Goal: Task Accomplishment & Management: Complete application form

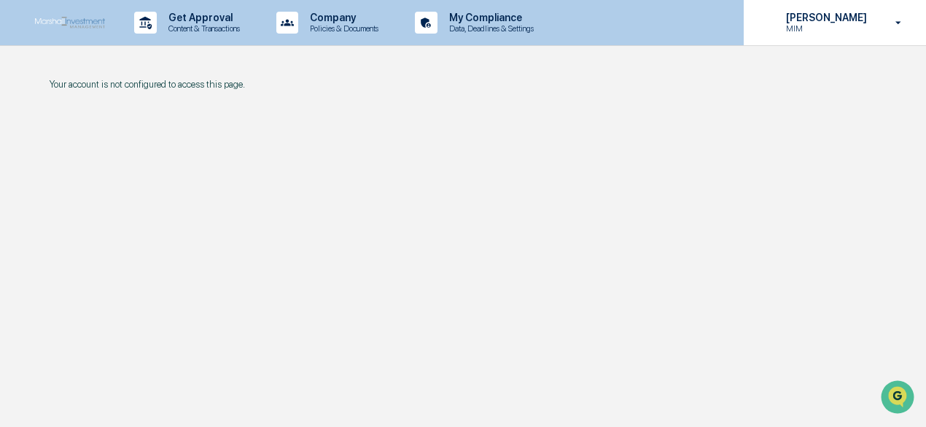
click at [821, 17] on p "[PERSON_NAME]" at bounding box center [824, 18] width 100 height 12
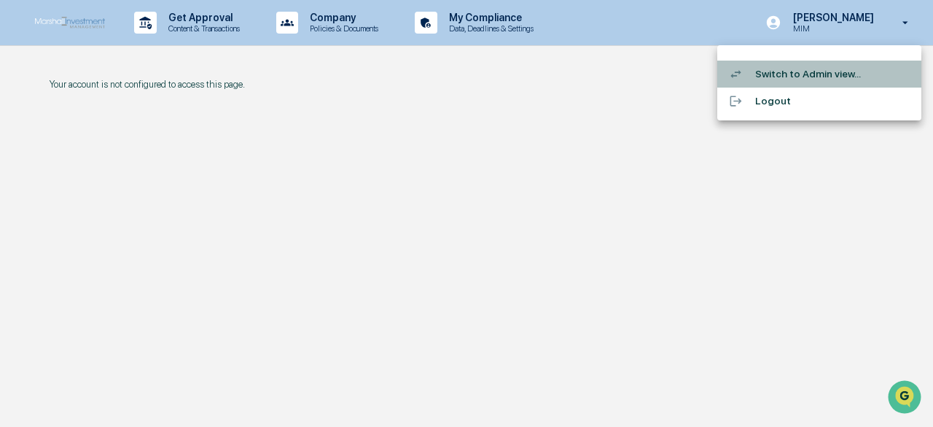
click at [783, 74] on li "Switch to Admin view..." at bounding box center [820, 74] width 204 height 27
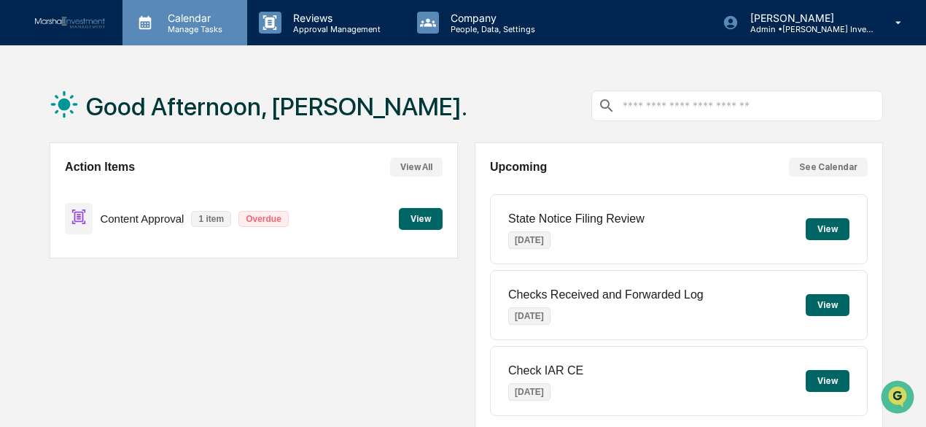
click at [187, 22] on p "Calendar" at bounding box center [193, 18] width 74 height 12
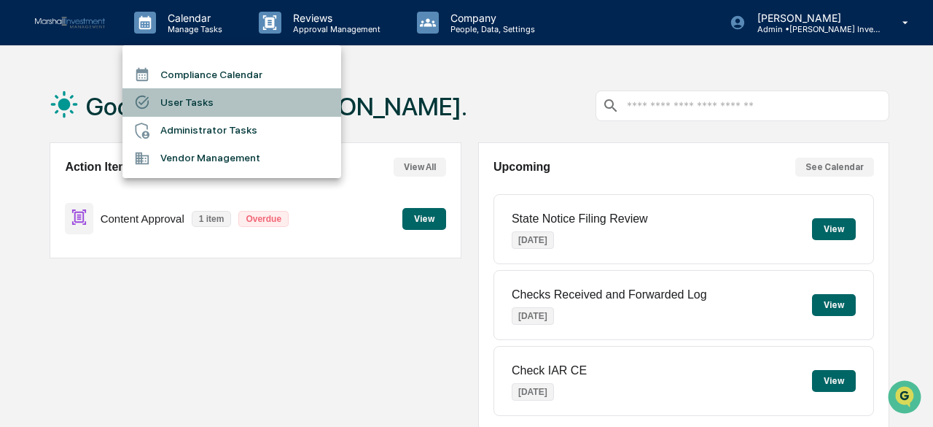
click at [171, 100] on li "User Tasks" at bounding box center [232, 102] width 219 height 28
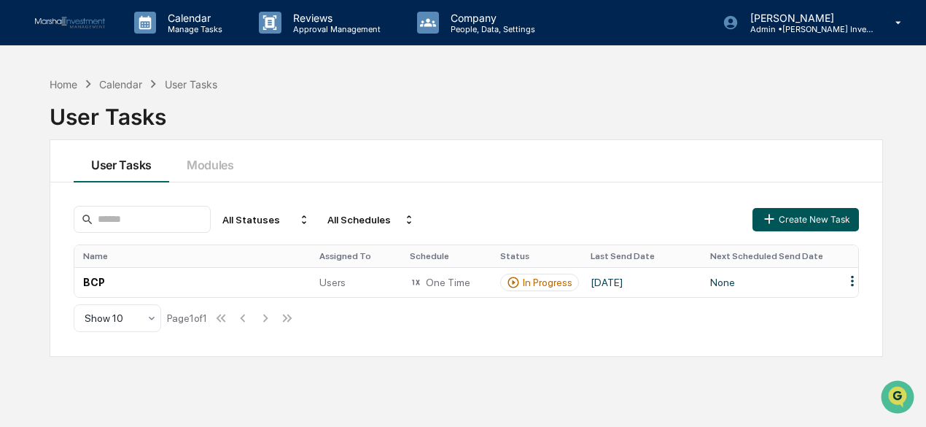
click at [818, 219] on button "Create New Task" at bounding box center [806, 219] width 106 height 23
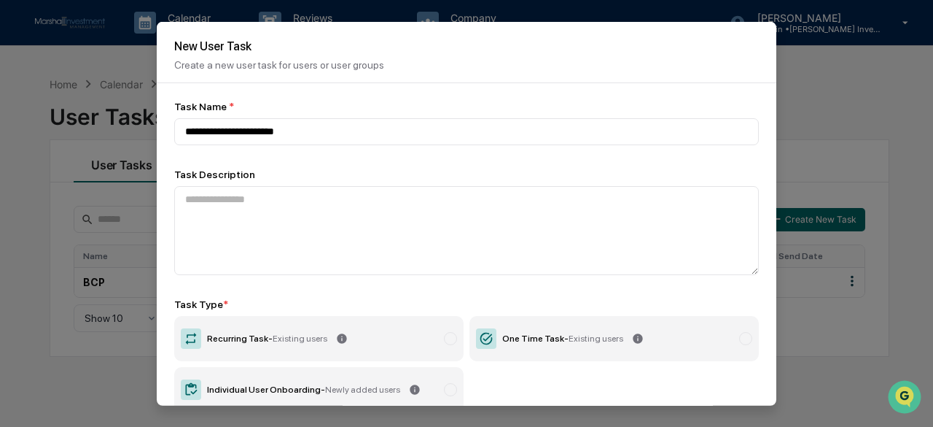
type input "**********"
drag, startPoint x: 628, startPoint y: 37, endPoint x: 642, endPoint y: 81, distance: 45.9
click at [642, 81] on div "New User Task Create a new user task for users or user groups" at bounding box center [467, 51] width 620 height 61
click at [525, 43] on h2 "New User Task" at bounding box center [466, 46] width 585 height 14
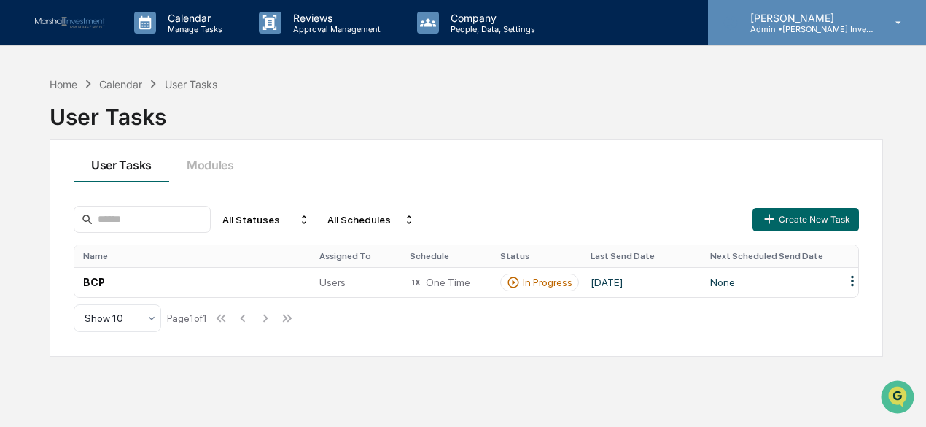
click at [786, 24] on p "Admin • [PERSON_NAME] Investment Management" at bounding box center [807, 29] width 136 height 10
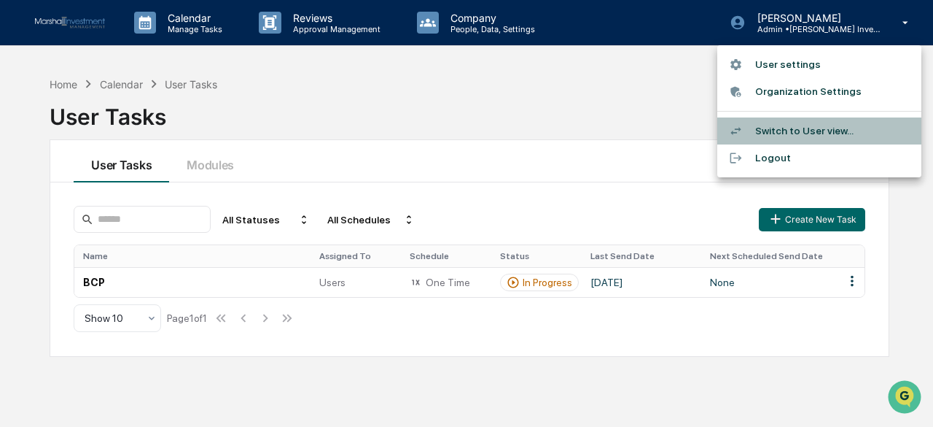
click at [785, 126] on li "Switch to User view..." at bounding box center [820, 130] width 204 height 27
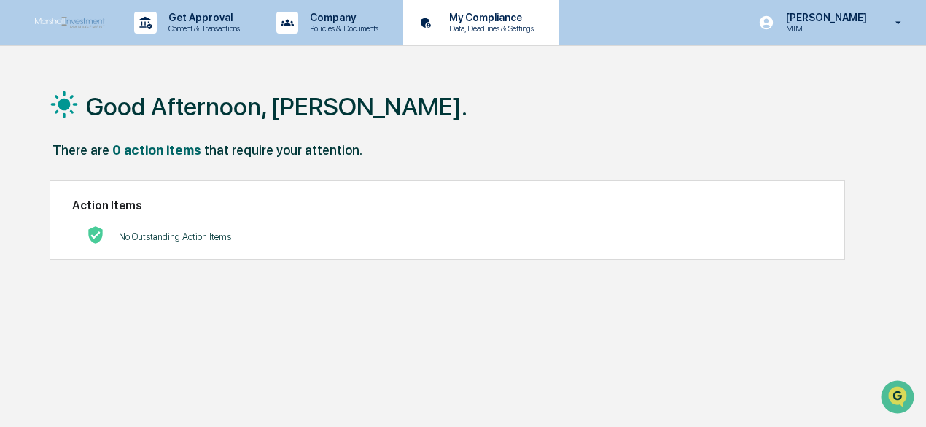
click at [505, 23] on p "Data, Deadlines & Settings" at bounding box center [490, 28] width 104 height 10
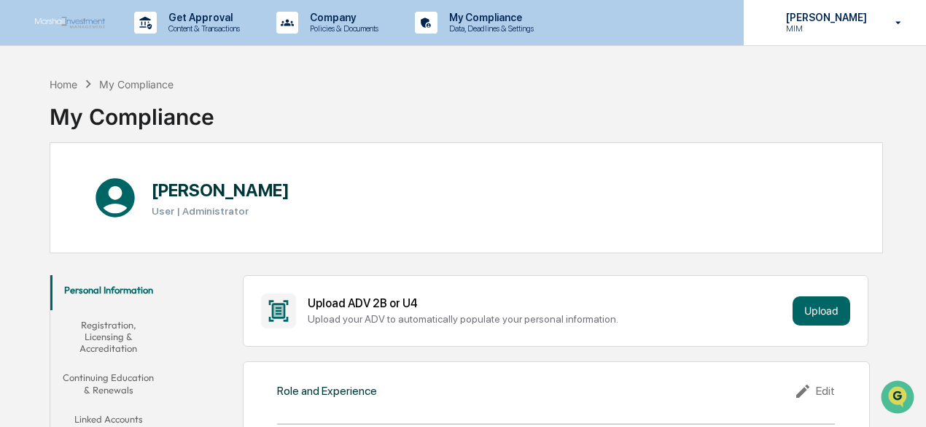
click at [817, 23] on p "[PERSON_NAME]" at bounding box center [824, 18] width 100 height 12
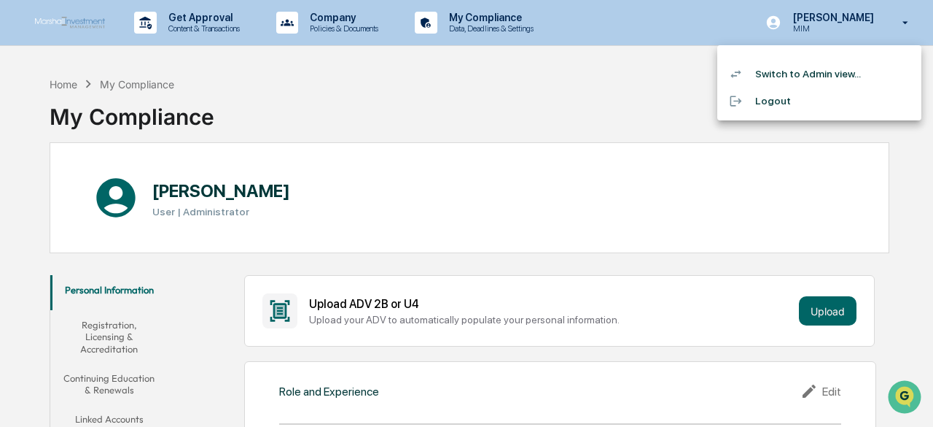
click at [790, 71] on li "Switch to Admin view..." at bounding box center [820, 74] width 204 height 27
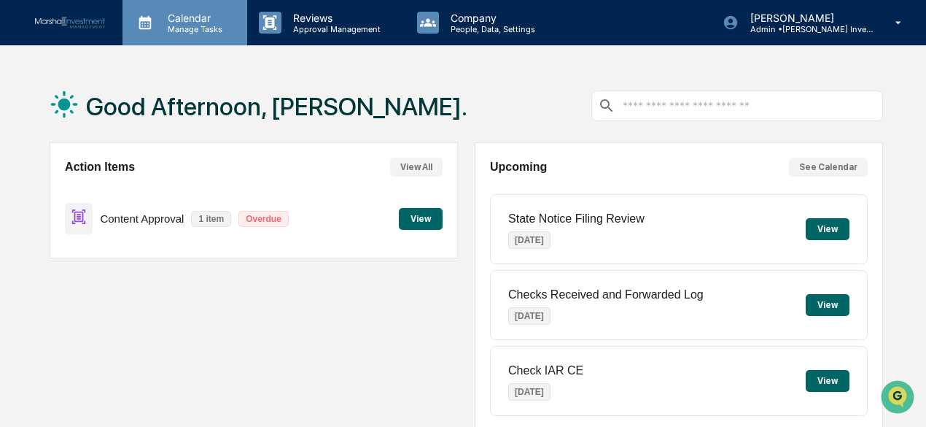
click at [190, 31] on p "Manage Tasks" at bounding box center [193, 29] width 74 height 10
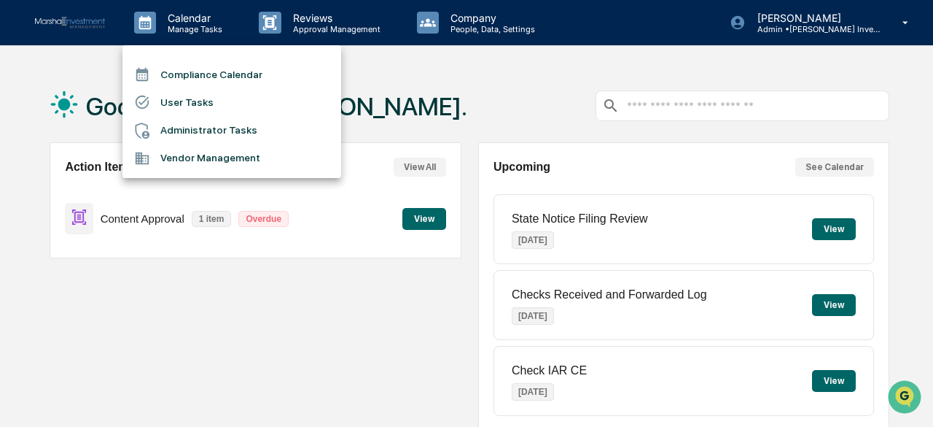
click at [179, 104] on li "User Tasks" at bounding box center [232, 102] width 219 height 28
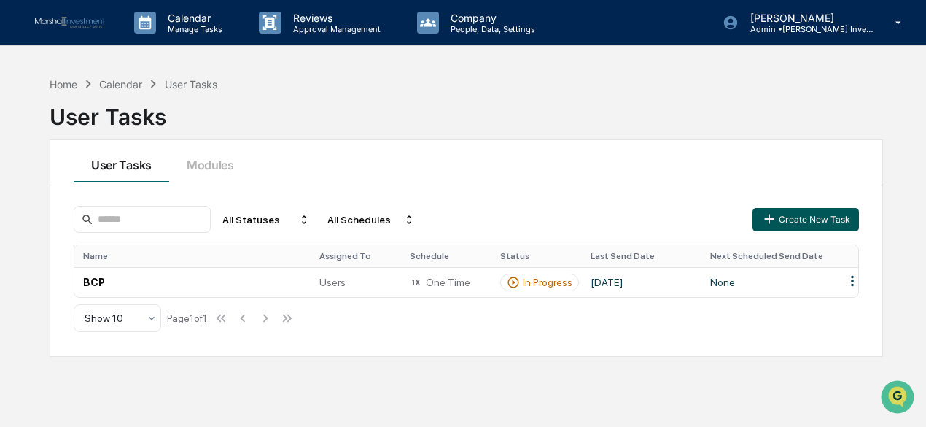
click at [801, 218] on button "Create New Task" at bounding box center [806, 219] width 106 height 23
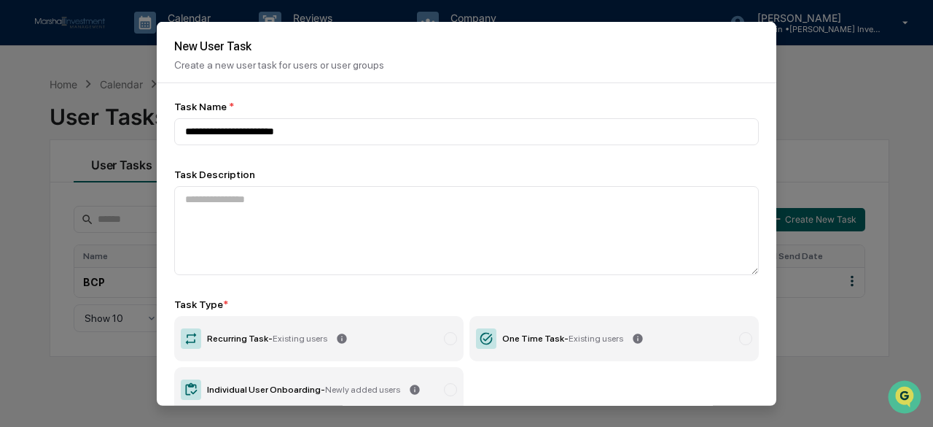
type input "**********"
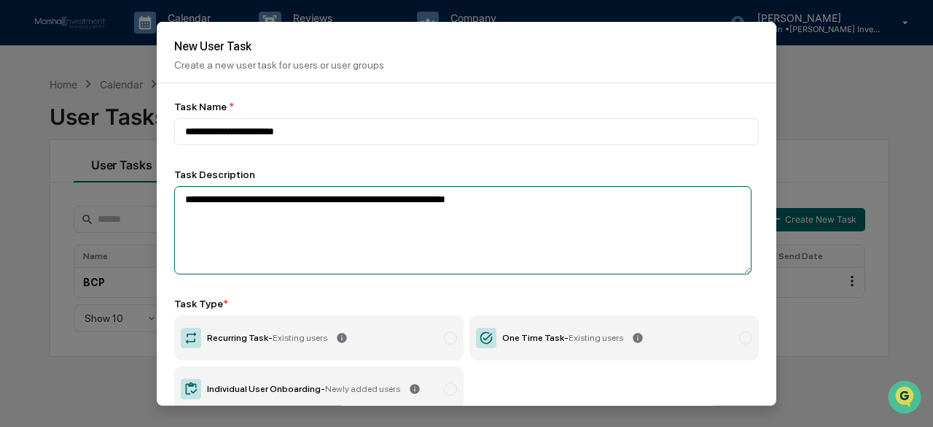
click at [213, 199] on textarea "**********" at bounding box center [463, 229] width 578 height 88
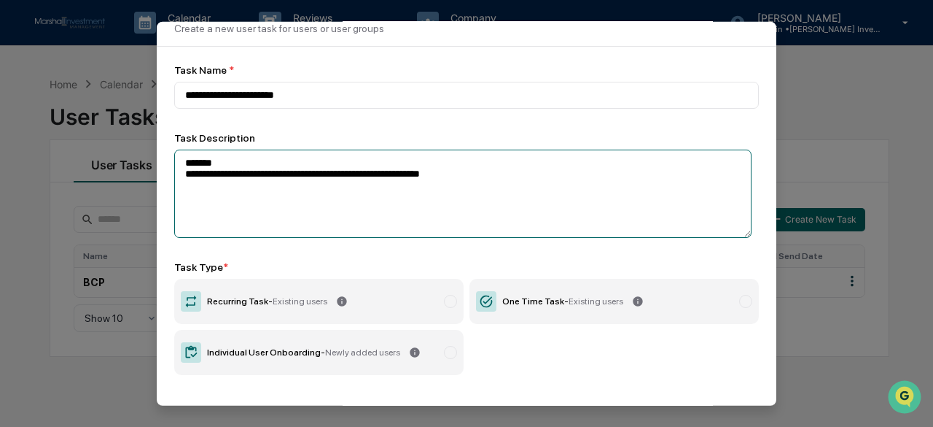
scroll to position [88, 0]
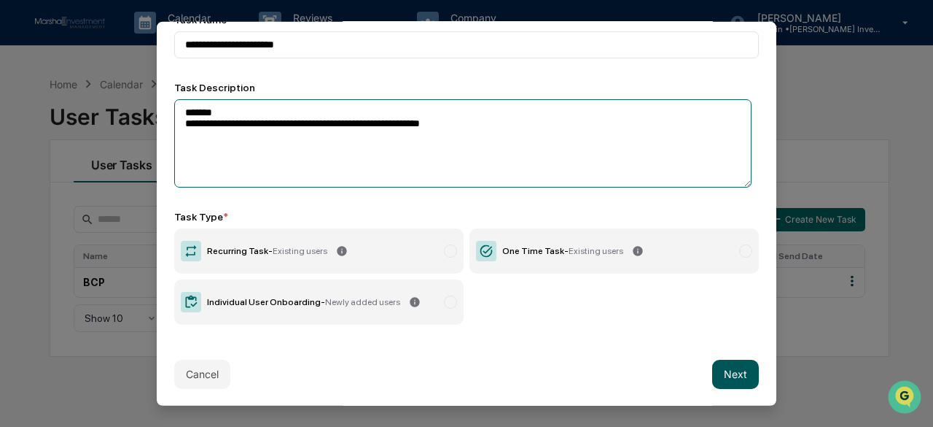
type textarea "**********"
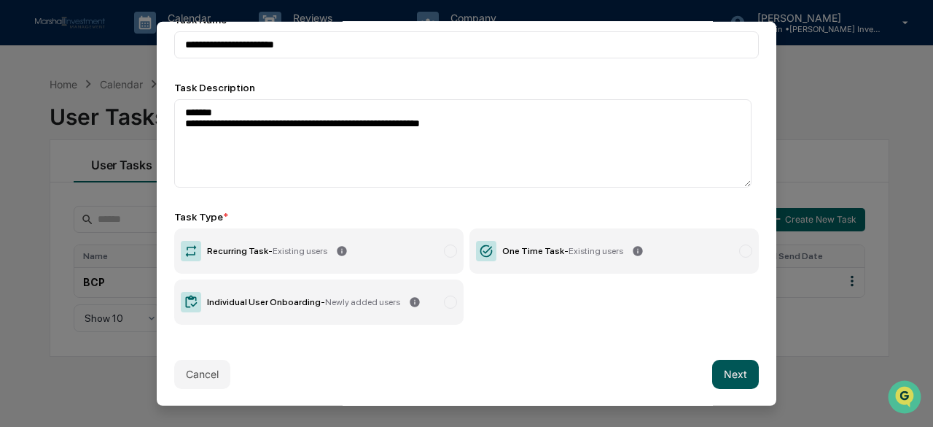
click at [722, 376] on button "Next" at bounding box center [735, 374] width 47 height 29
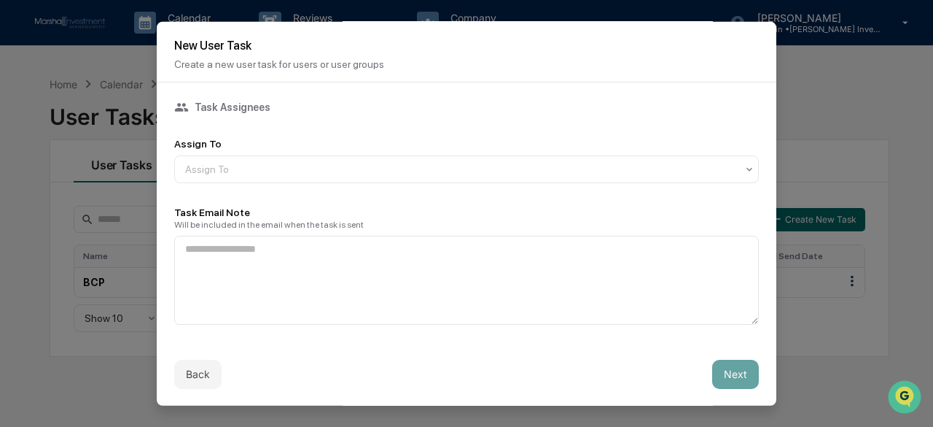
scroll to position [1, 0]
click at [265, 167] on div at bounding box center [460, 168] width 551 height 15
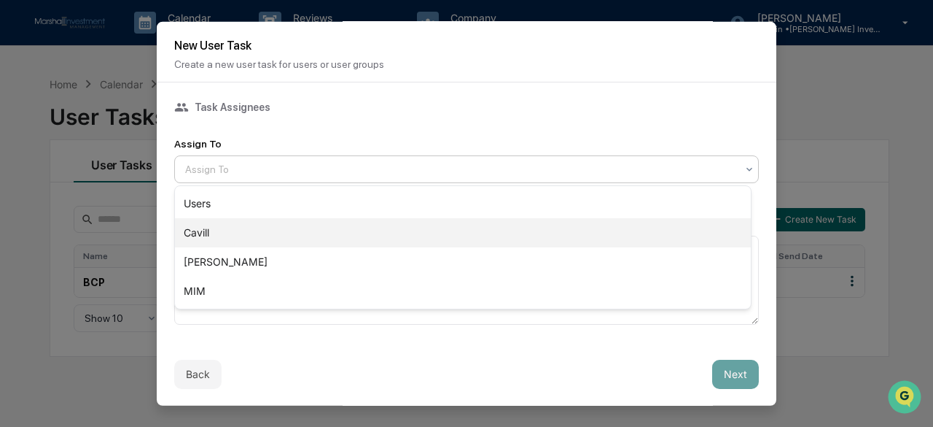
click at [201, 228] on div "Cavill" at bounding box center [463, 232] width 576 height 29
click at [257, 166] on div at bounding box center [460, 168] width 551 height 15
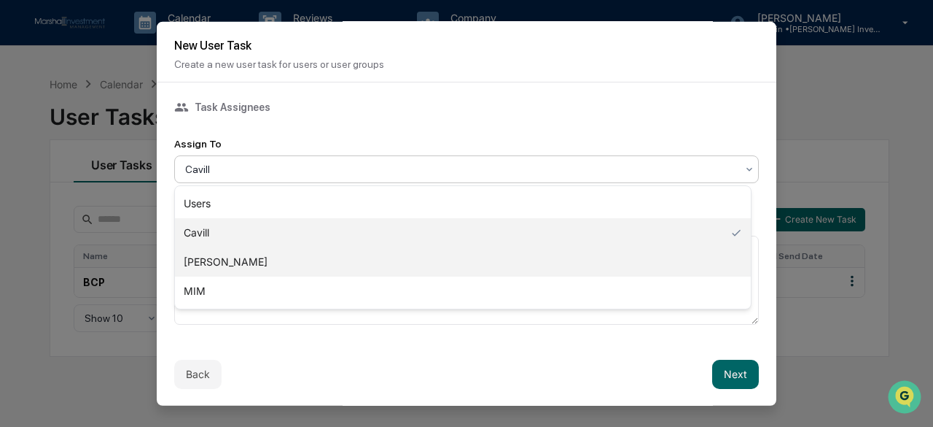
click at [195, 260] on div "[PERSON_NAME]" at bounding box center [463, 261] width 576 height 29
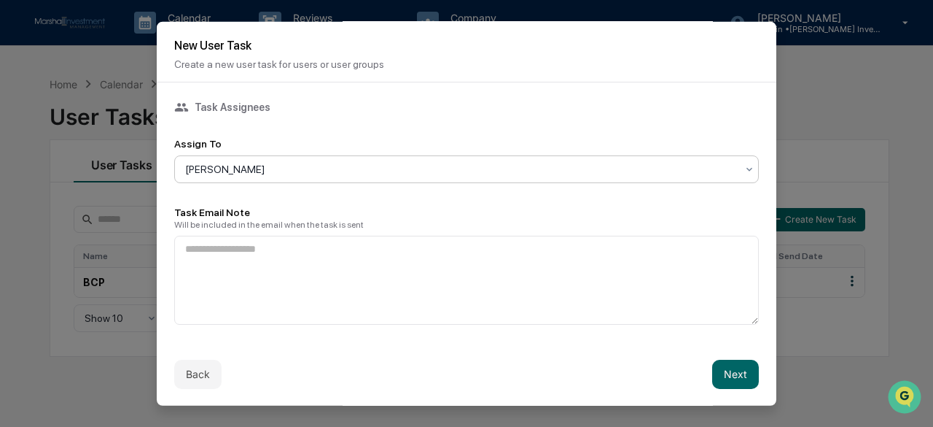
click at [280, 166] on div at bounding box center [460, 168] width 551 height 15
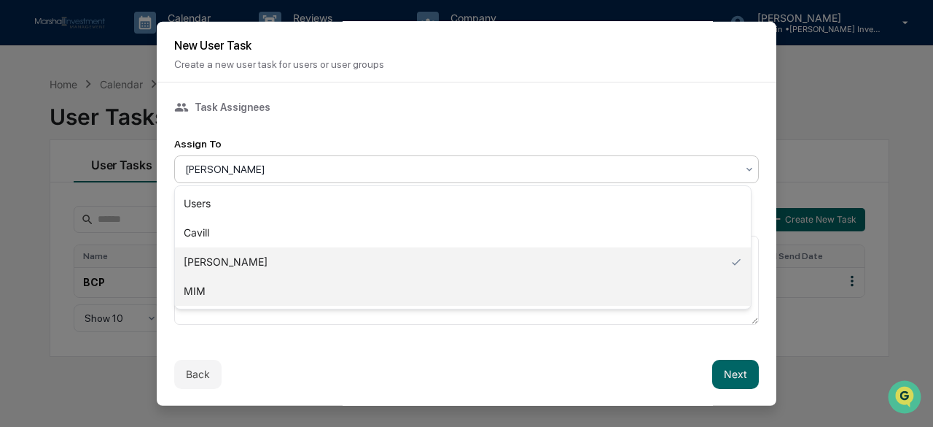
click at [199, 291] on div "MIM" at bounding box center [463, 290] width 576 height 29
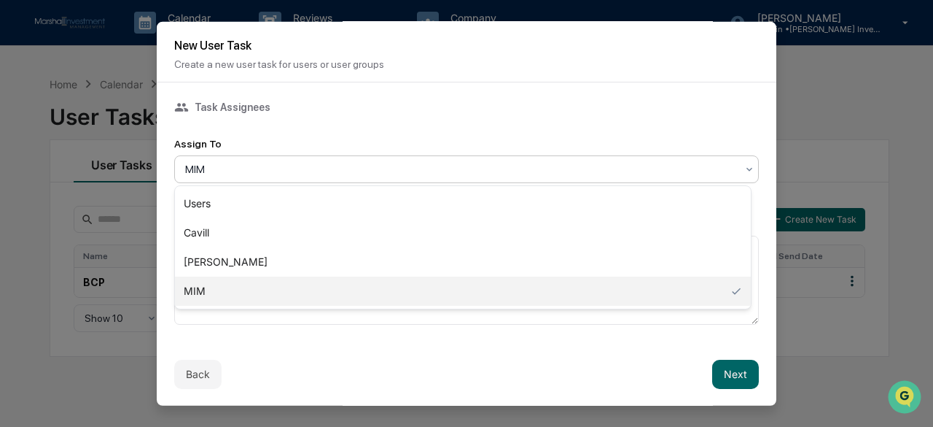
click at [744, 173] on icon at bounding box center [750, 169] width 12 height 12
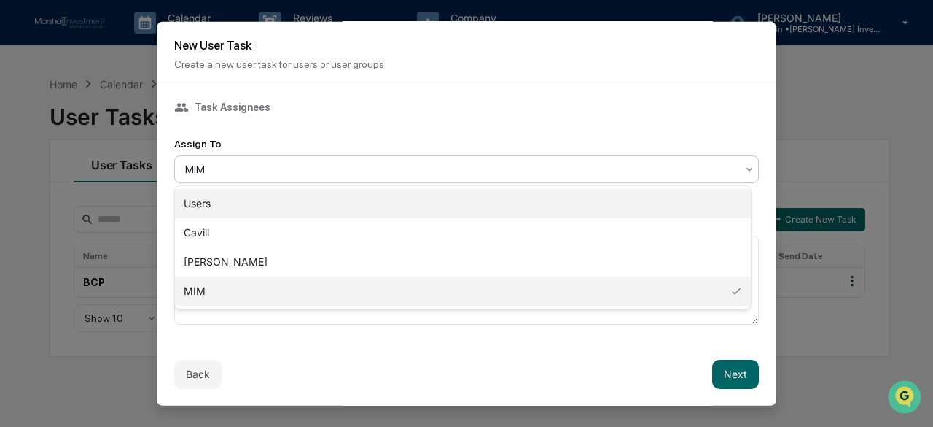
click at [368, 216] on div "Users" at bounding box center [463, 203] width 576 height 29
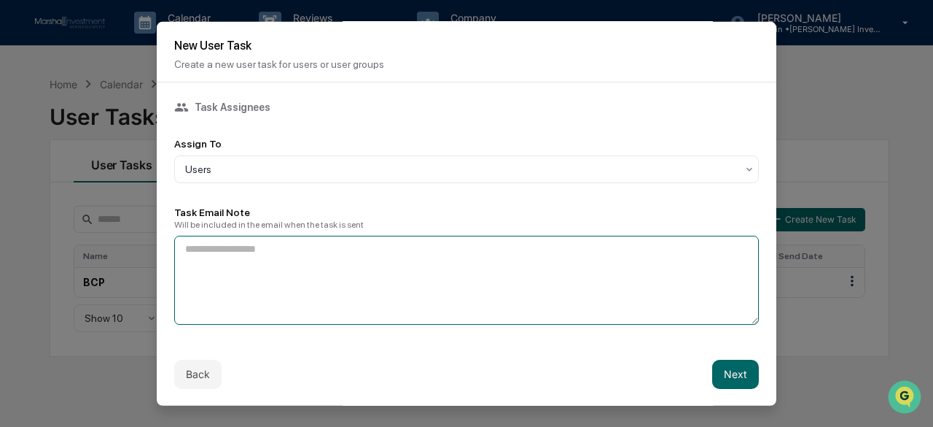
click at [232, 257] on textarea at bounding box center [466, 279] width 585 height 89
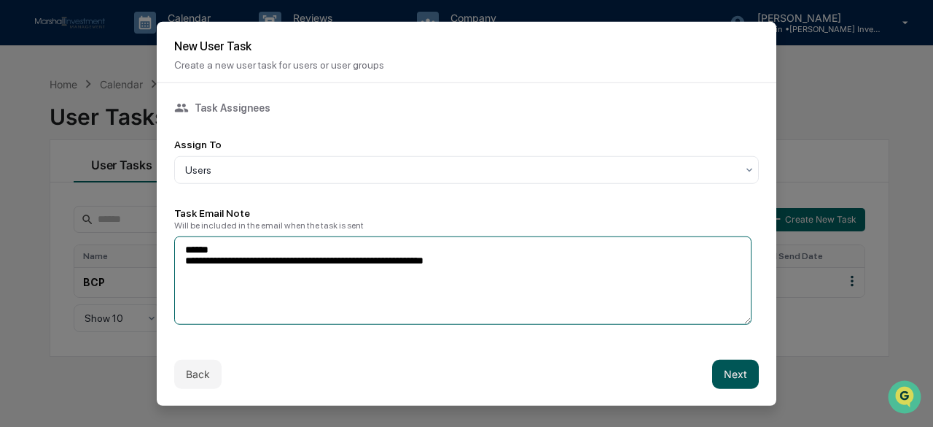
type textarea "**********"
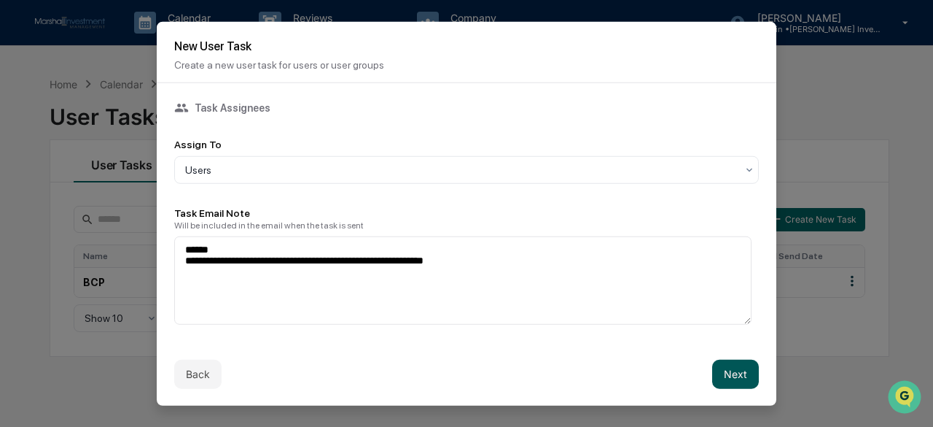
click at [729, 368] on button "Next" at bounding box center [735, 374] width 47 height 29
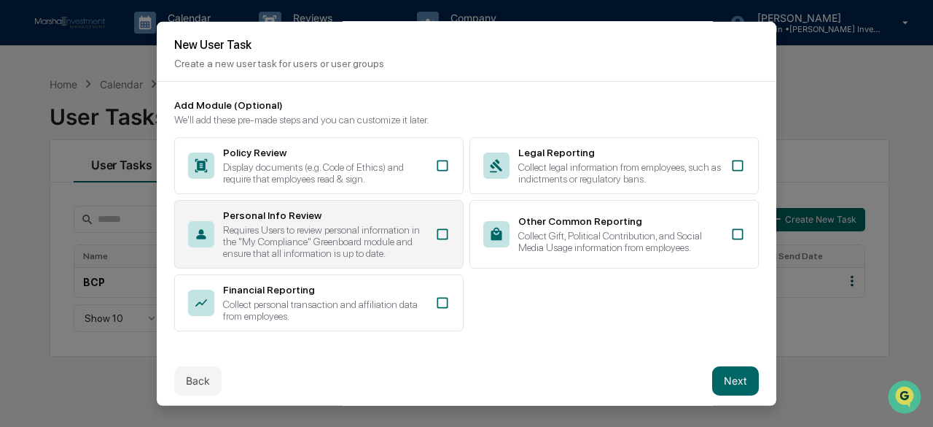
click at [438, 235] on icon at bounding box center [442, 233] width 15 height 15
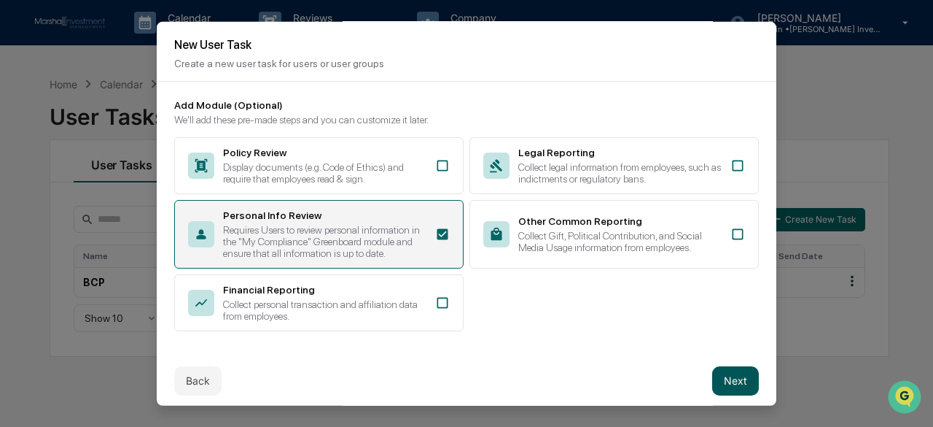
click at [719, 383] on button "Next" at bounding box center [735, 379] width 47 height 29
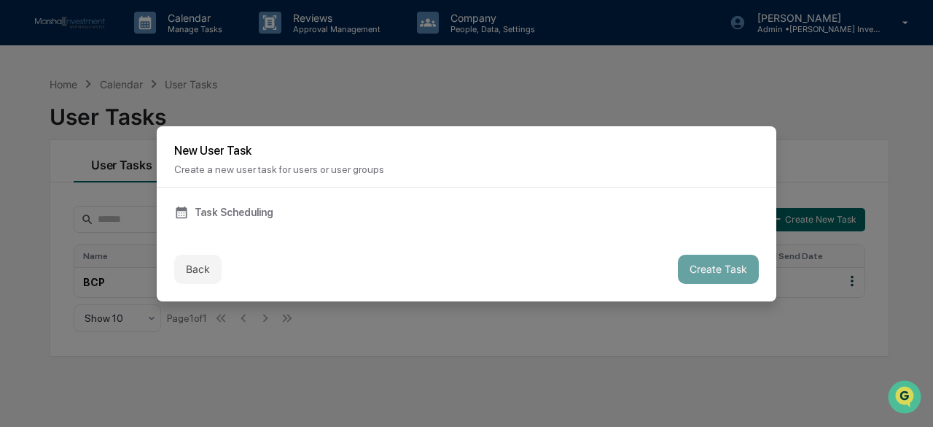
scroll to position [0, 0]
click at [241, 211] on div "Task Scheduling" at bounding box center [466, 212] width 585 height 15
click at [231, 218] on div "Task Scheduling" at bounding box center [466, 212] width 585 height 15
click at [236, 174] on p "Create a new user task for users or user groups" at bounding box center [466, 169] width 585 height 12
click at [195, 267] on button "Back" at bounding box center [197, 268] width 47 height 29
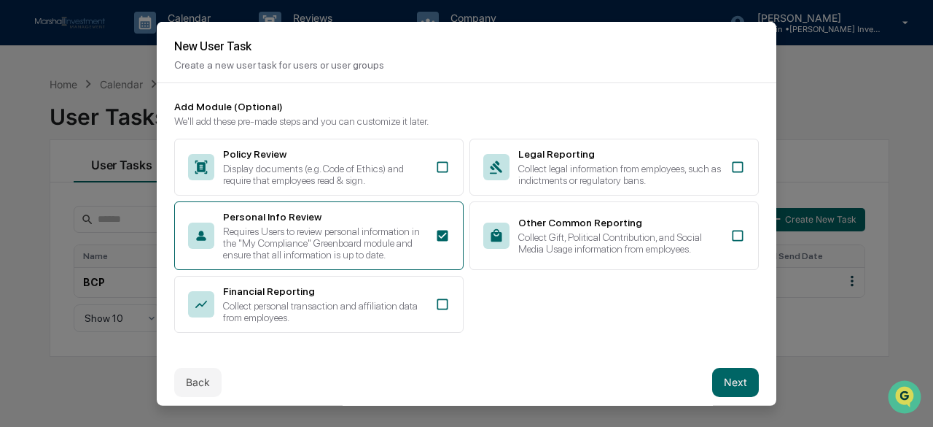
scroll to position [13, 0]
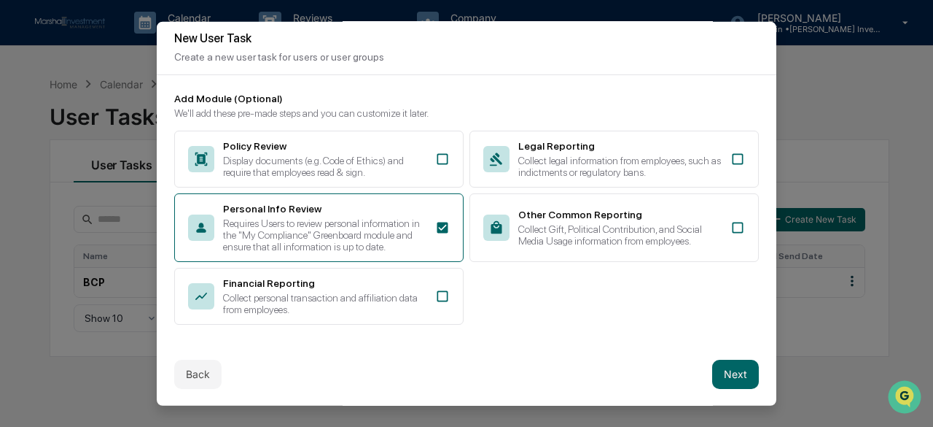
click at [728, 376] on button "Next" at bounding box center [735, 373] width 47 height 29
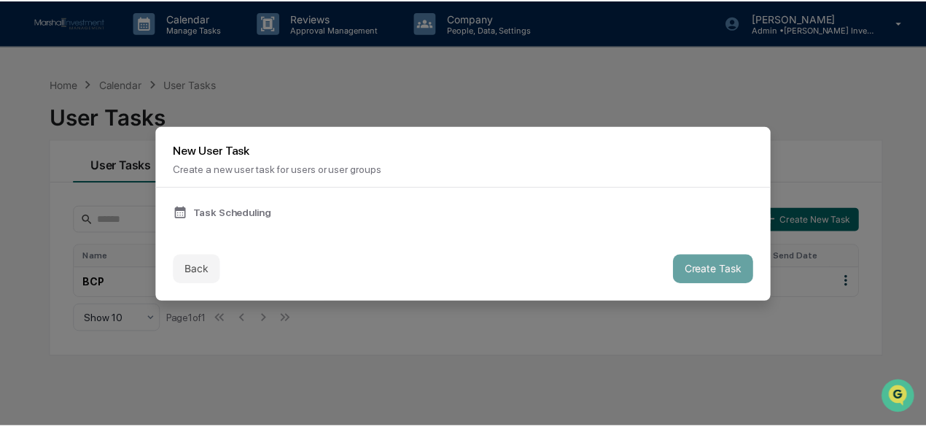
scroll to position [0, 0]
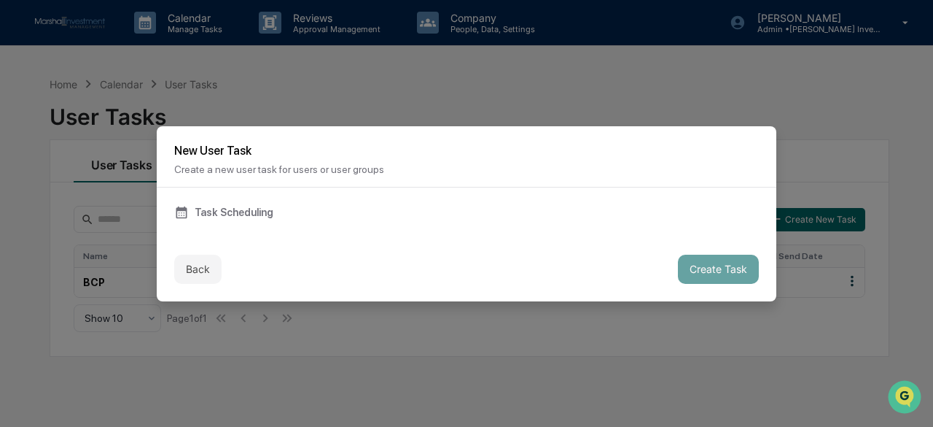
click at [176, 212] on icon at bounding box center [181, 212] width 11 height 12
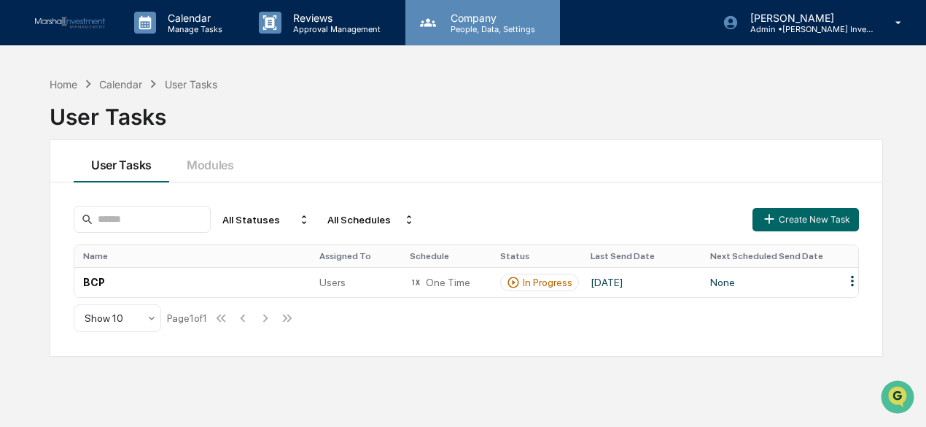
click at [496, 20] on p "Company" at bounding box center [491, 18] width 104 height 12
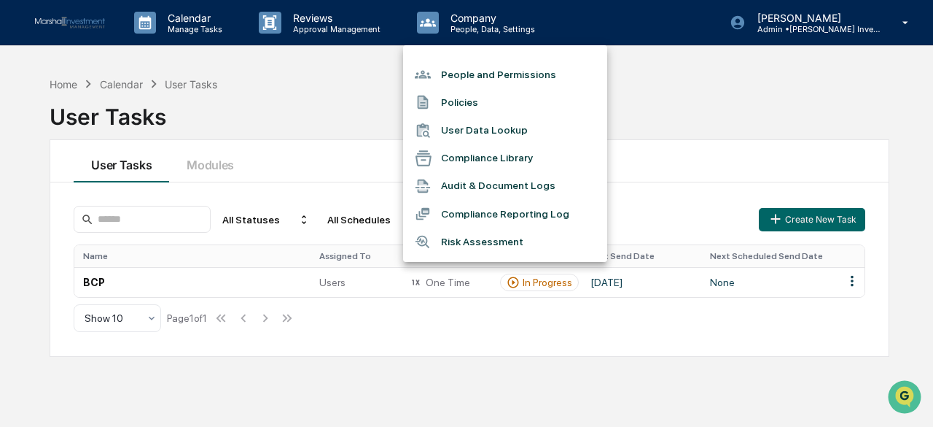
click at [481, 78] on li "People and Permissions" at bounding box center [505, 75] width 204 height 28
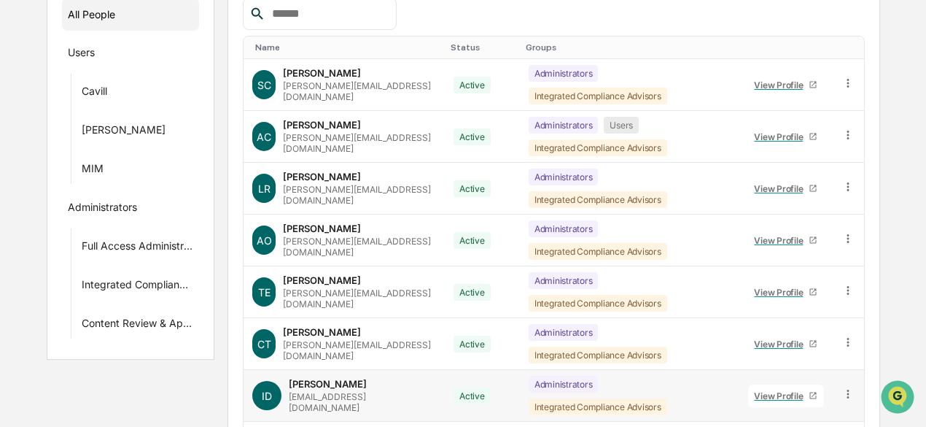
scroll to position [190, 0]
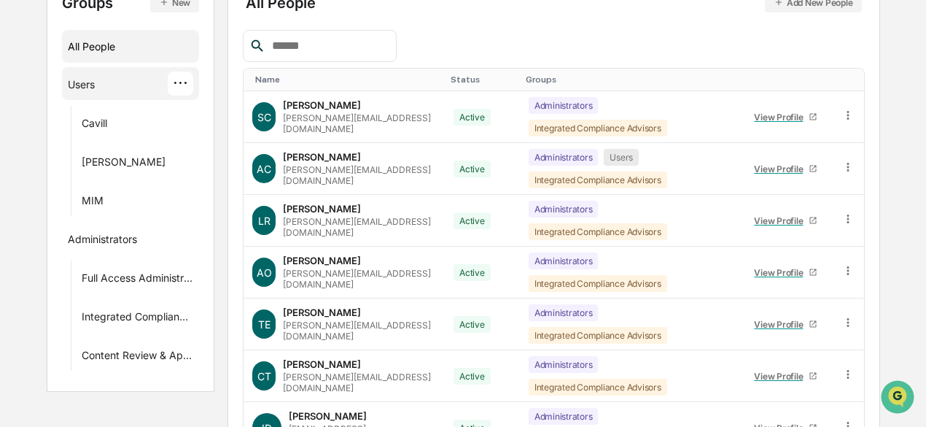
click at [80, 82] on div "Users" at bounding box center [81, 87] width 27 height 18
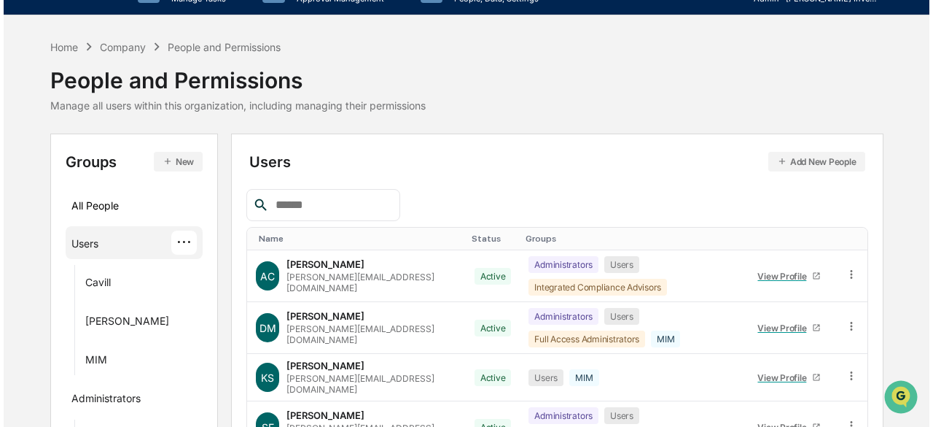
scroll to position [0, 0]
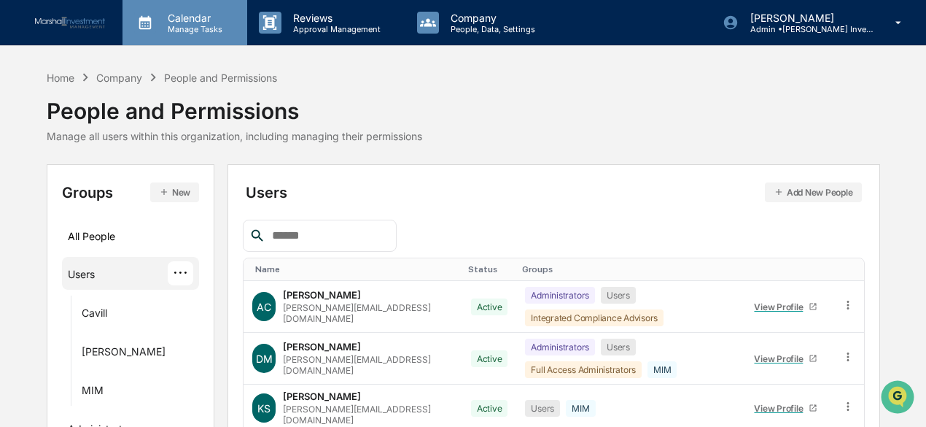
click at [171, 19] on p "Calendar" at bounding box center [193, 18] width 74 height 12
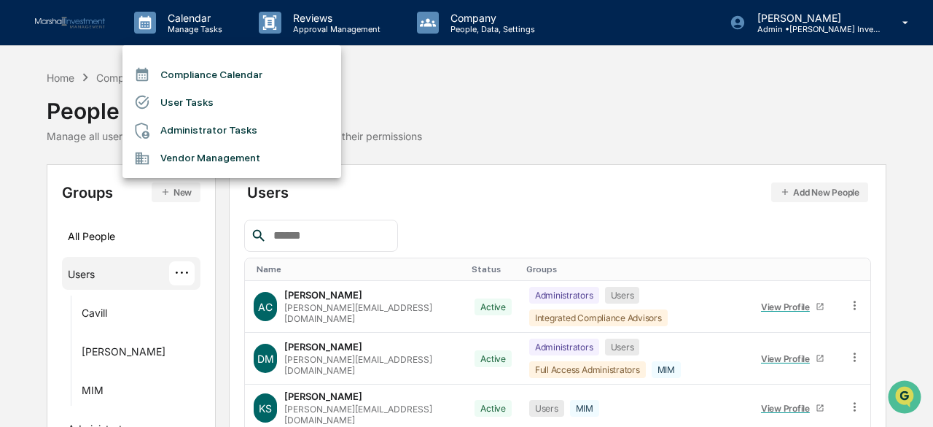
click at [166, 107] on li "User Tasks" at bounding box center [232, 102] width 219 height 28
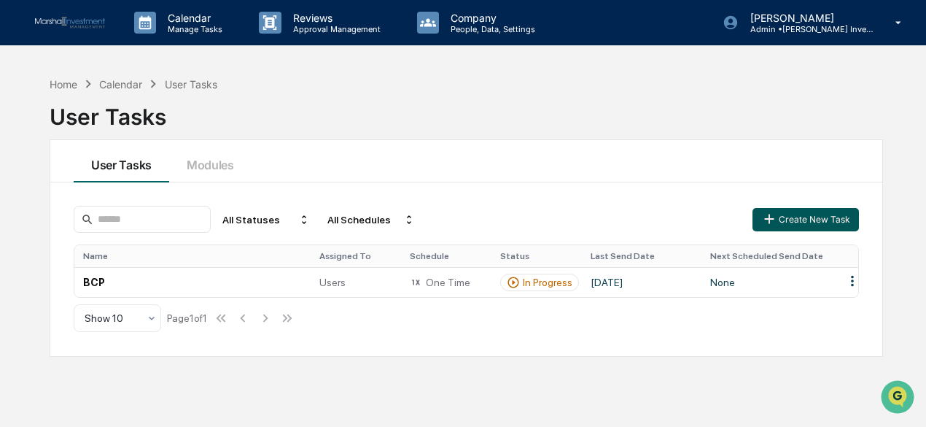
click at [789, 217] on button "Create New Task" at bounding box center [806, 219] width 106 height 23
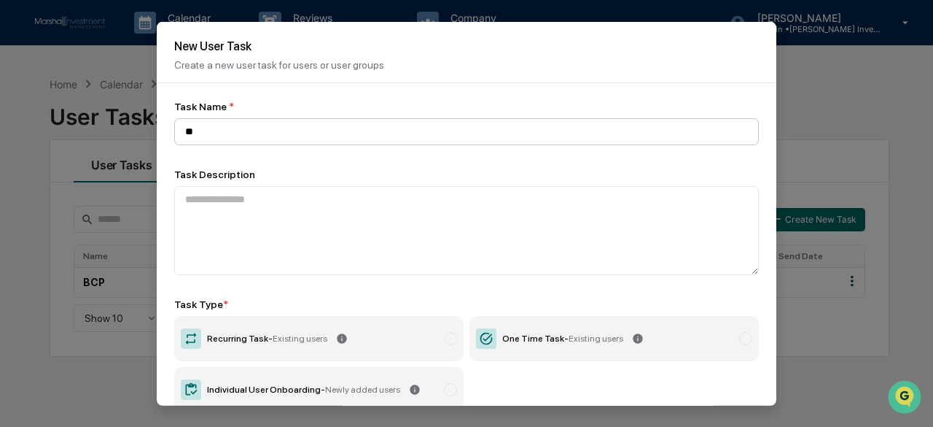
type input "*"
type input "**********"
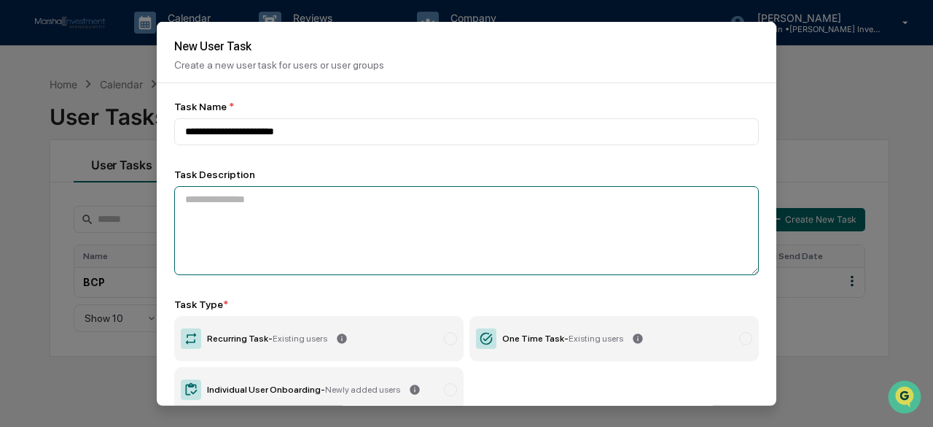
click at [267, 217] on textarea at bounding box center [466, 229] width 585 height 89
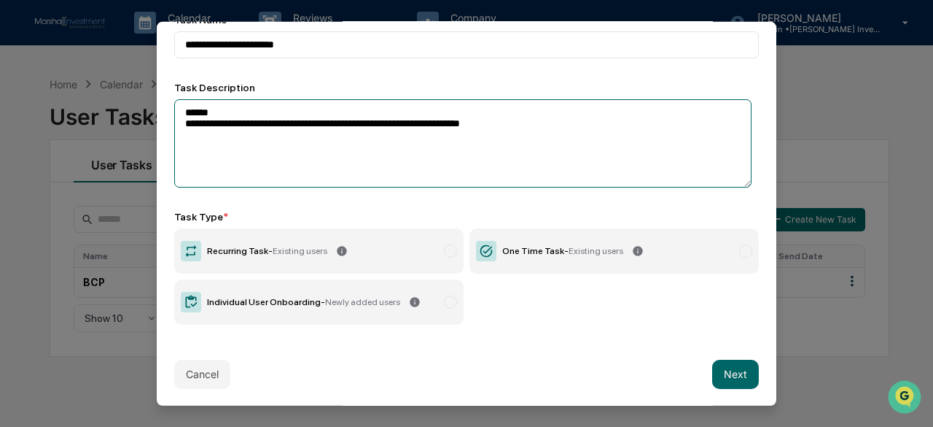
scroll to position [88, 0]
type textarea "**********"
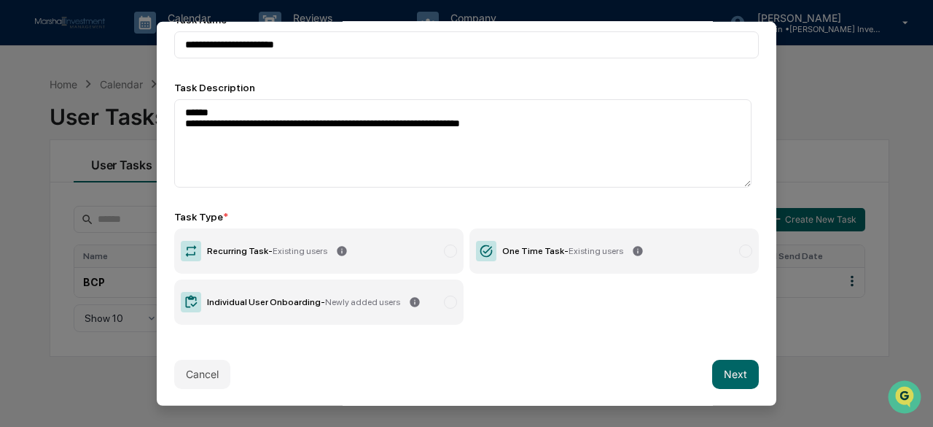
click at [583, 249] on span "Existing users" at bounding box center [596, 251] width 55 height 10
click at [727, 372] on button "Next" at bounding box center [735, 374] width 47 height 29
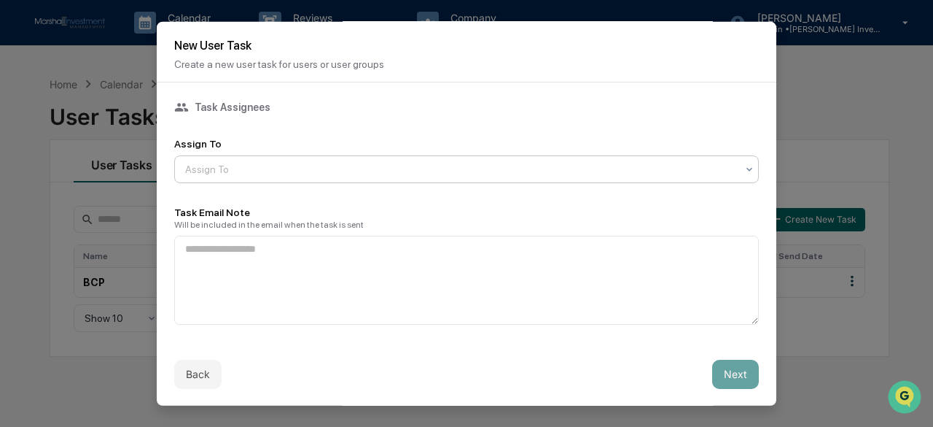
click at [245, 160] on div "Assign To" at bounding box center [461, 168] width 566 height 20
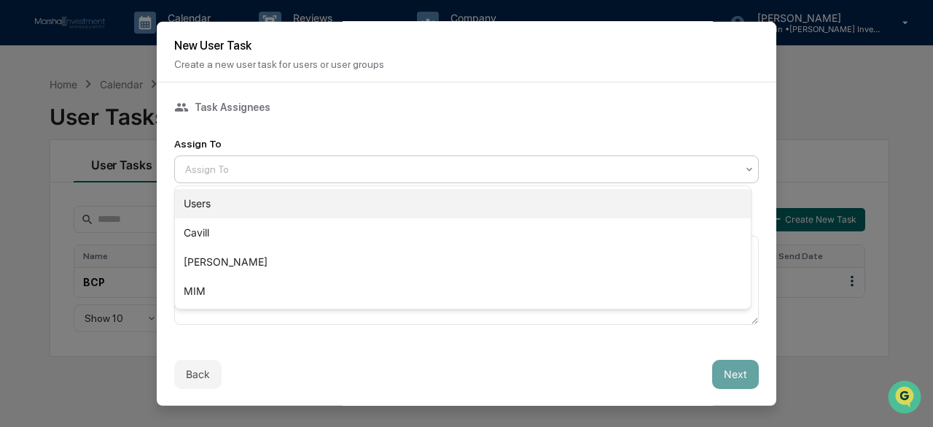
click at [207, 202] on div "Users" at bounding box center [463, 203] width 576 height 29
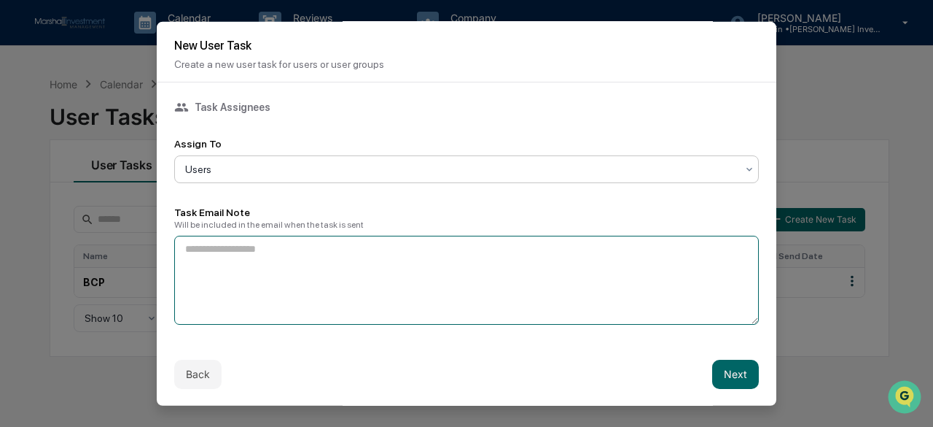
click at [289, 287] on textarea at bounding box center [466, 279] width 585 height 89
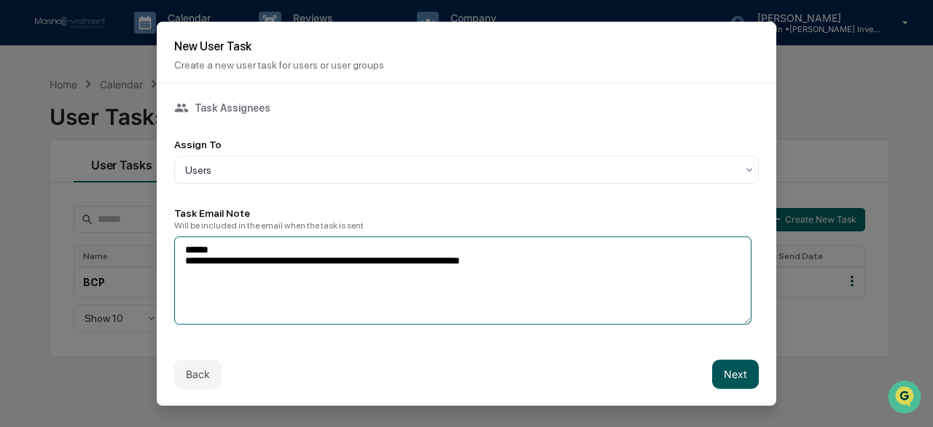
type textarea "**********"
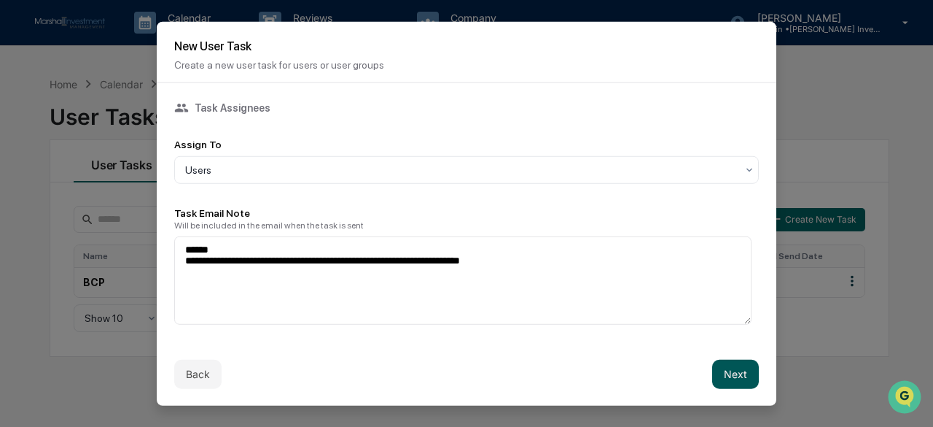
click at [719, 376] on button "Next" at bounding box center [735, 374] width 47 height 29
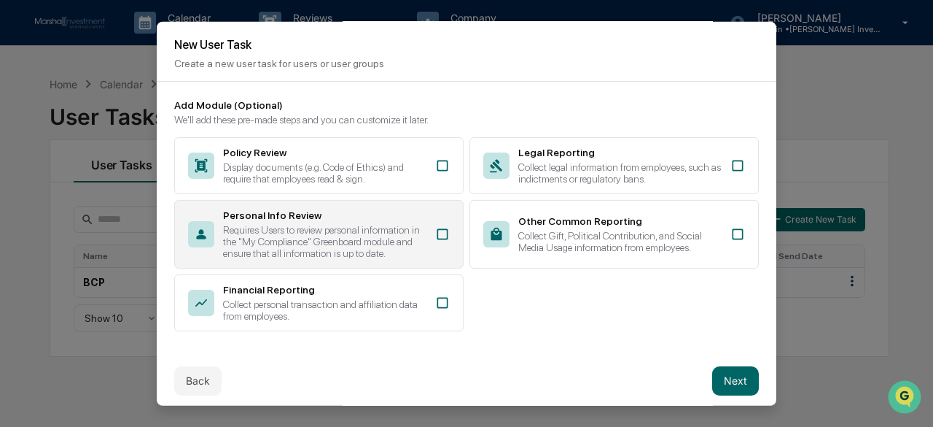
click at [251, 214] on div "Personal Info Review" at bounding box center [324, 215] width 203 height 12
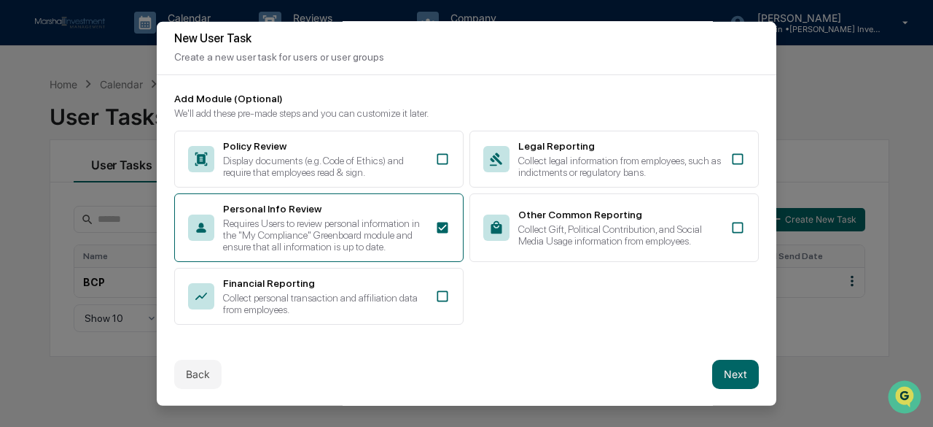
scroll to position [13, 0]
click at [736, 367] on button "Next" at bounding box center [735, 373] width 47 height 29
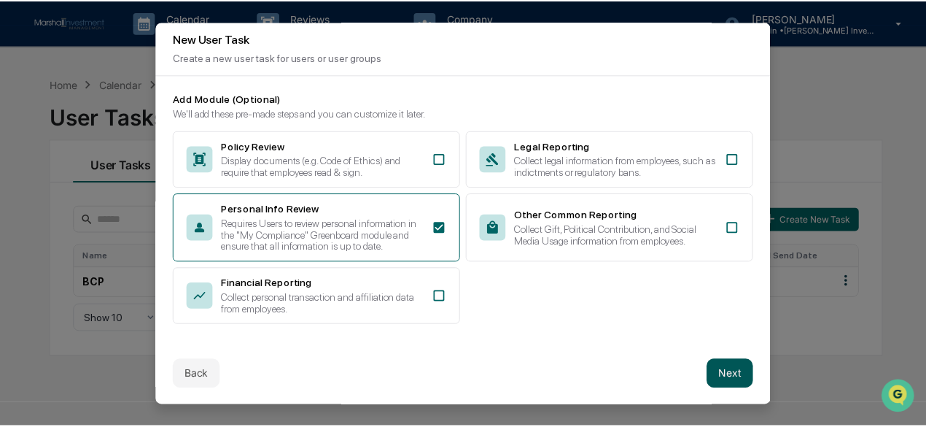
scroll to position [0, 0]
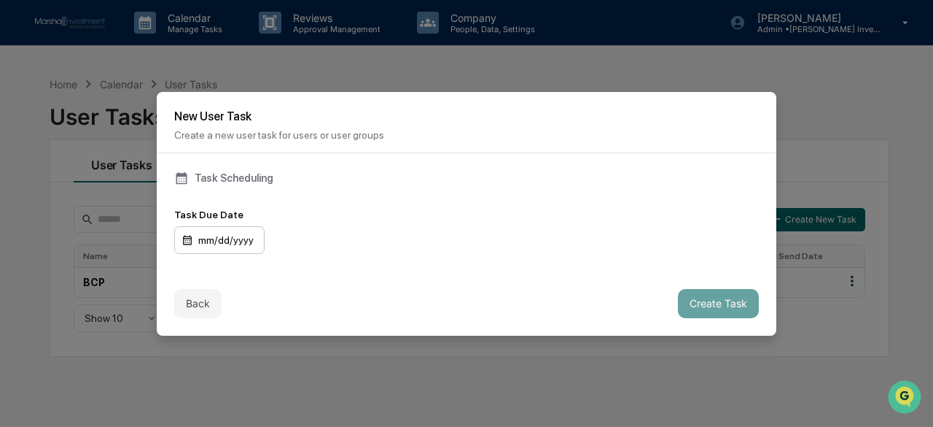
click at [227, 243] on div "mm/dd/yyyy" at bounding box center [219, 240] width 90 height 28
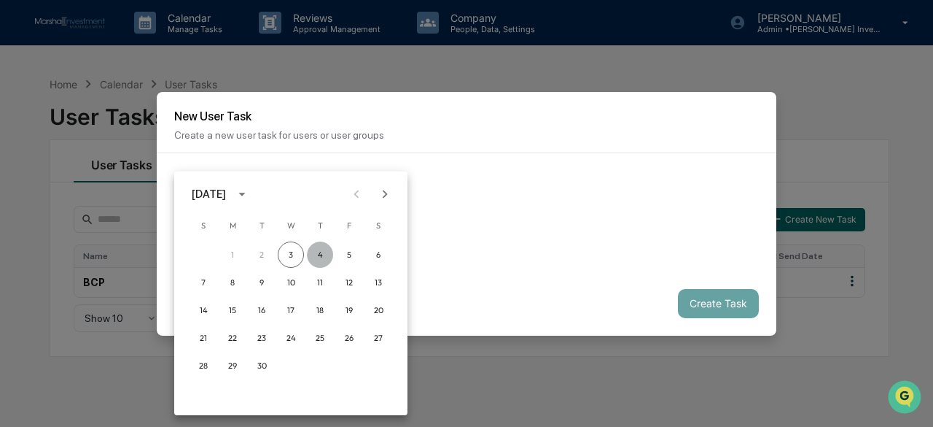
click at [319, 250] on button "4" at bounding box center [320, 254] width 26 height 26
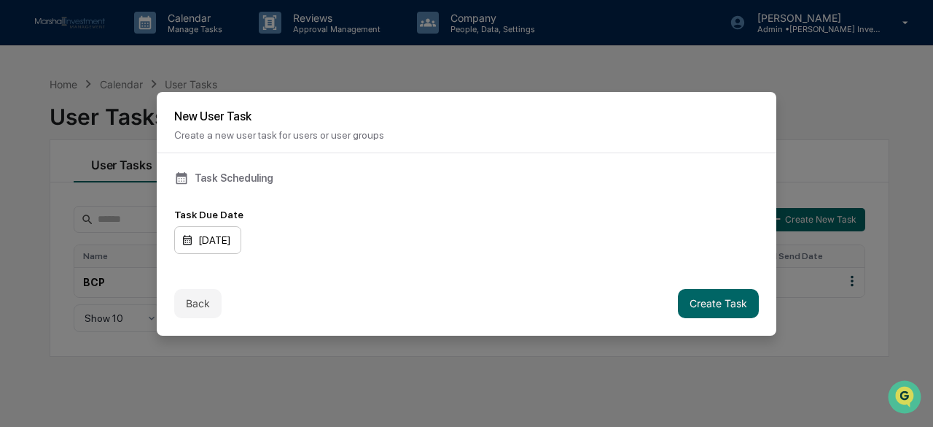
click at [236, 240] on div "[DATE]" at bounding box center [207, 240] width 67 height 28
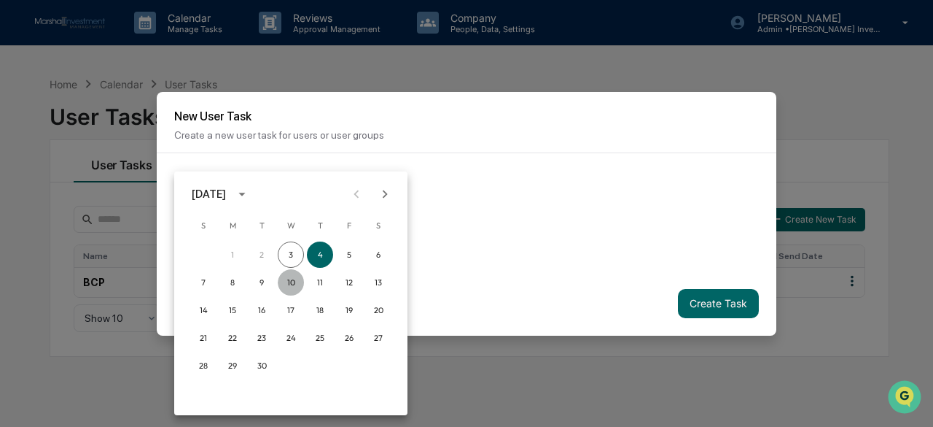
click at [293, 282] on button "10" at bounding box center [291, 282] width 26 height 26
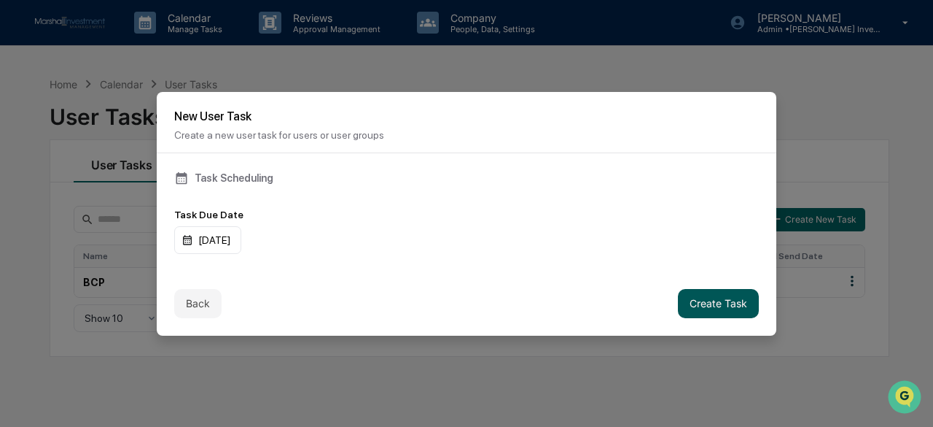
click at [735, 303] on button "Create Task" at bounding box center [718, 303] width 81 height 29
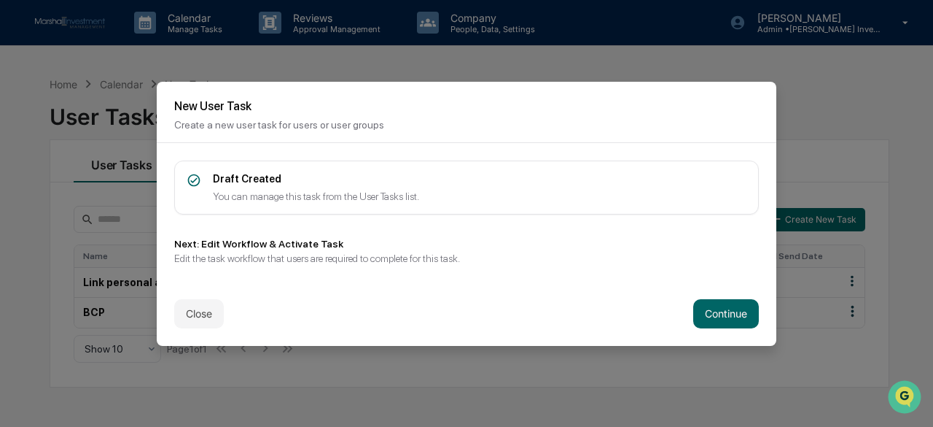
click at [261, 184] on div "Draft Created You can manage this task from the User Tasks list." at bounding box center [480, 187] width 534 height 29
click at [230, 174] on div "Draft Created" at bounding box center [480, 179] width 534 height 12
click at [257, 198] on div "You can manage this task from the User Tasks list." at bounding box center [480, 196] width 534 height 12
drag, startPoint x: 429, startPoint y: 104, endPoint x: 543, endPoint y: 164, distance: 128.9
click at [543, 164] on div "New User Task Create a new user task for users or user groups Draft Created You…" at bounding box center [467, 214] width 620 height 264
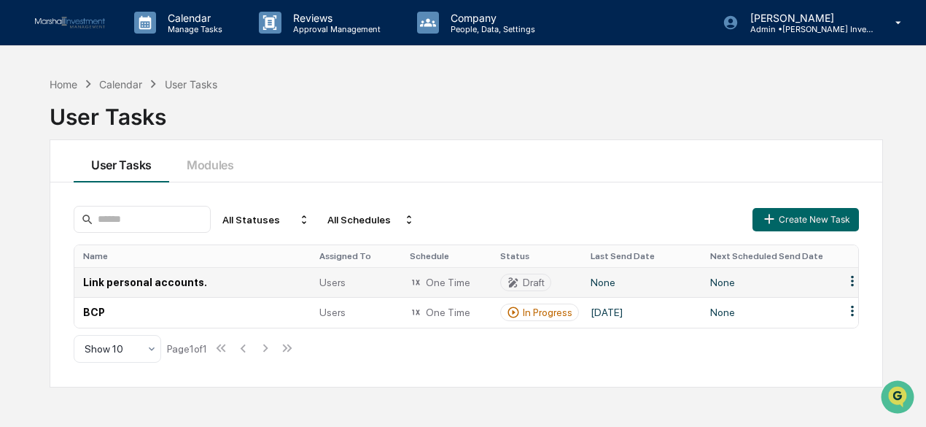
click at [852, 277] on html "Calendar Manage Tasks Reviews Approval Management Company People, Data, Setting…" at bounding box center [463, 213] width 926 height 427
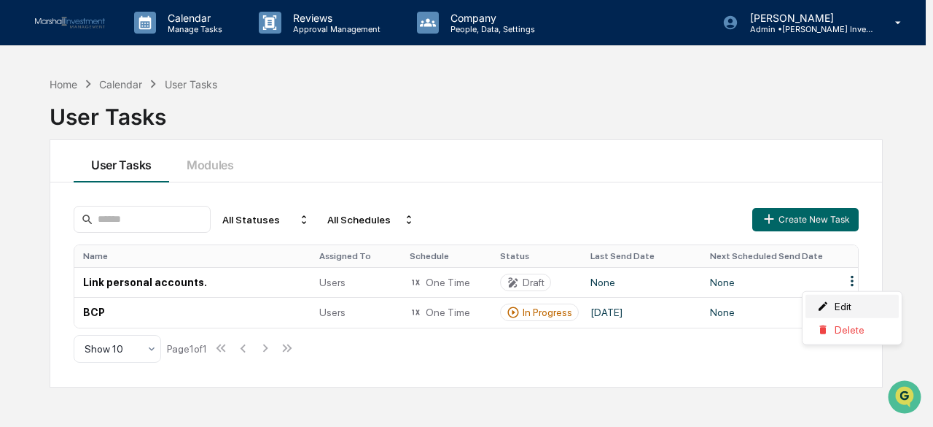
click at [837, 304] on div "Edit" at bounding box center [852, 306] width 93 height 23
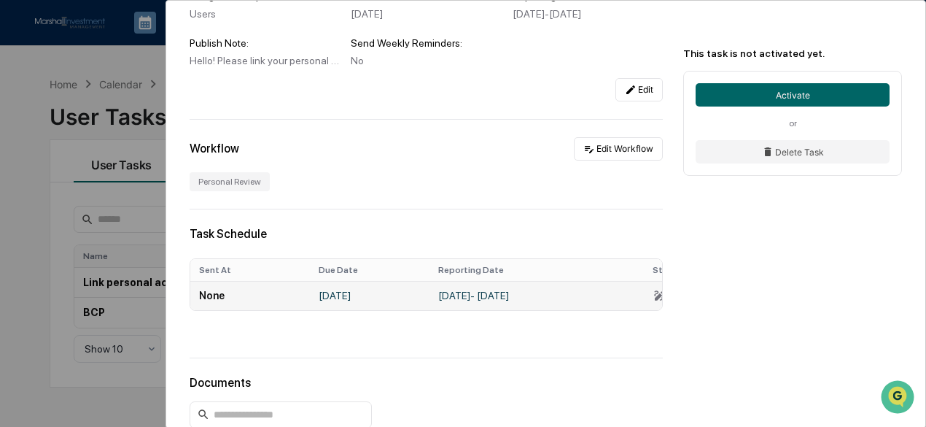
scroll to position [103, 0]
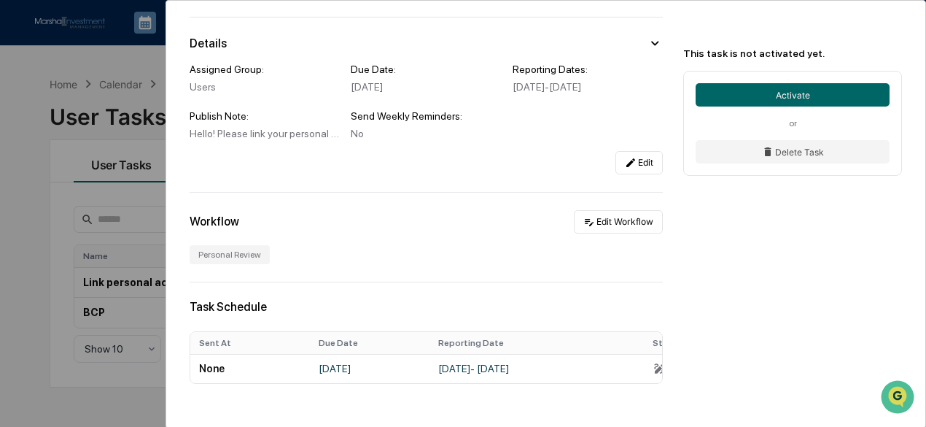
click at [231, 264] on div "Personal Review" at bounding box center [230, 254] width 80 height 19
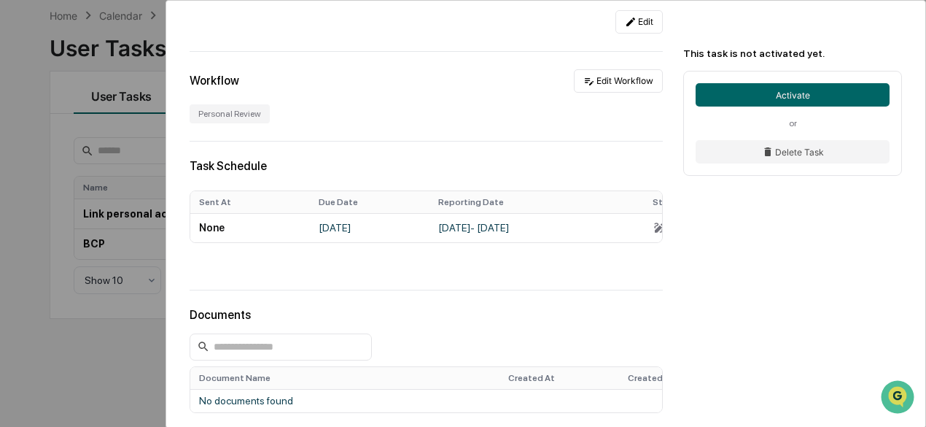
scroll to position [176, 0]
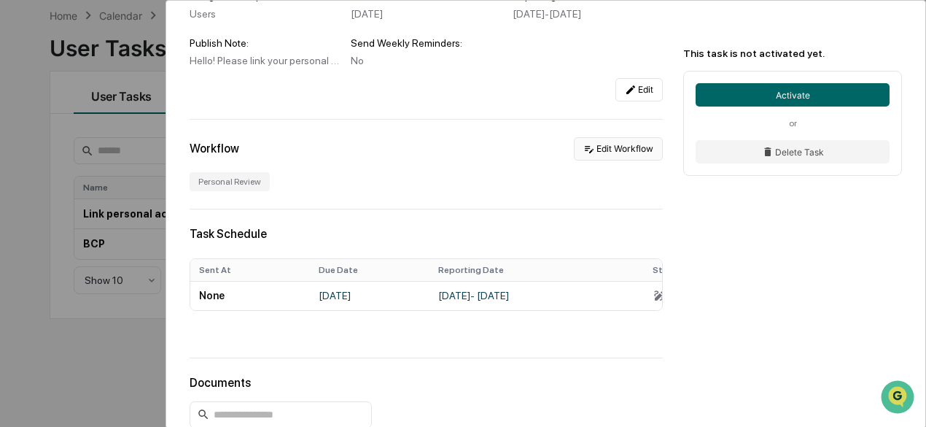
click at [632, 160] on button "Edit Workflow" at bounding box center [618, 148] width 89 height 23
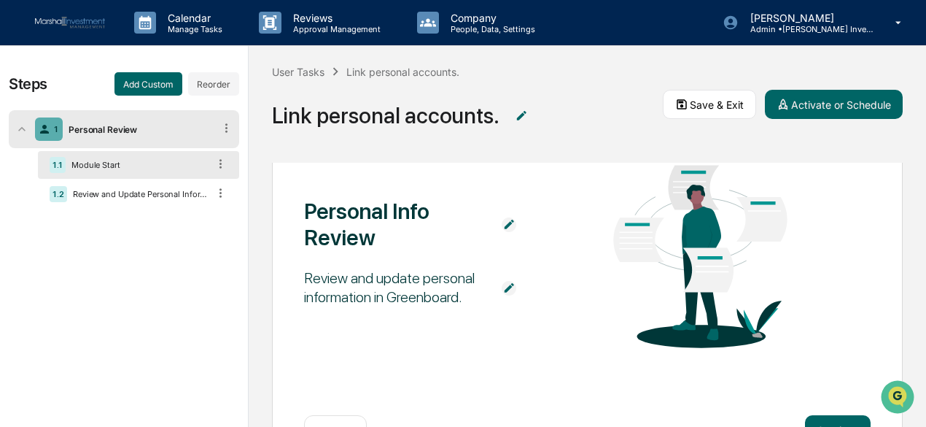
scroll to position [146, 0]
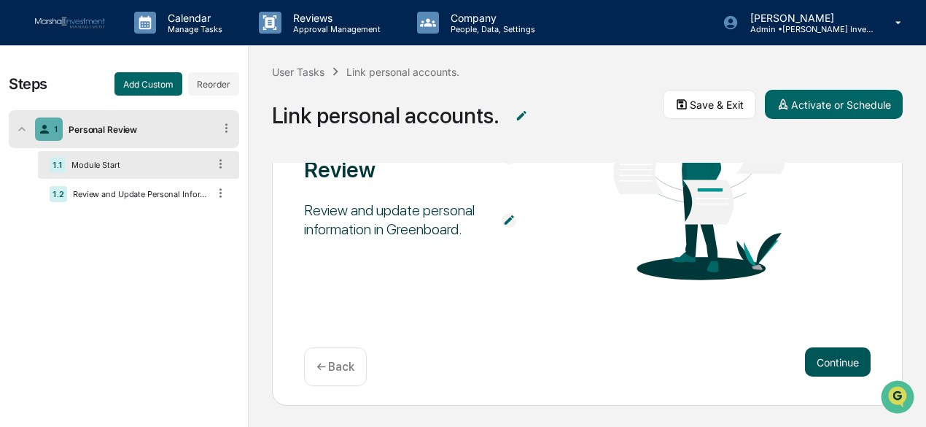
click at [823, 351] on button "Continue" at bounding box center [838, 361] width 66 height 29
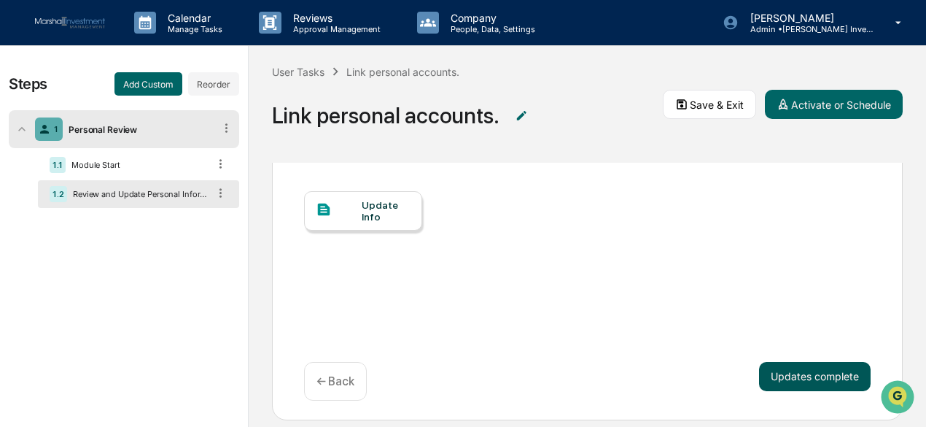
scroll to position [149, 0]
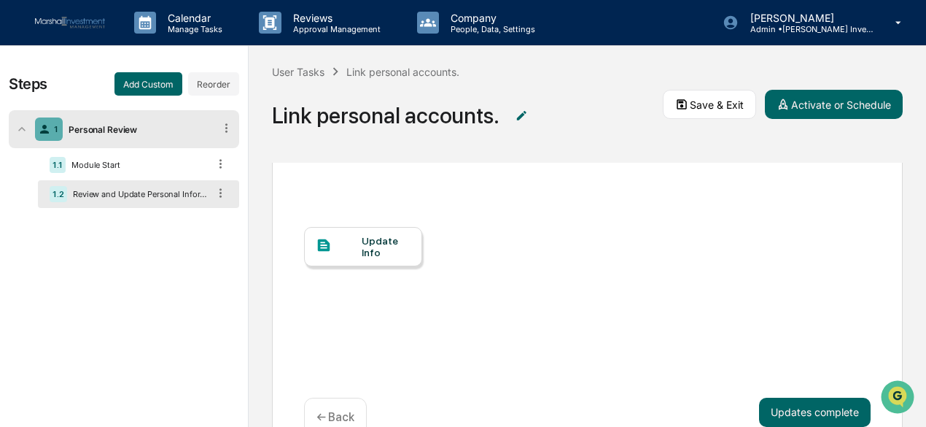
click at [368, 246] on div "Update Info" at bounding box center [386, 246] width 49 height 23
click at [741, 106] on button "Save & Exit" at bounding box center [709, 104] width 93 height 29
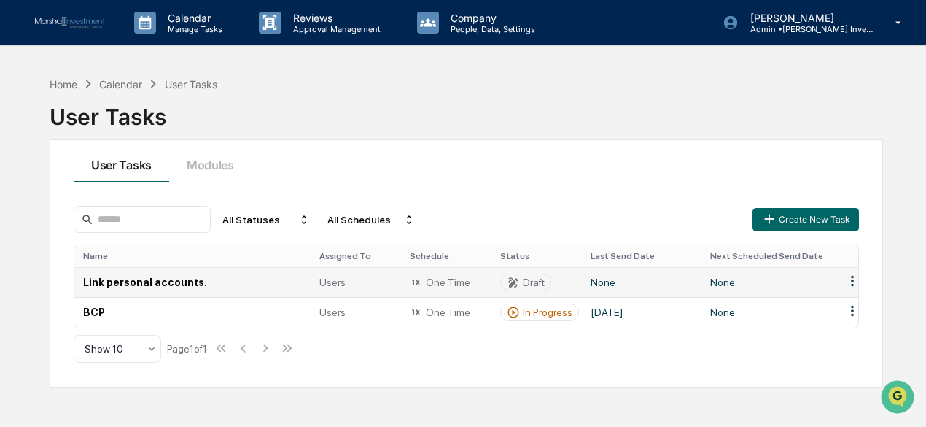
click at [177, 278] on td "Link personal accounts." at bounding box center [192, 282] width 236 height 30
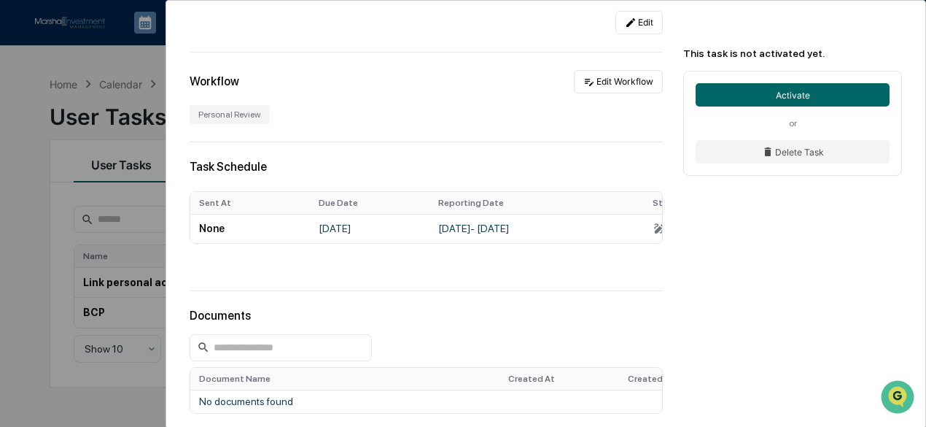
scroll to position [103, 0]
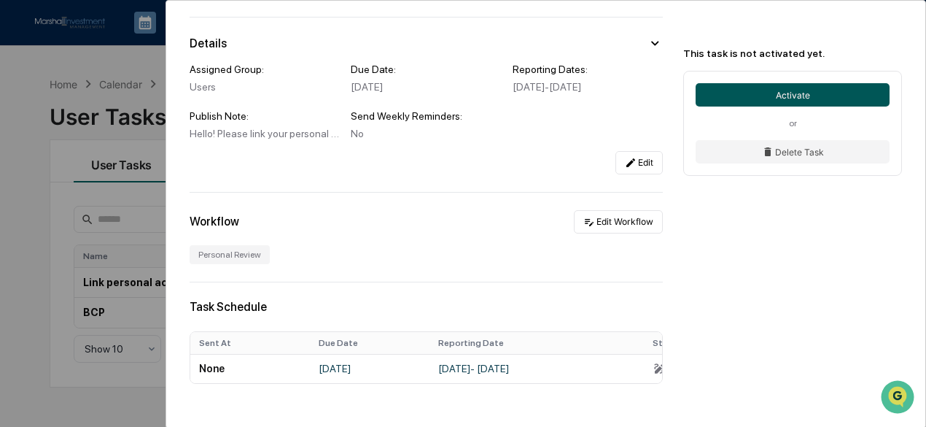
click at [745, 93] on button "Activate" at bounding box center [793, 94] width 194 height 23
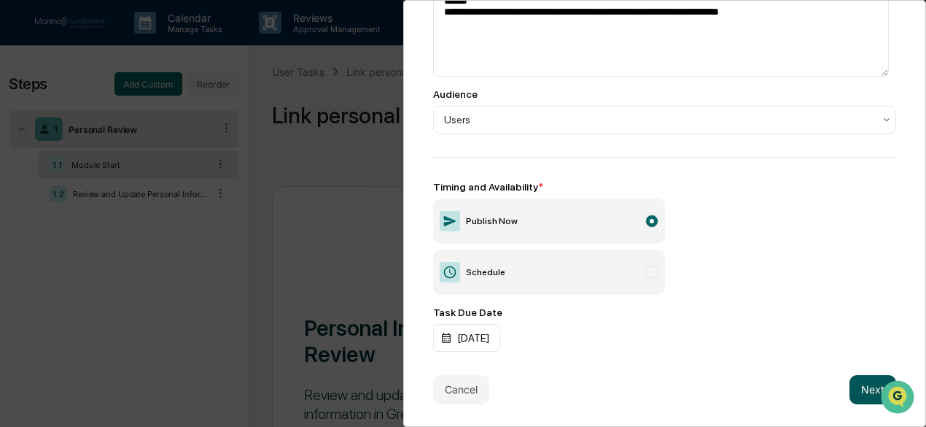
drag, startPoint x: 860, startPoint y: 380, endPoint x: 858, endPoint y: 373, distance: 7.9
click at [860, 378] on button "Next" at bounding box center [873, 389] width 47 height 29
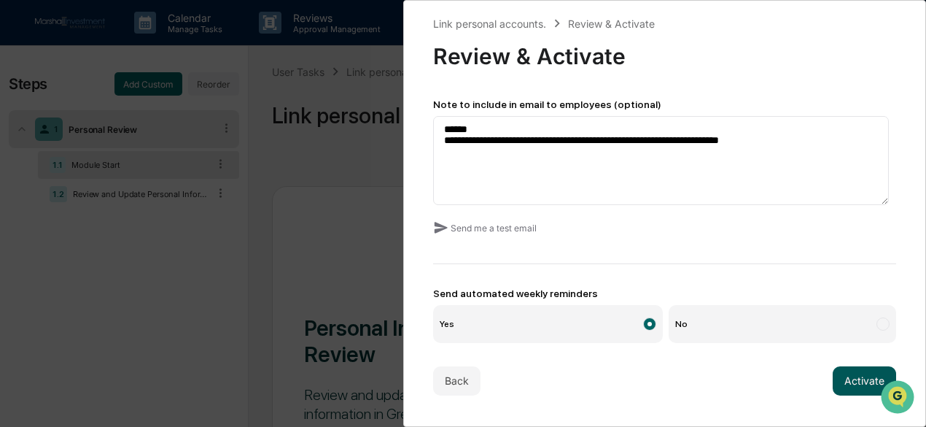
click at [850, 376] on button "Activate" at bounding box center [864, 380] width 63 height 29
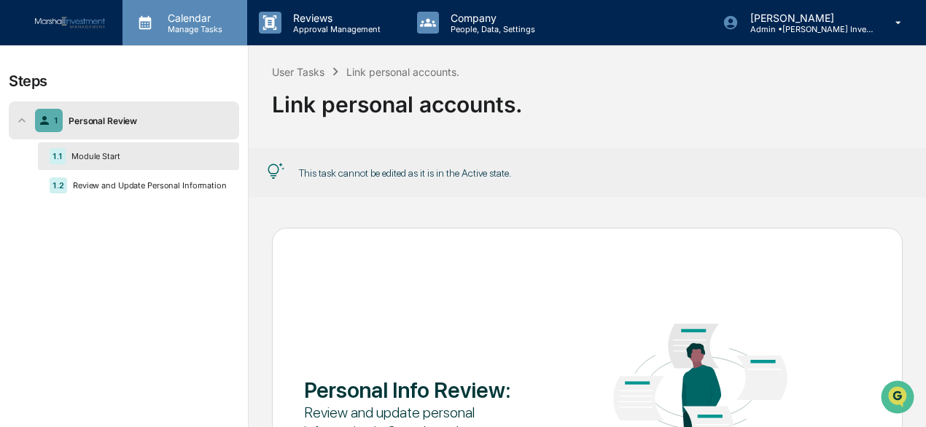
click at [178, 26] on p "Manage Tasks" at bounding box center [193, 29] width 74 height 10
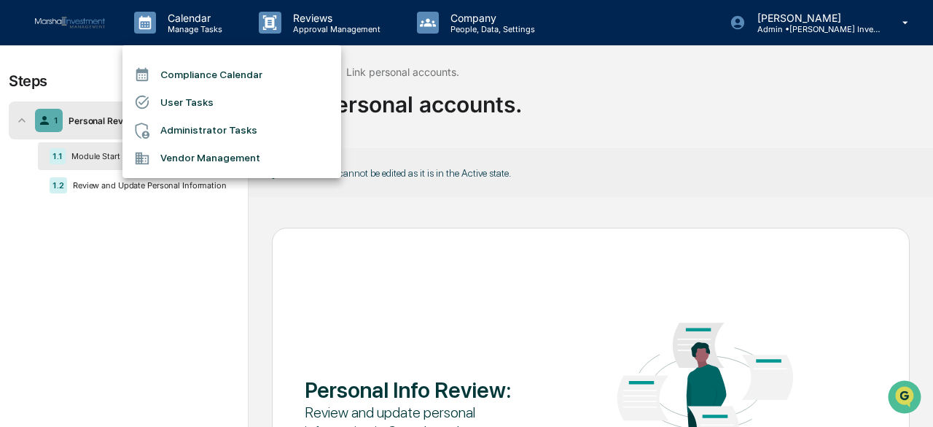
click at [203, 94] on li "User Tasks" at bounding box center [232, 102] width 219 height 28
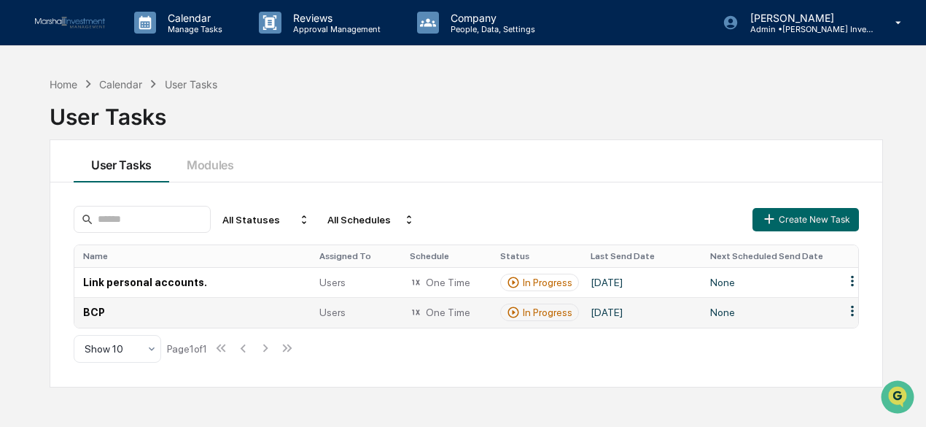
click at [126, 314] on td "BCP" at bounding box center [192, 312] width 236 height 30
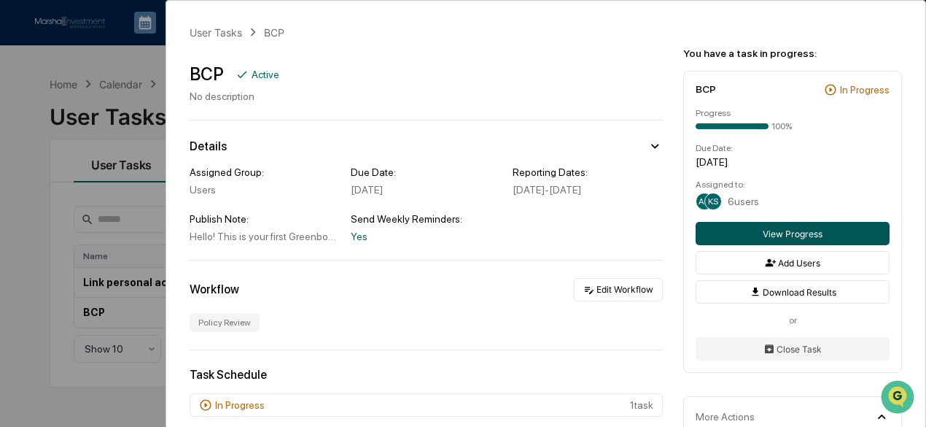
click at [774, 231] on button "View Progress" at bounding box center [793, 233] width 194 height 23
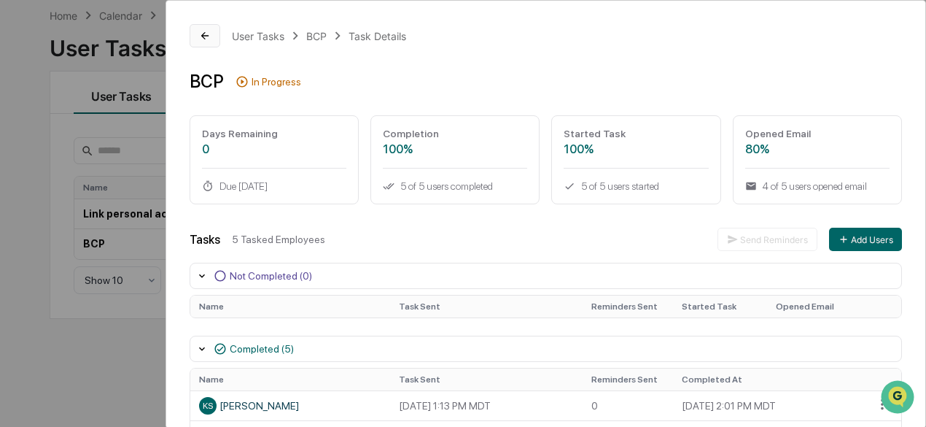
click at [200, 33] on icon at bounding box center [205, 36] width 12 height 12
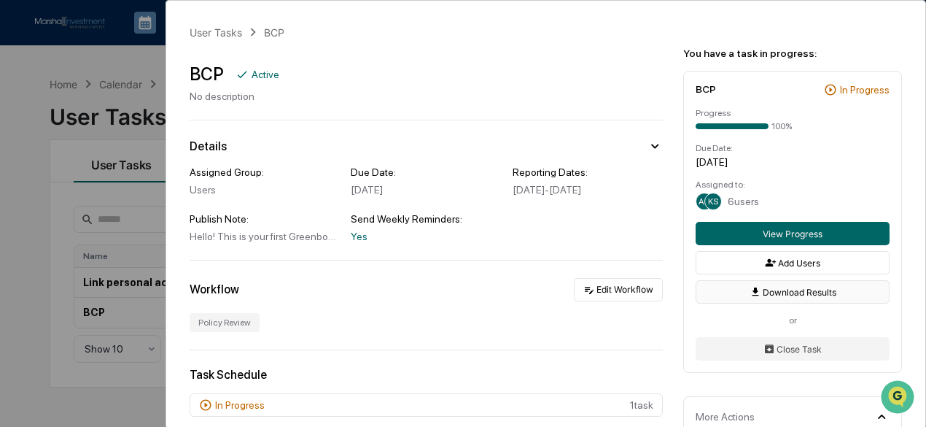
click at [828, 293] on button "Download Results" at bounding box center [793, 291] width 194 height 23
click at [811, 352] on button "Close Task" at bounding box center [793, 348] width 194 height 23
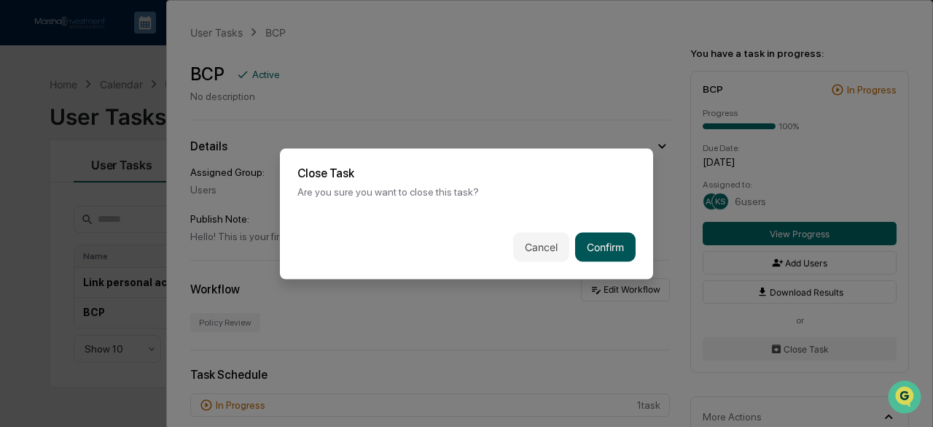
click at [610, 249] on button "Confirm" at bounding box center [605, 246] width 61 height 29
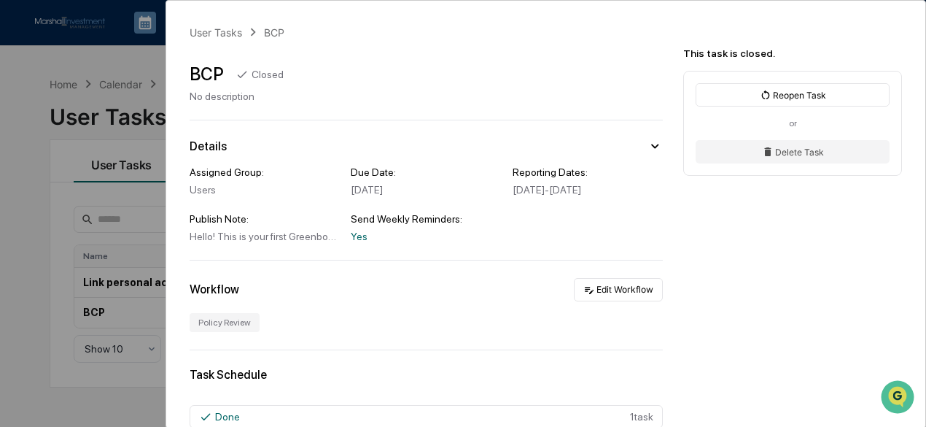
click at [39, 56] on div "User Tasks BCP BCP Closed No description Details Assigned Group: Users Due Date…" at bounding box center [463, 213] width 926 height 427
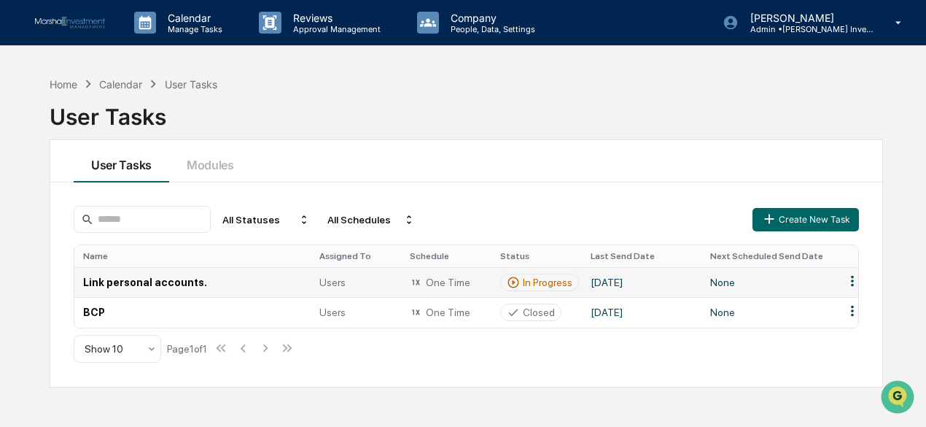
click at [852, 276] on html "Calendar Manage Tasks Reviews Approval Management Company People, Data, Setting…" at bounding box center [463, 213] width 926 height 427
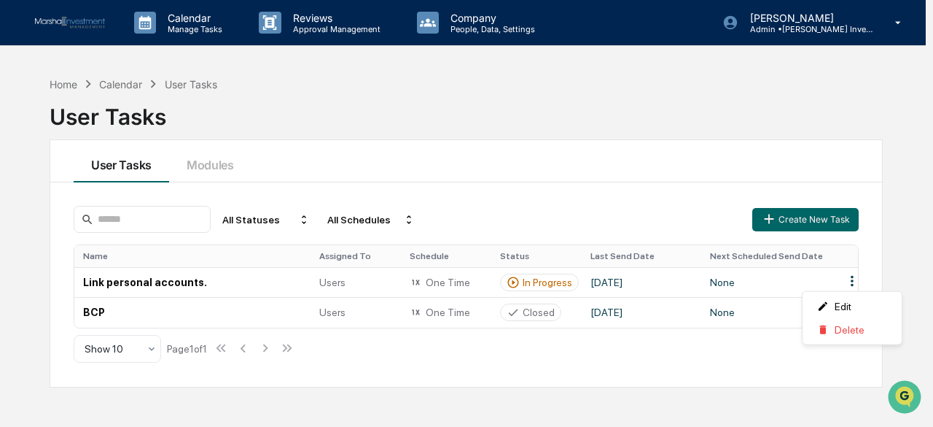
click at [335, 282] on html "Calendar Manage Tasks Reviews Approval Management Company People, Data, Setting…" at bounding box center [466, 213] width 933 height 427
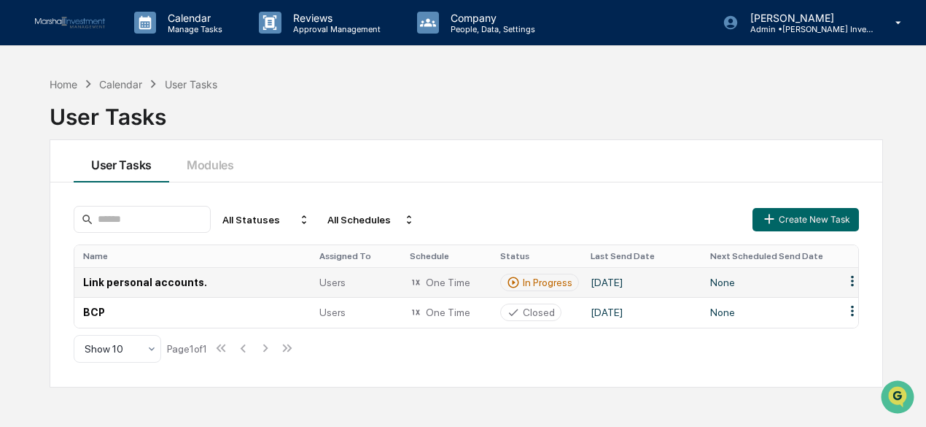
click at [473, 281] on div "One Time" at bounding box center [446, 282] width 73 height 13
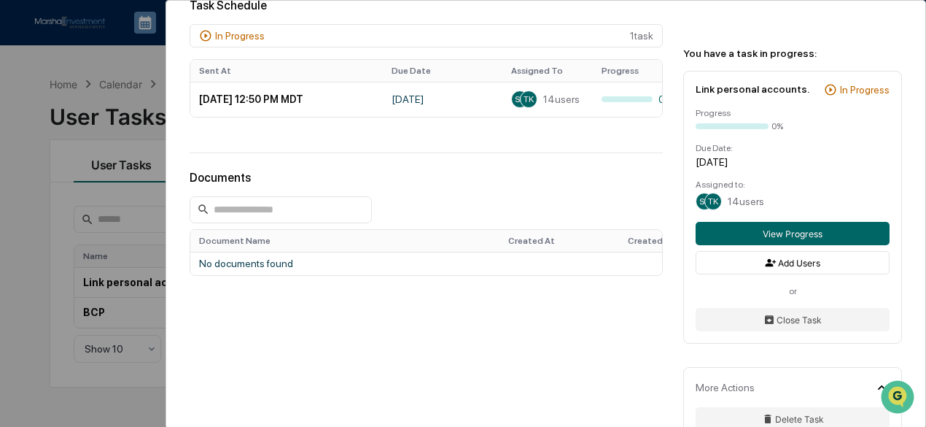
scroll to position [163, 0]
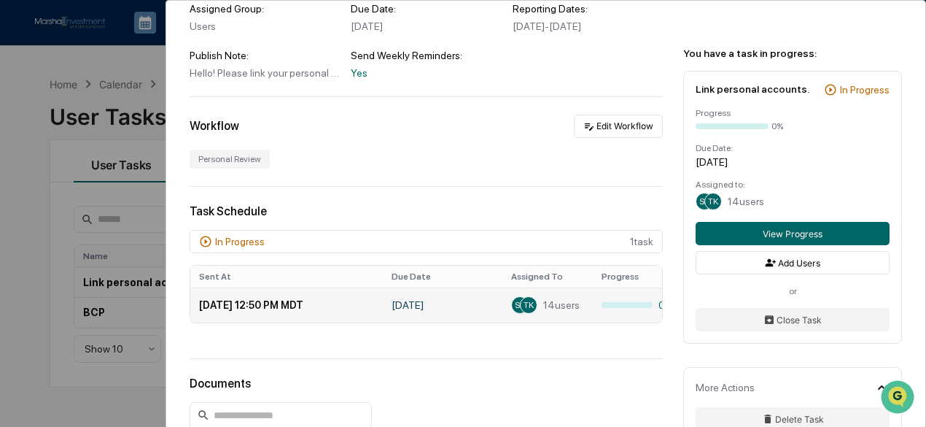
click at [521, 314] on div "TK" at bounding box center [529, 305] width 18 height 18
click at [561, 311] on span "14 users" at bounding box center [561, 305] width 36 height 12
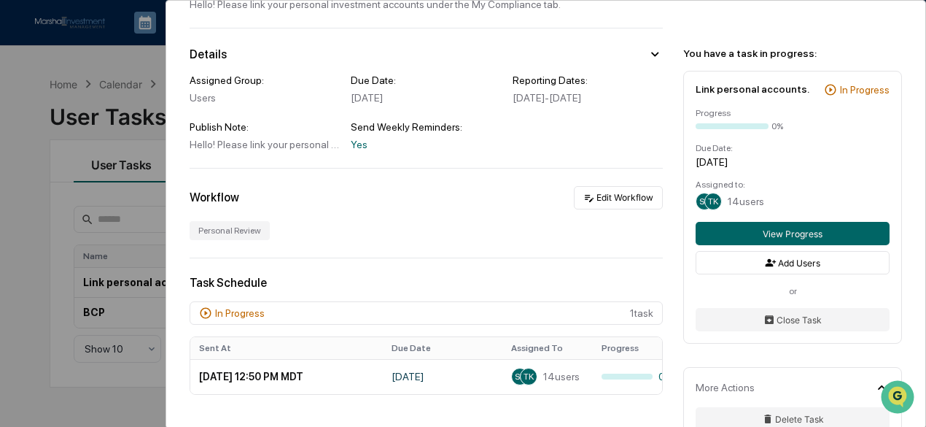
scroll to position [90, 0]
click at [739, 202] on span "14 users" at bounding box center [746, 201] width 36 height 12
click at [718, 186] on div "Assigned to:" at bounding box center [793, 184] width 194 height 10
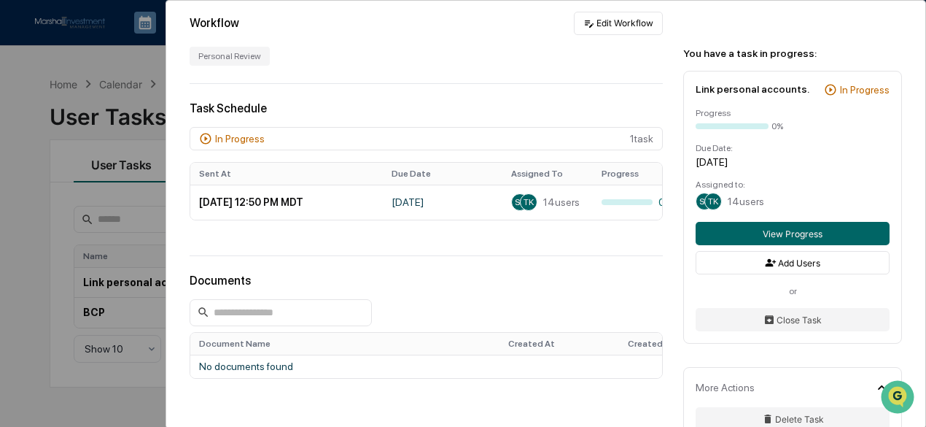
scroll to position [236, 0]
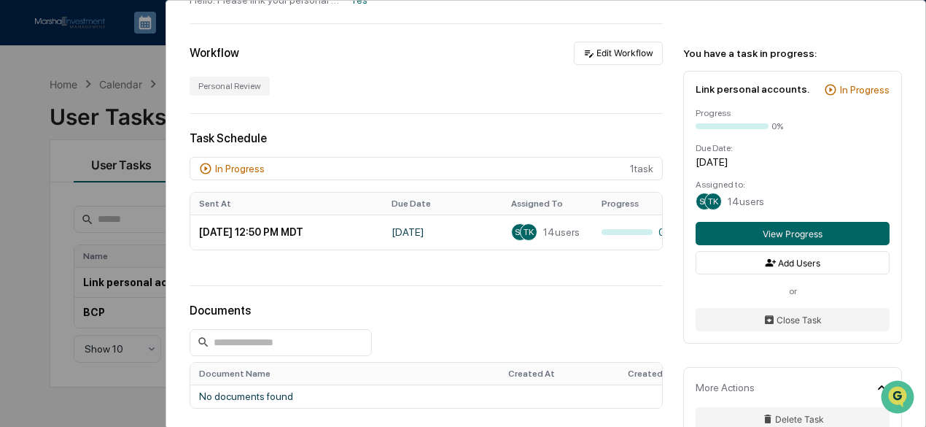
click at [82, 59] on div "User Tasks Link personal accounts. Link personal accounts. Active Hello! Please…" at bounding box center [463, 213] width 926 height 427
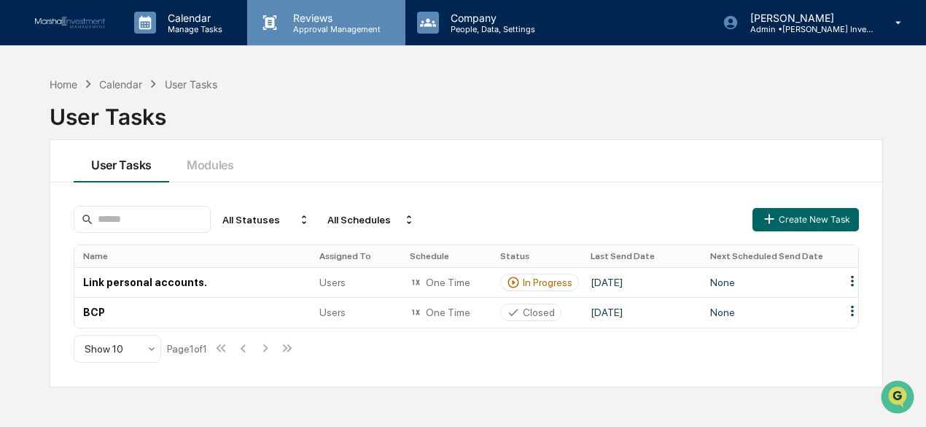
click at [330, 18] on p "Reviews" at bounding box center [334, 18] width 106 height 12
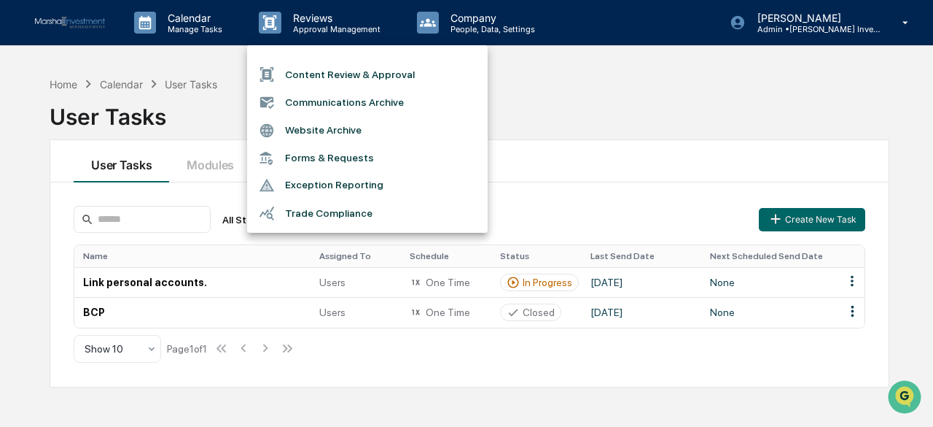
click at [639, 106] on div at bounding box center [466, 213] width 933 height 427
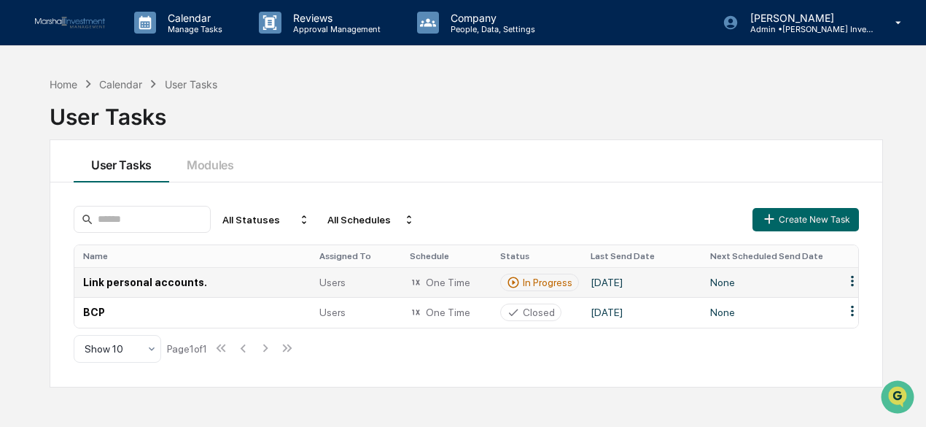
click at [773, 284] on td "None" at bounding box center [769, 282] width 134 height 30
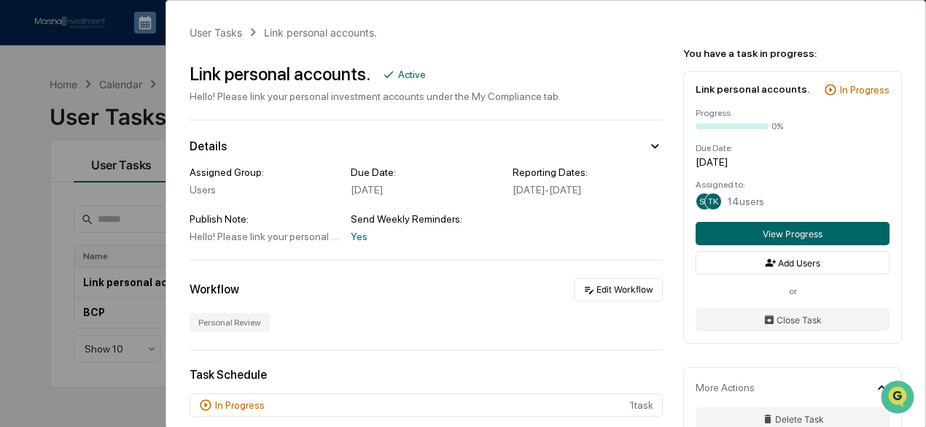
click at [71, 58] on div "User Tasks Link personal accounts. Link personal accounts. Active Hello! Please…" at bounding box center [463, 213] width 926 height 427
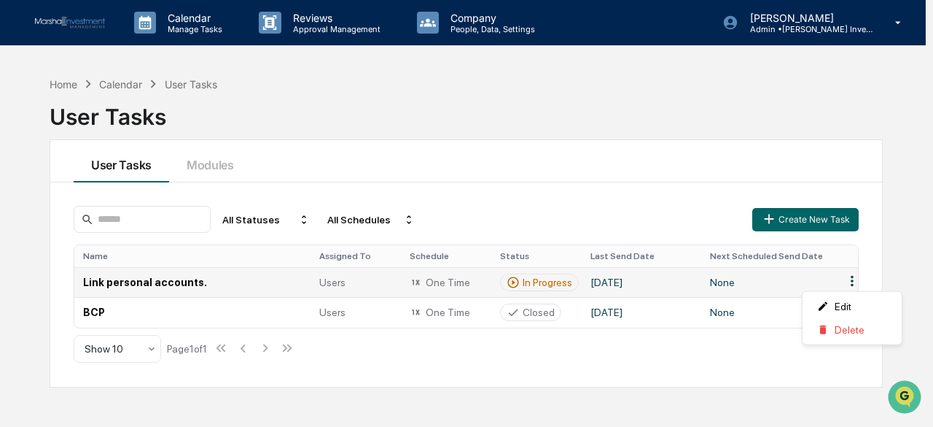
click at [852, 276] on html "Calendar Manage Tasks Reviews Approval Management Company People, Data, Setting…" at bounding box center [466, 213] width 933 height 427
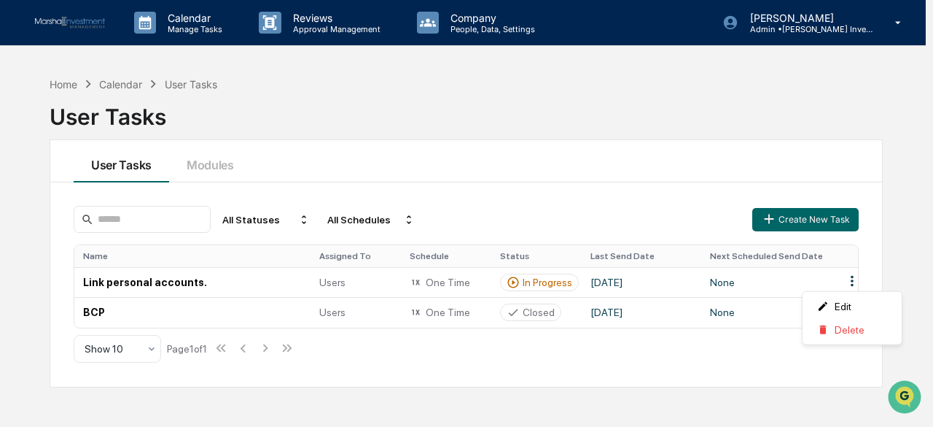
click at [606, 142] on html "Calendar Manage Tasks Reviews Approval Management Company People, Data, Setting…" at bounding box center [466, 213] width 933 height 427
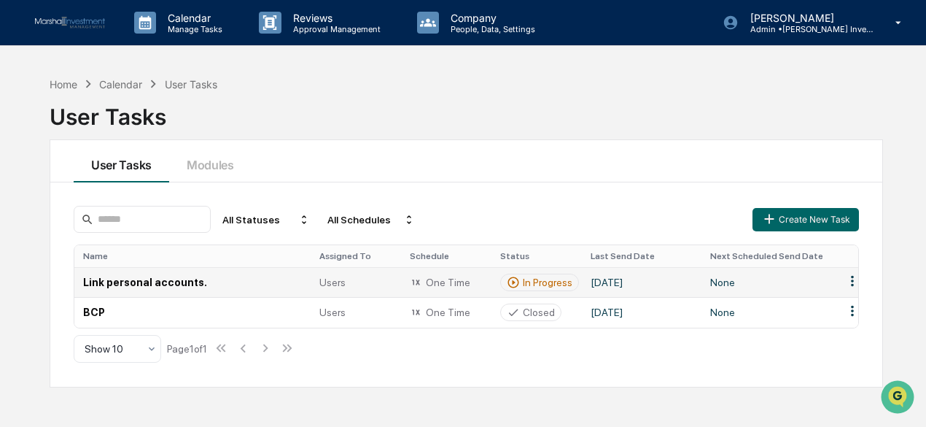
click at [328, 279] on span "Users" at bounding box center [332, 282] width 26 height 12
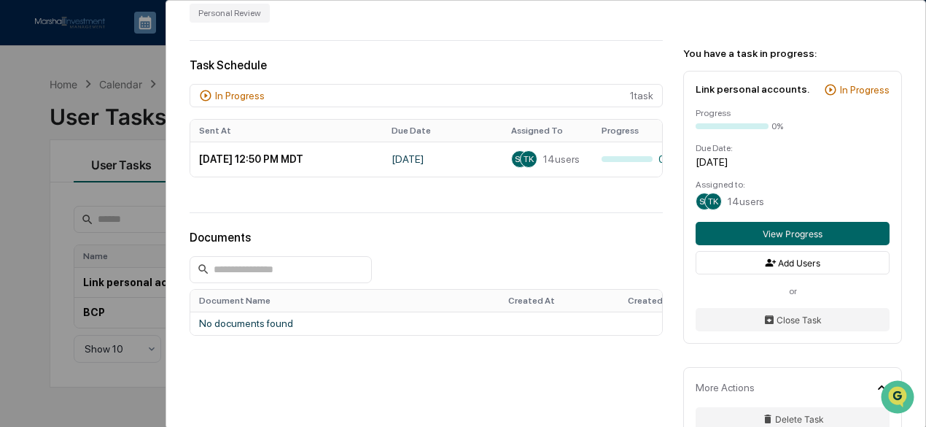
click at [111, 64] on div "User Tasks Link personal accounts. Link personal accounts. Active Hello! Please…" at bounding box center [463, 213] width 926 height 427
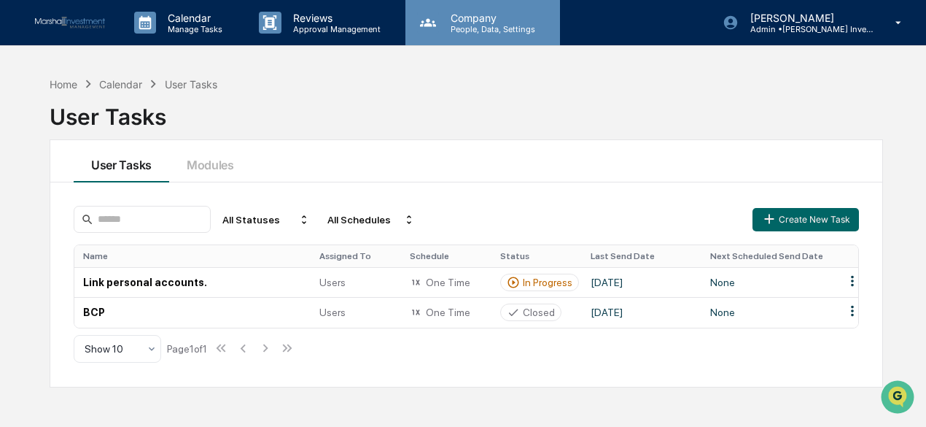
click at [498, 16] on p "Company" at bounding box center [491, 18] width 104 height 12
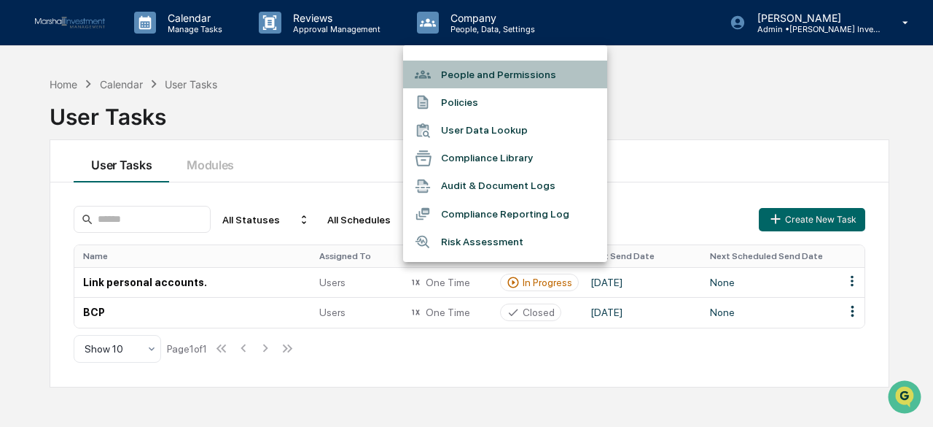
click at [480, 71] on li "People and Permissions" at bounding box center [505, 75] width 204 height 28
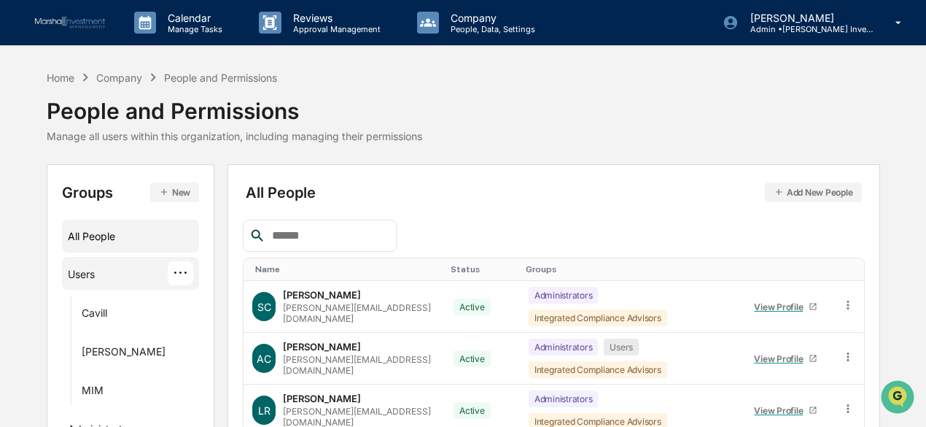
click at [85, 271] on div "Users" at bounding box center [81, 277] width 27 height 18
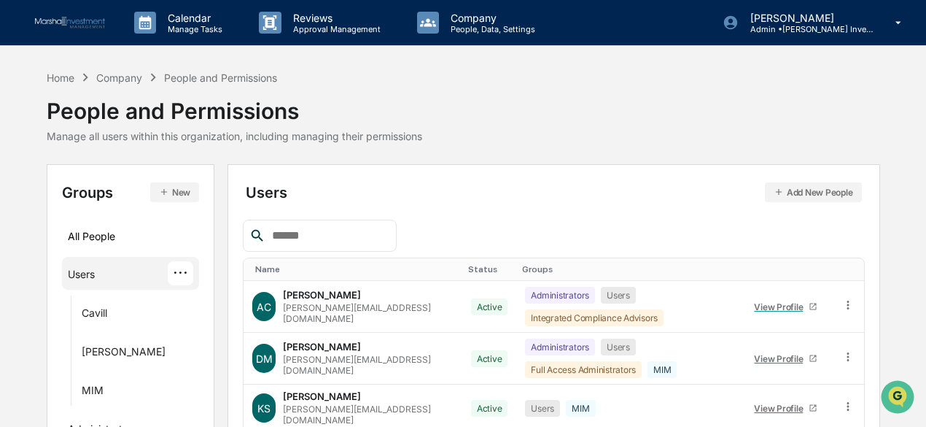
click at [632, 131] on div "Home Company People and Permissions People and Permissions Manage all users wit…" at bounding box center [463, 105] width 833 height 73
click at [57, 74] on div "Home" at bounding box center [61, 77] width 28 height 12
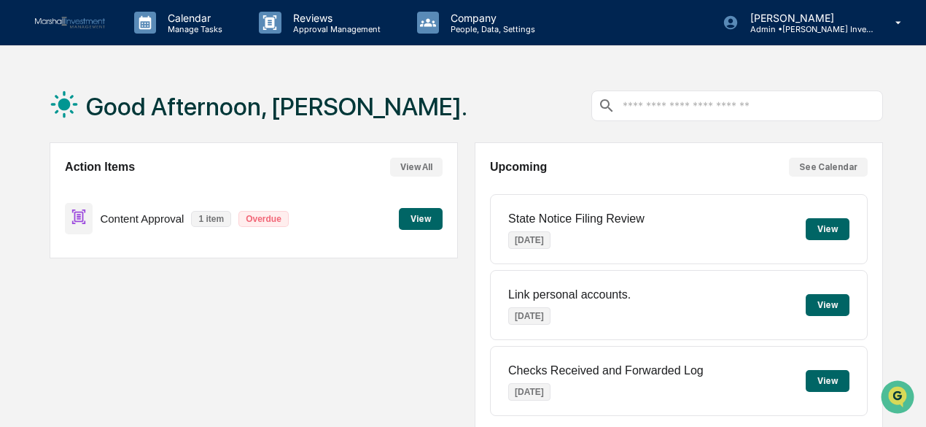
click at [416, 219] on button "View" at bounding box center [421, 219] width 44 height 22
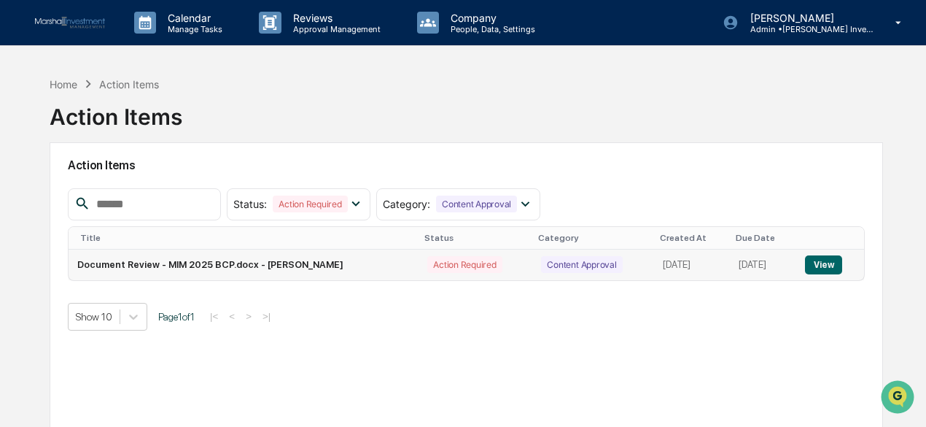
click at [815, 271] on button "View" at bounding box center [823, 264] width 37 height 19
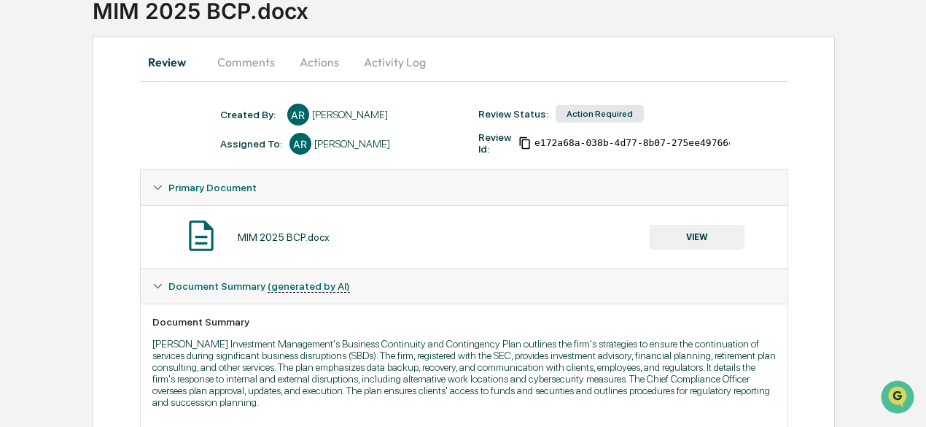
scroll to position [73, 0]
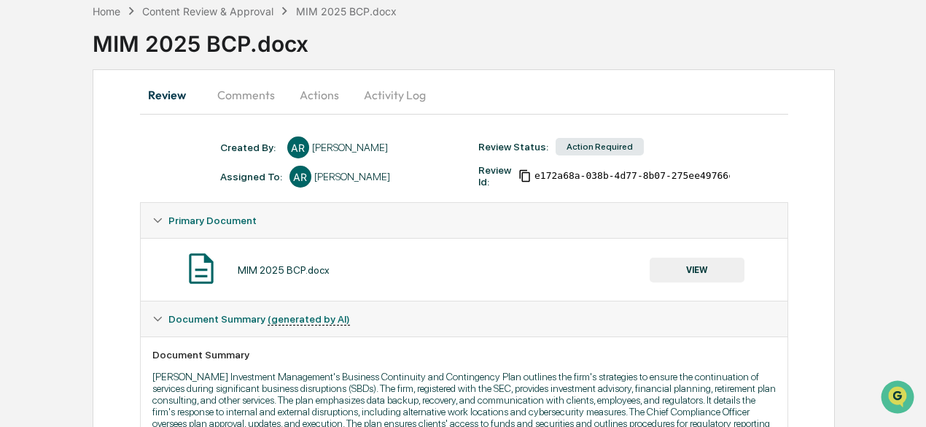
click at [698, 265] on button "VIEW" at bounding box center [697, 269] width 95 height 25
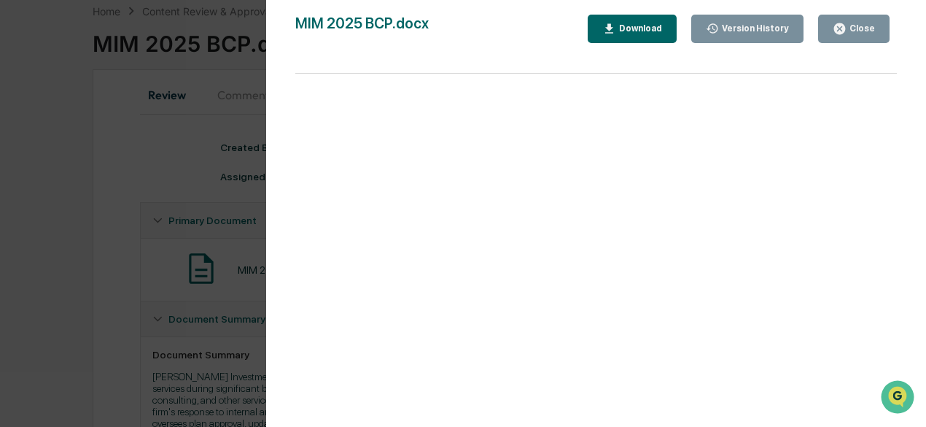
click at [855, 31] on div "Close" at bounding box center [861, 28] width 28 height 10
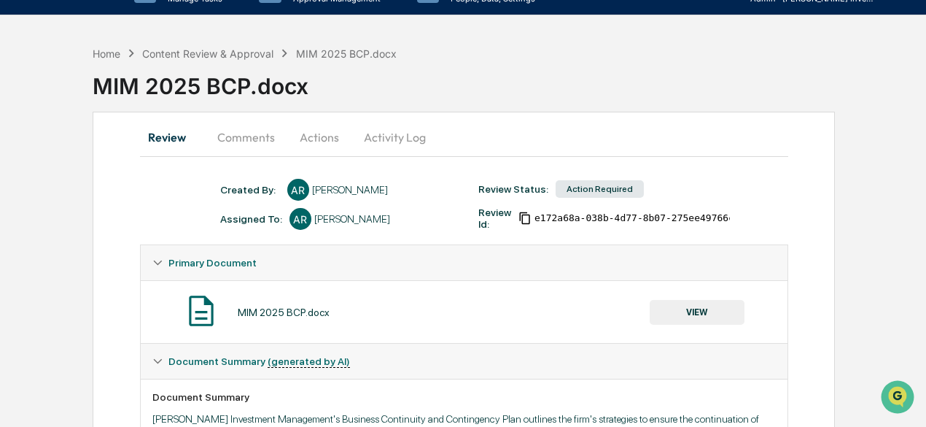
scroll to position [0, 0]
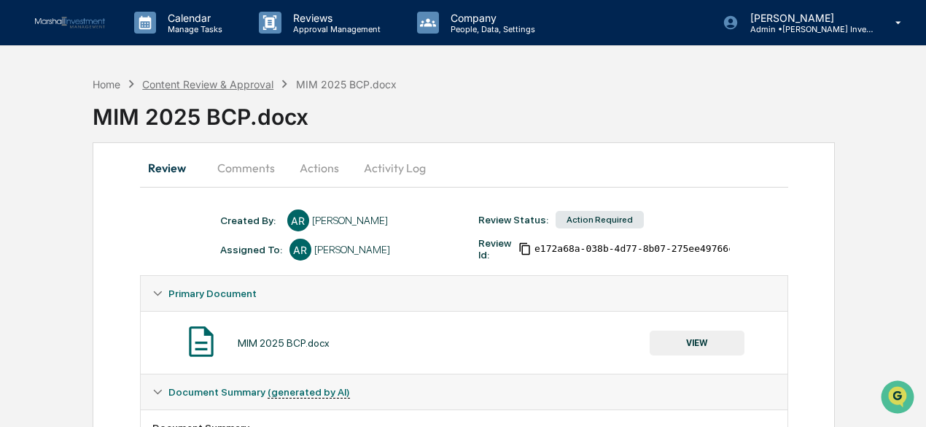
click at [193, 82] on div "Content Review & Approval" at bounding box center [207, 84] width 131 height 12
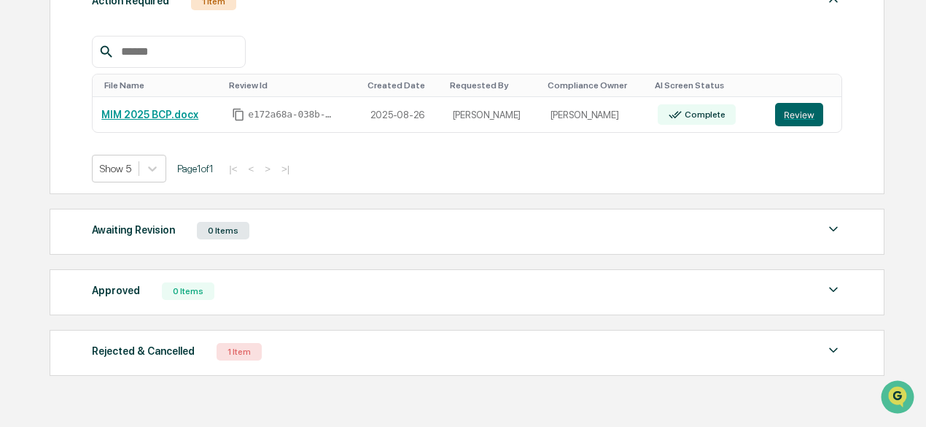
scroll to position [280, 0]
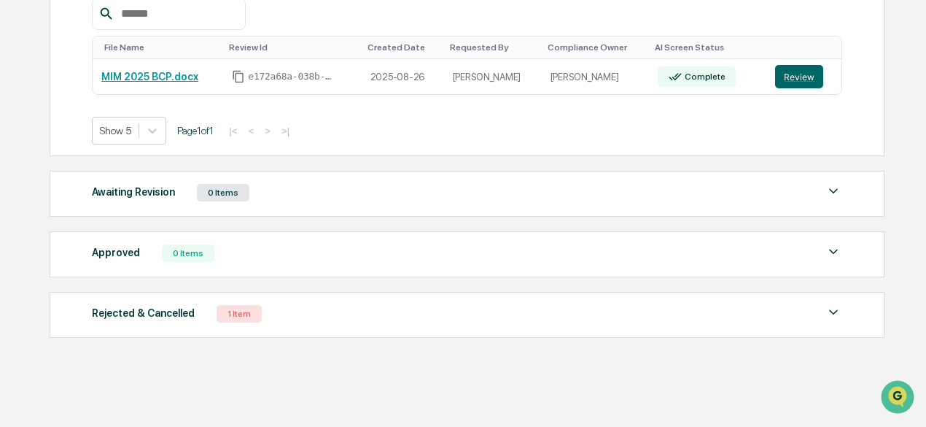
click at [273, 314] on div "Rejected & Cancelled 1 Item" at bounding box center [467, 313] width 750 height 20
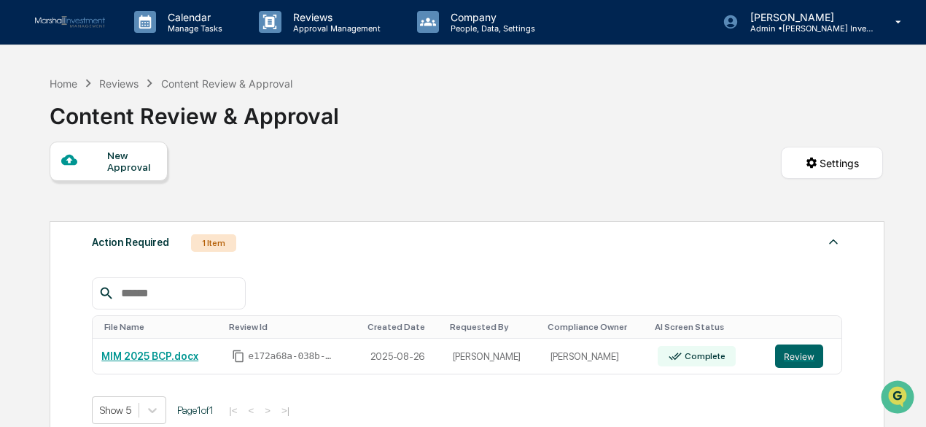
scroll to position [0, 0]
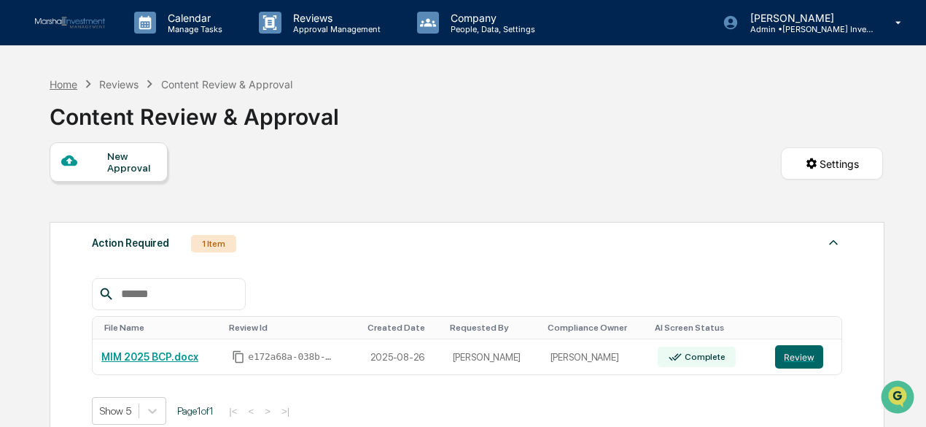
click at [58, 85] on div "Home" at bounding box center [64, 84] width 28 height 12
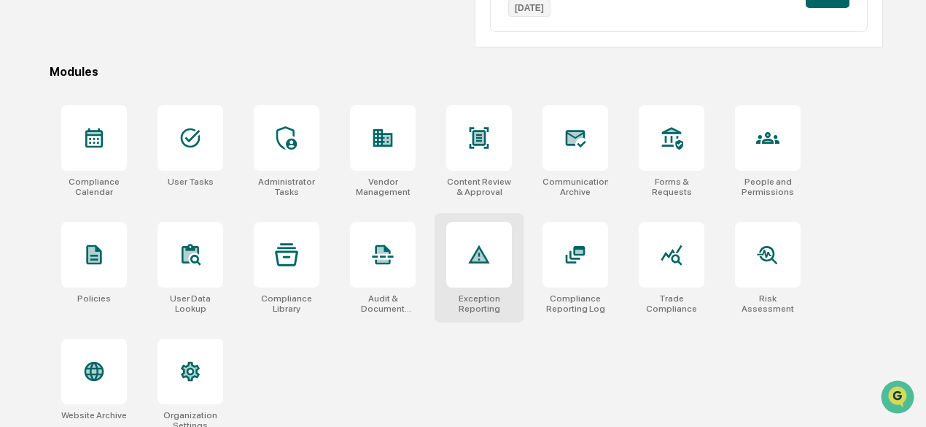
scroll to position [394, 0]
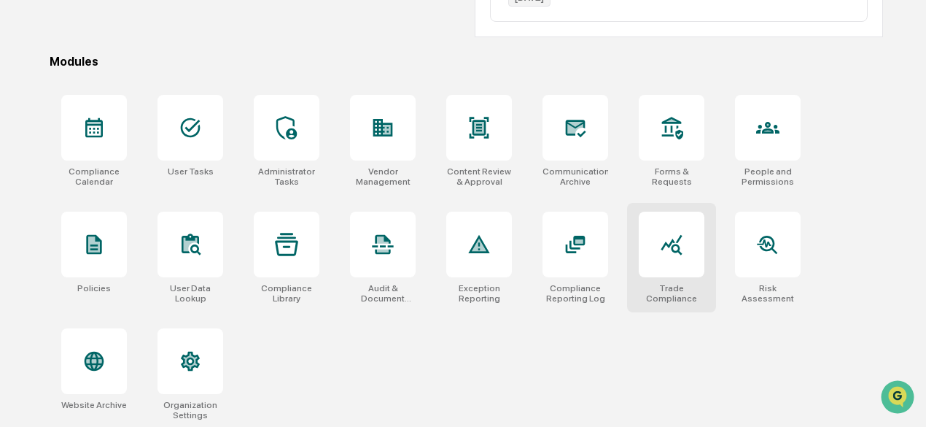
click at [682, 249] on icon at bounding box center [671, 244] width 23 height 23
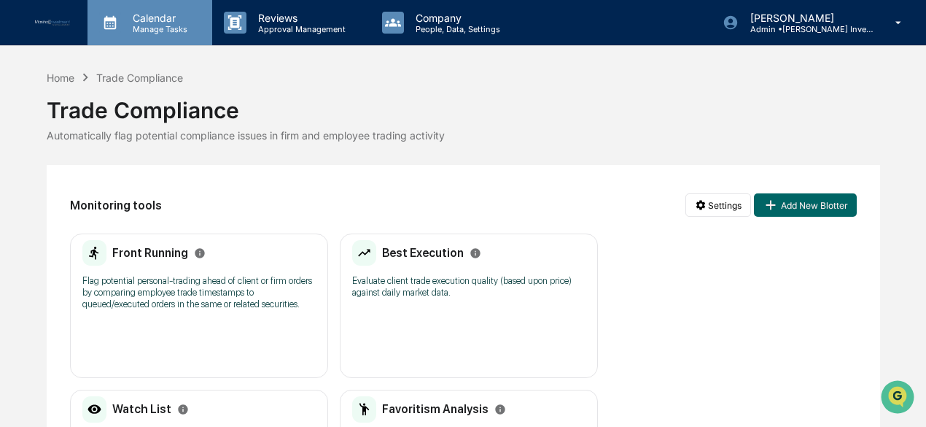
click at [131, 28] on p "Manage Tasks" at bounding box center [158, 29] width 74 height 10
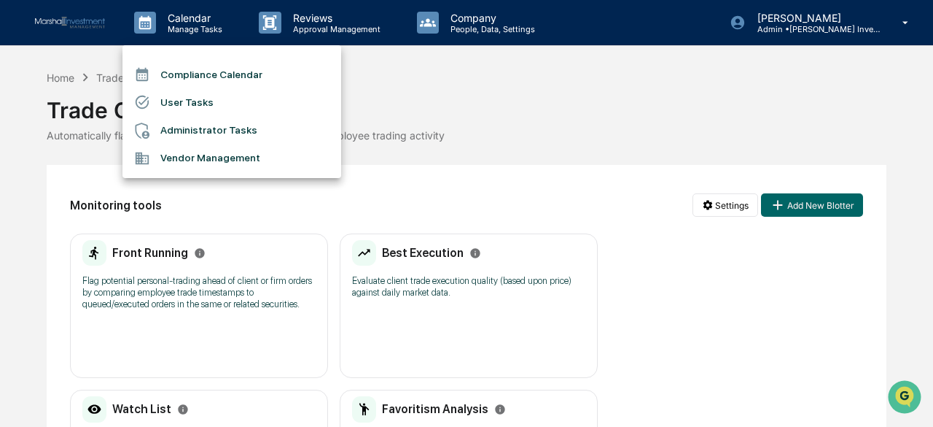
click at [625, 101] on div at bounding box center [466, 213] width 933 height 427
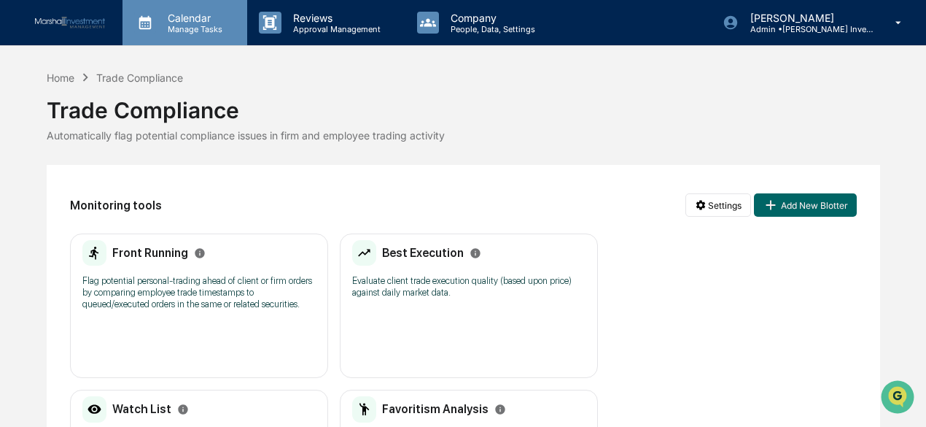
click at [179, 26] on p "Manage Tasks" at bounding box center [193, 29] width 74 height 10
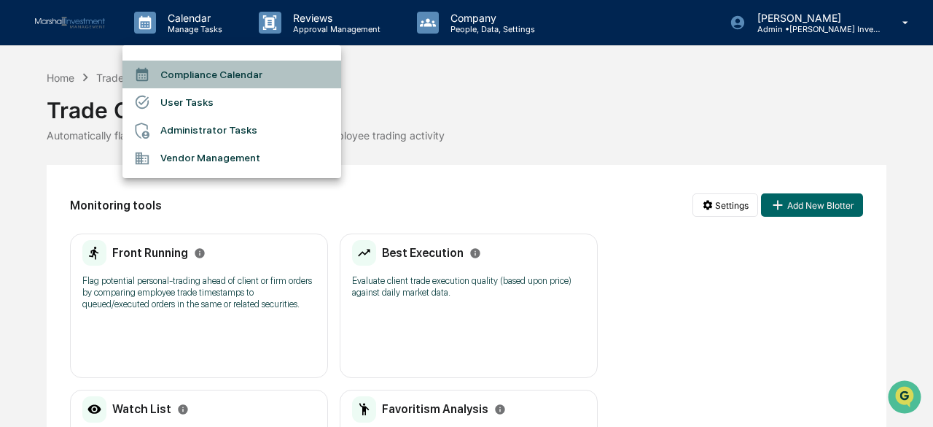
click at [184, 77] on li "Compliance Calendar" at bounding box center [232, 75] width 219 height 28
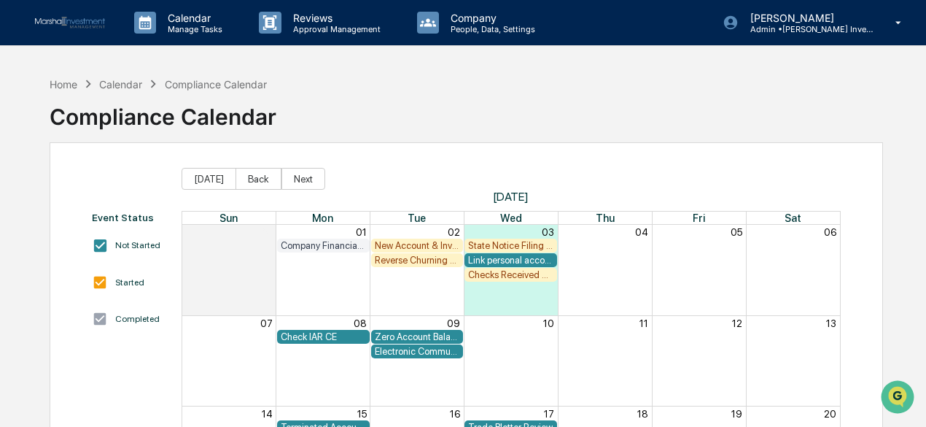
click at [409, 241] on div "New Account & Investor Profile Review" at bounding box center [417, 245] width 85 height 11
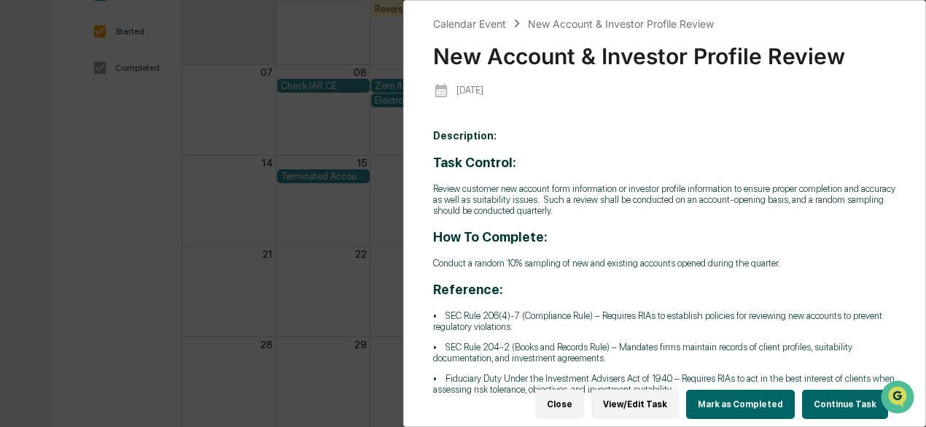
scroll to position [276, 0]
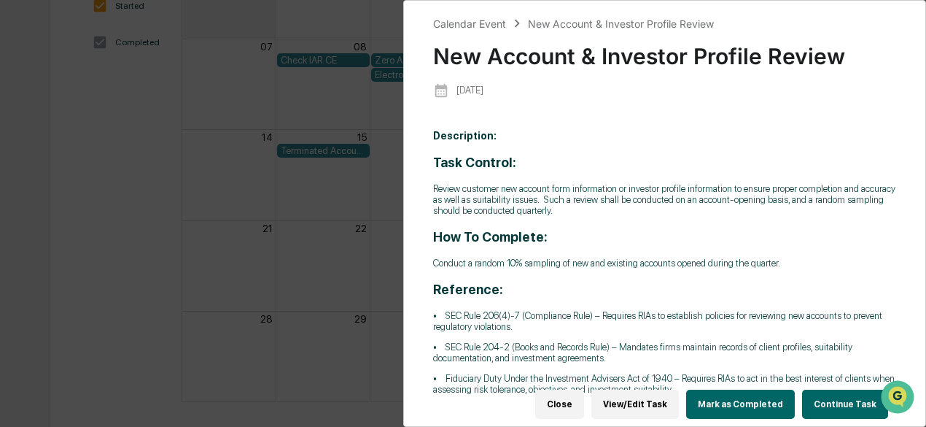
click at [820, 391] on button "Continue Task" at bounding box center [845, 403] width 86 height 29
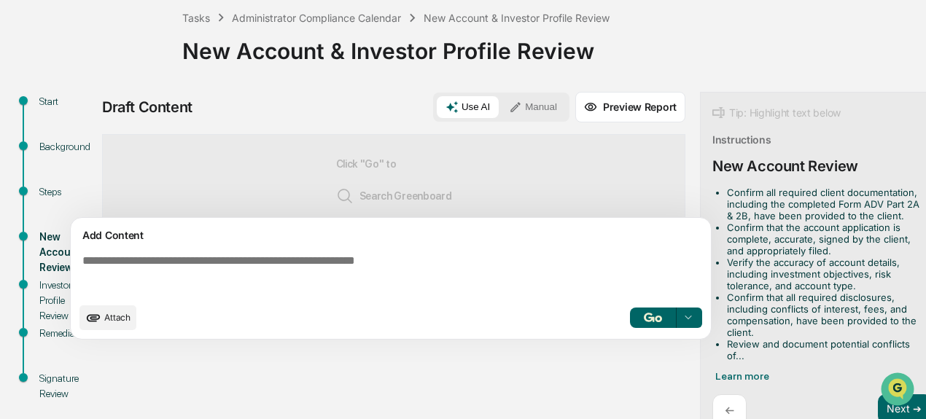
scroll to position [103, 0]
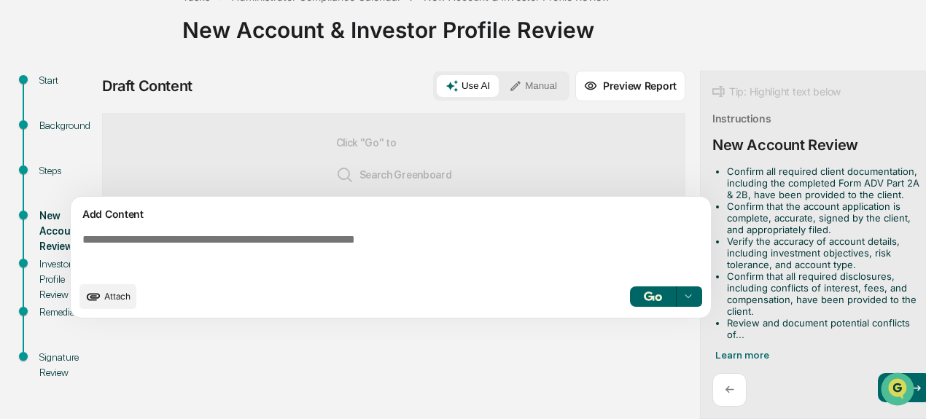
click at [117, 302] on span "Attach" at bounding box center [117, 296] width 26 height 11
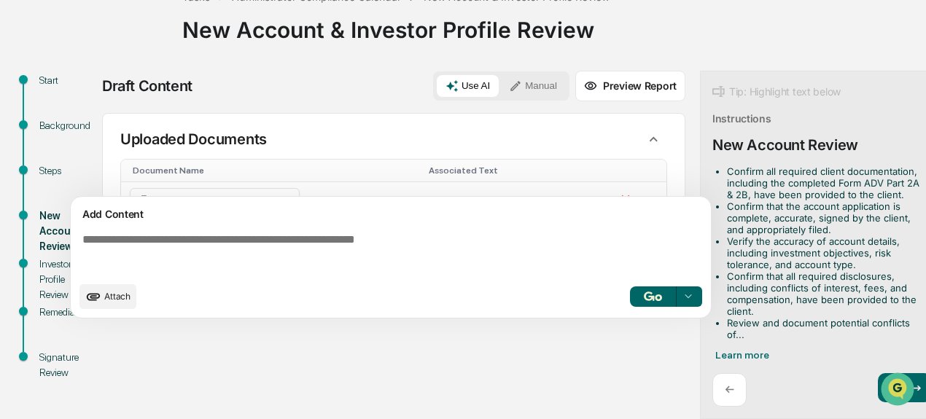
click at [652, 301] on img "button" at bounding box center [653, 296] width 18 height 9
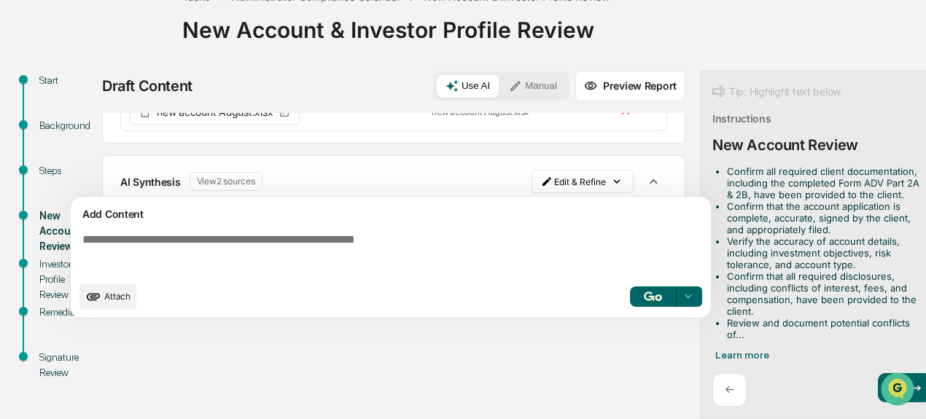
scroll to position [107, 0]
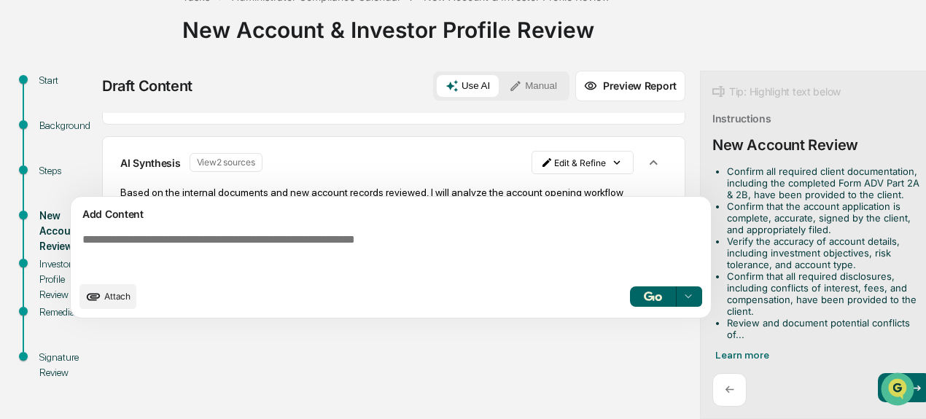
click at [917, 392] on div at bounding box center [898, 389] width 39 height 36
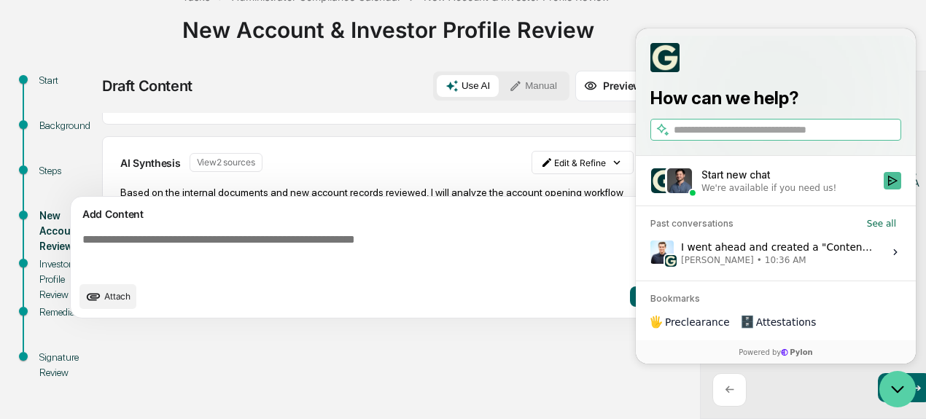
click at [903, 392] on icon "Open customer support" at bounding box center [897, 389] width 36 height 36
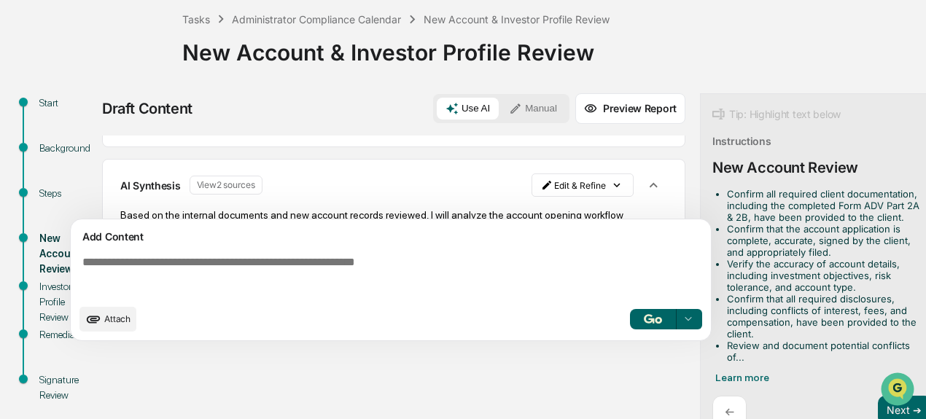
scroll to position [103, 0]
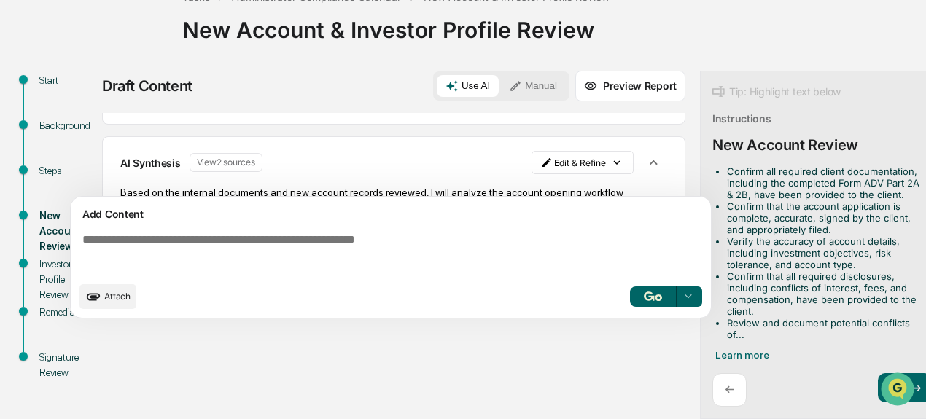
click at [317, 368] on div "Draft Content Use AI Manual Preview Report Sources Uploaded Documents Document …" at bounding box center [510, 245] width 817 height 349
click at [44, 271] on div "Investor Profile Review" at bounding box center [66, 280] width 54 height 46
click at [696, 300] on div at bounding box center [688, 296] width 23 height 23
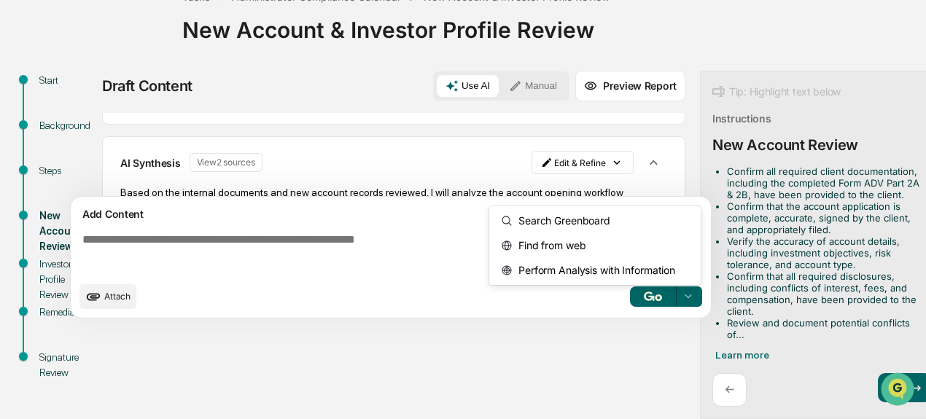
click at [572, 372] on div "Draft Content Use AI Manual Preview Report Sources Uploaded Documents Document …" at bounding box center [510, 245] width 817 height 349
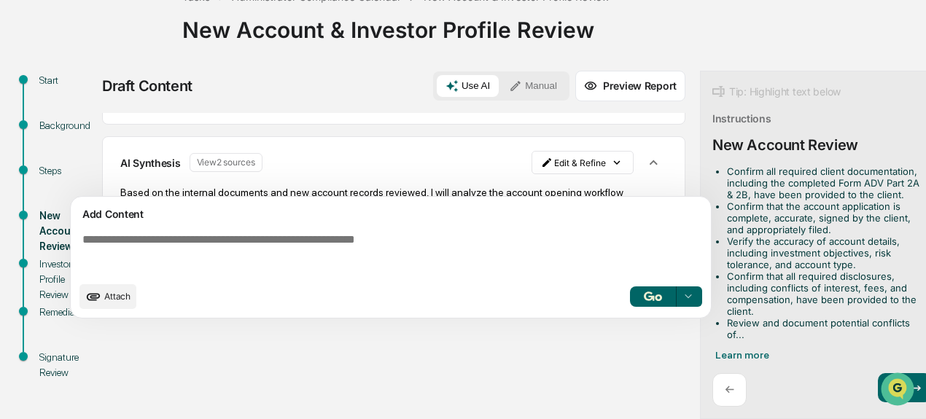
click at [49, 270] on div "Investor Profile Review" at bounding box center [66, 280] width 54 height 46
click at [53, 364] on div "Signature Review" at bounding box center [66, 365] width 54 height 31
click at [720, 389] on div "←" at bounding box center [729, 390] width 34 height 34
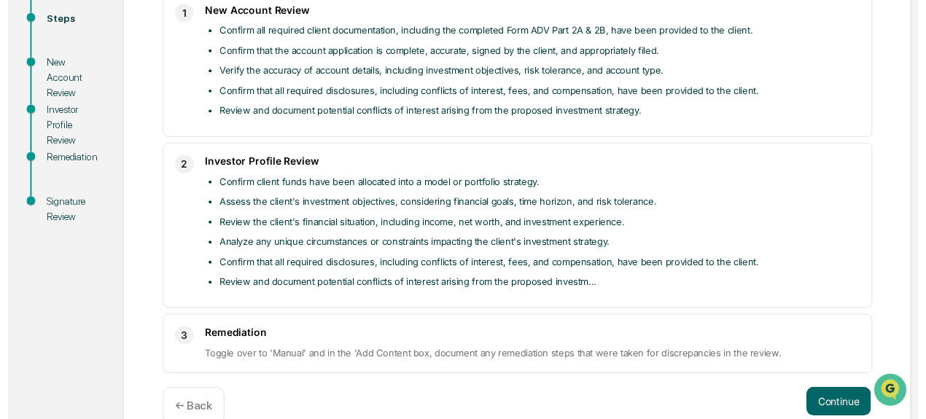
scroll to position [284, 0]
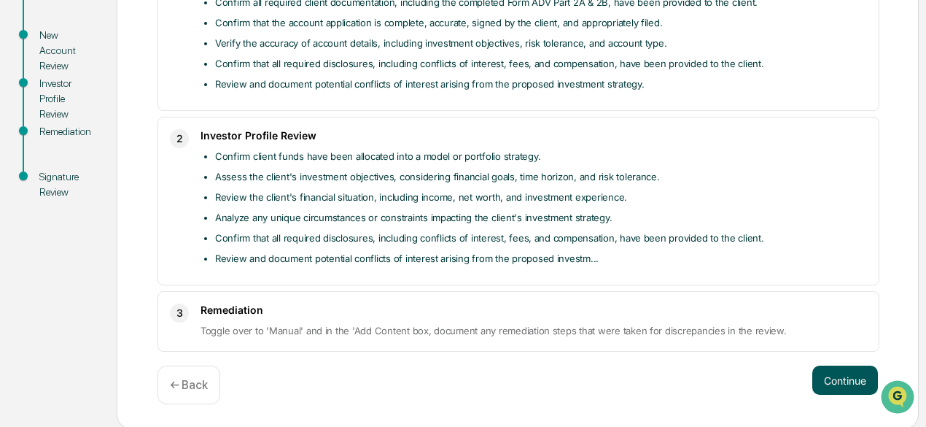
click at [827, 376] on button "Continue" at bounding box center [845, 379] width 66 height 29
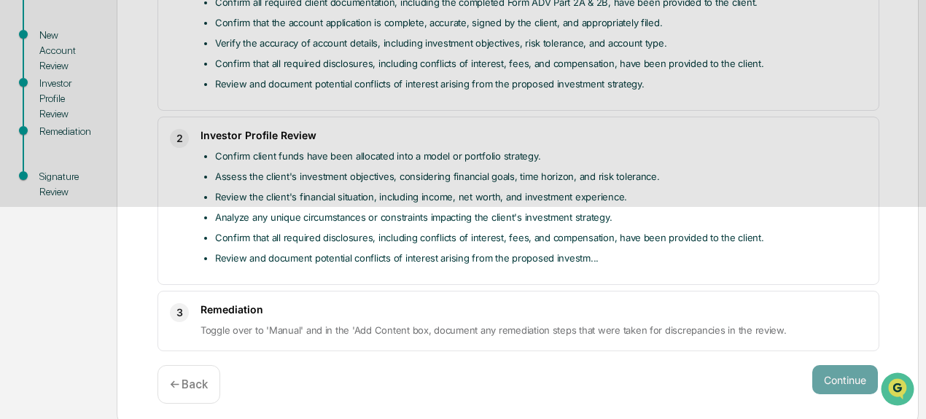
scroll to position [103, 0]
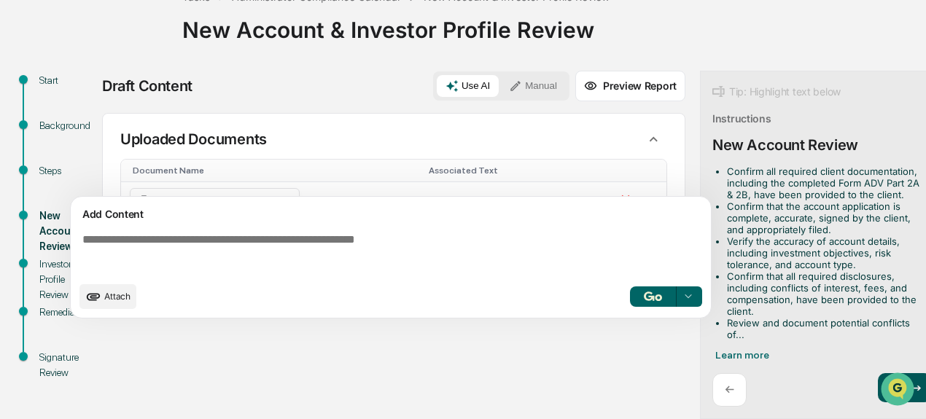
click at [921, 387] on button "Next ➔" at bounding box center [904, 388] width 53 height 30
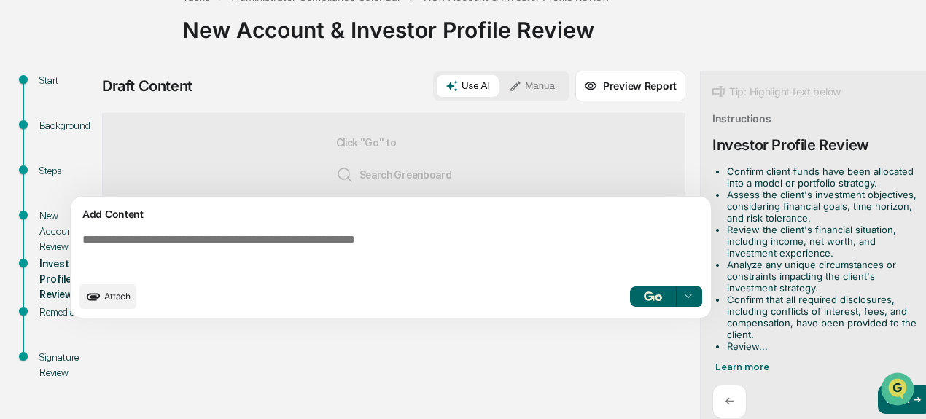
click at [918, 401] on div at bounding box center [898, 389] width 39 height 36
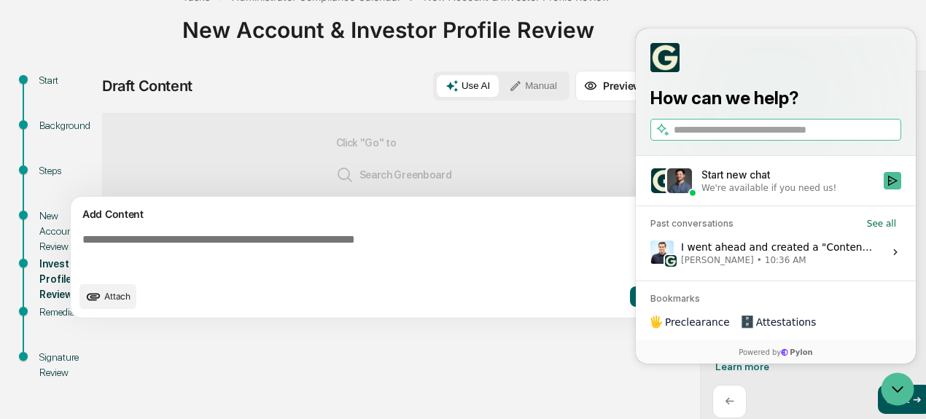
click at [919, 407] on button "Next ➔" at bounding box center [904, 400] width 53 height 30
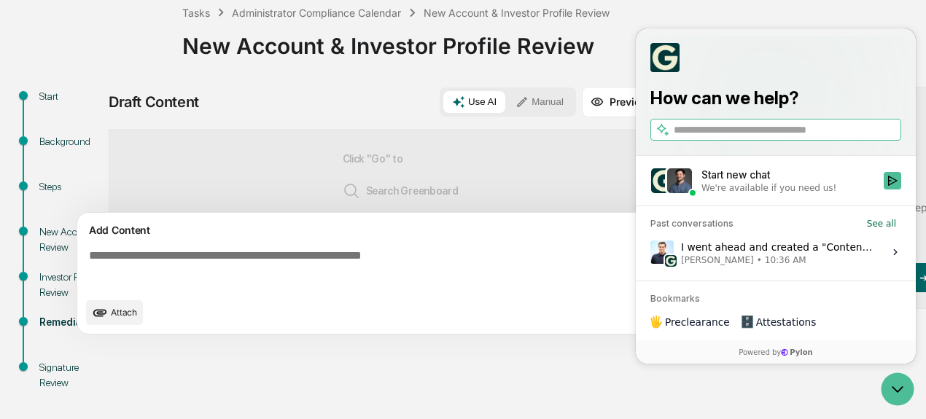
click at [524, 399] on div "Start Background Steps New Account Review Investor Profile Review Remediation S…" at bounding box center [463, 253] width 912 height 333
click at [898, 390] on icon "Open customer support" at bounding box center [897, 389] width 36 height 36
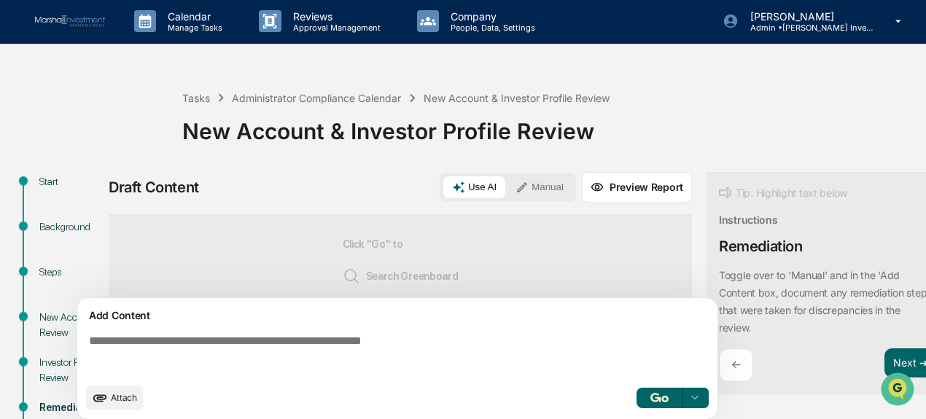
scroll to position [0, 0]
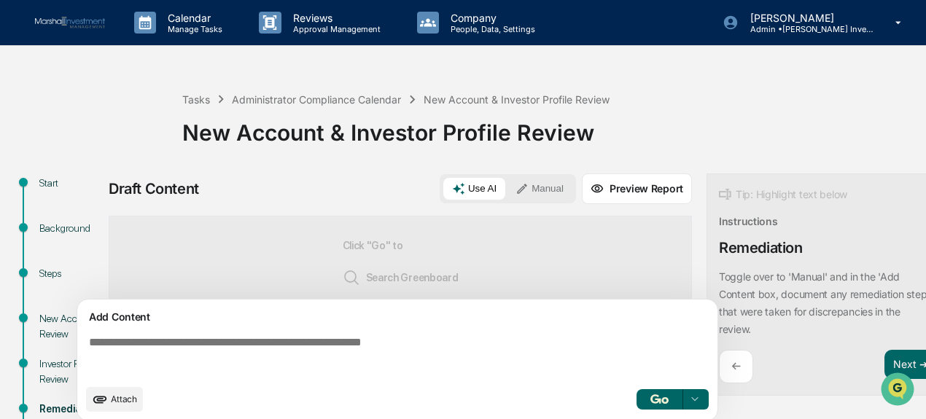
click at [284, 214] on div "Draft Content Use AI Manual Preview Report Sources Click "Go" to Search Greenbo…" at bounding box center [400, 302] width 583 height 257
click at [283, 177] on div "Draft Content Use AI Manual Preview Report" at bounding box center [400, 189] width 583 height 31
click at [296, 276] on div "Click "Go" to Search Greenboard Find from web Perform analysis" at bounding box center [400, 298] width 583 height 165
click at [301, 233] on div "Click "Go" to Search Greenboard Find from web Perform analysis" at bounding box center [400, 298] width 583 height 165
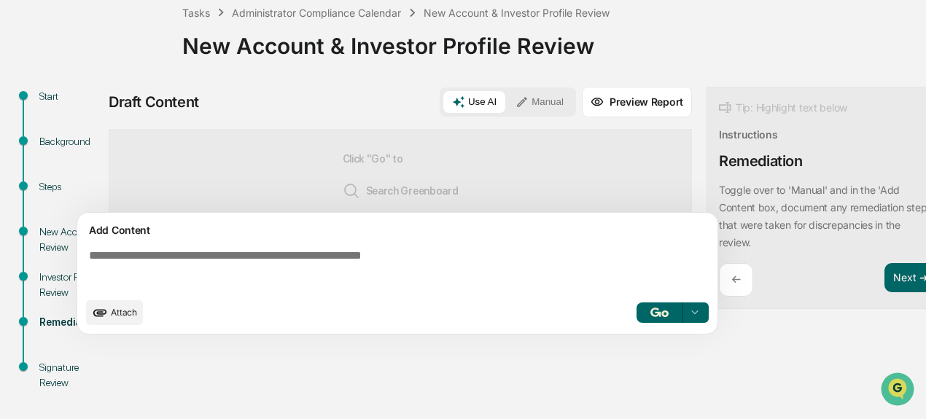
scroll to position [90, 0]
click at [699, 316] on div at bounding box center [694, 312] width 23 height 23
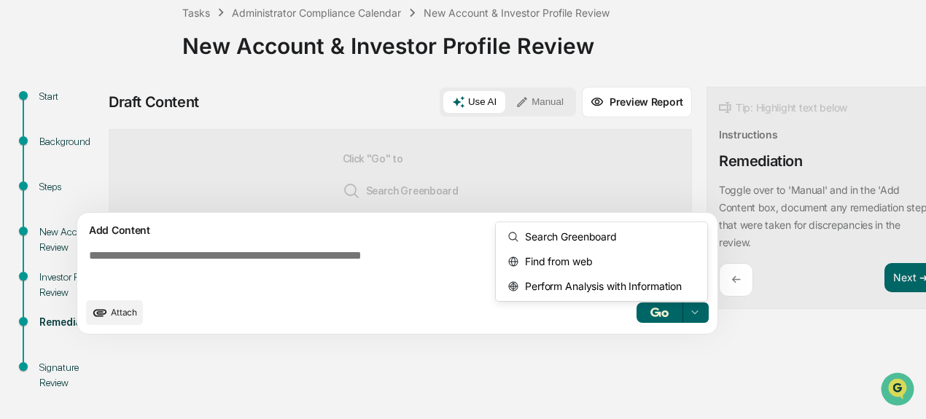
click at [338, 343] on div "Add Content Attach 3 results available. Use Up and Down to choose options, pres…" at bounding box center [398, 278] width 642 height 131
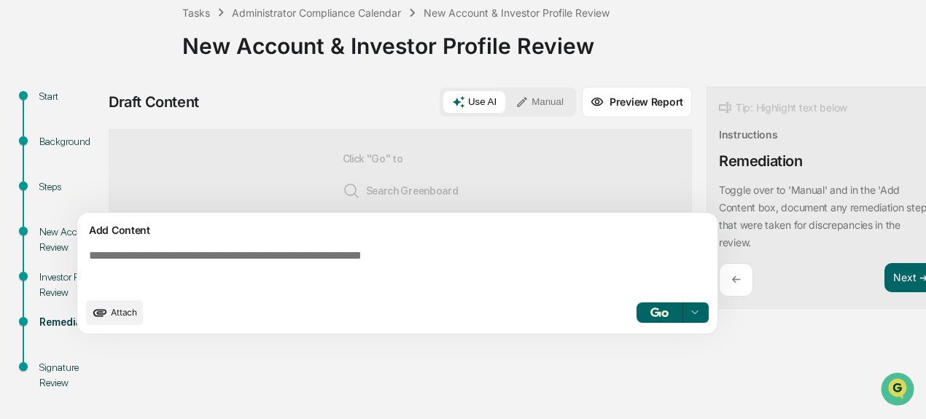
drag, startPoint x: 516, startPoint y: 272, endPoint x: 279, endPoint y: 279, distance: 237.8
click at [279, 279] on textarea at bounding box center [400, 270] width 634 height 53
click at [650, 317] on img "button" at bounding box center [659, 312] width 18 height 9
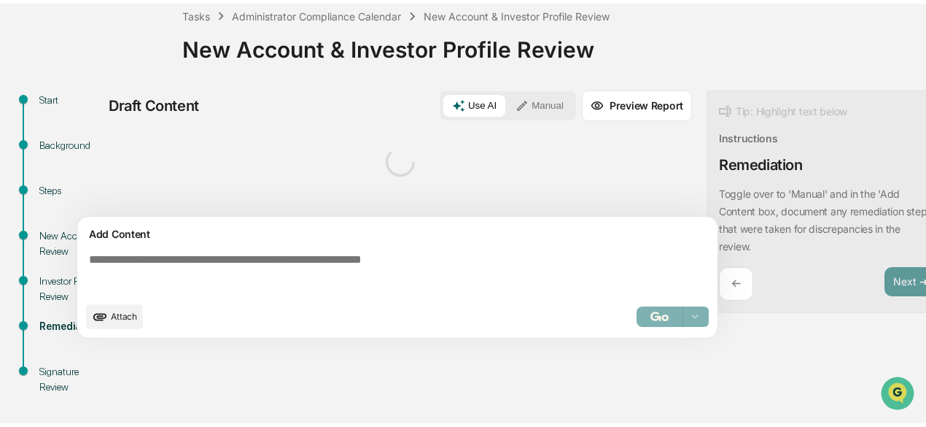
scroll to position [0, 0]
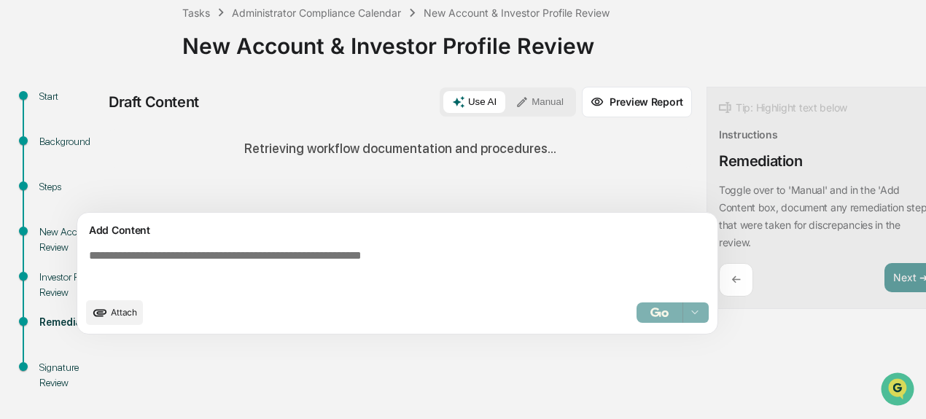
click at [526, 98] on icon at bounding box center [522, 102] width 13 height 13
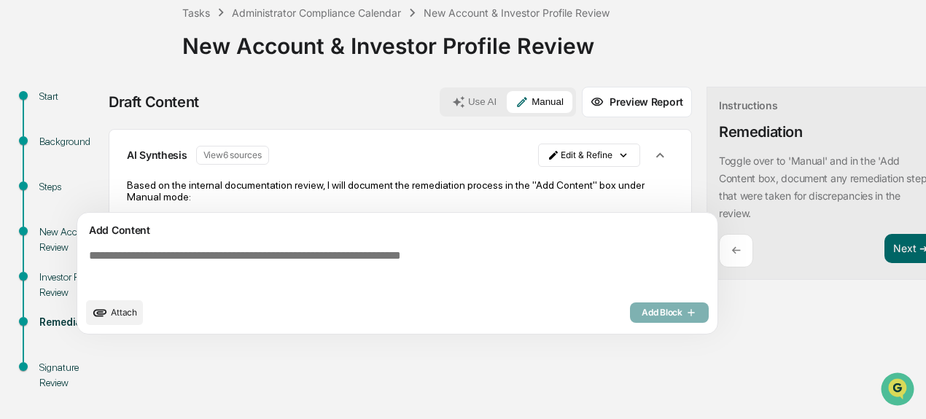
click at [147, 272] on textarea at bounding box center [400, 270] width 634 height 53
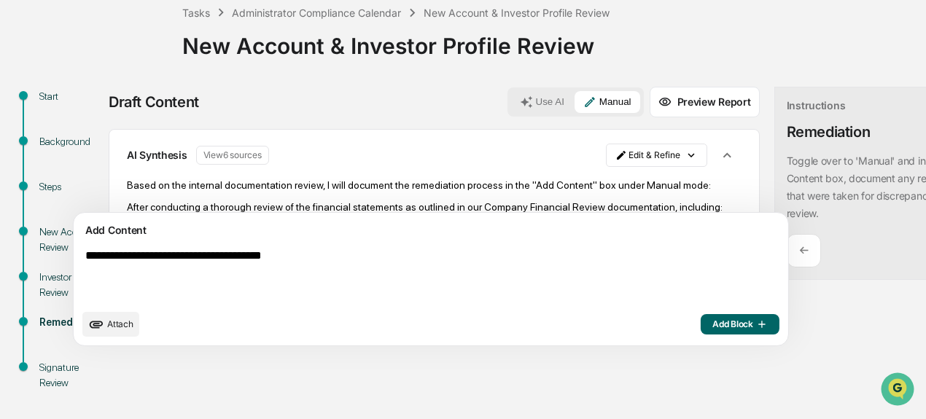
type textarea "**********"
click at [712, 325] on span "Add Block" at bounding box center [739, 325] width 55 height 12
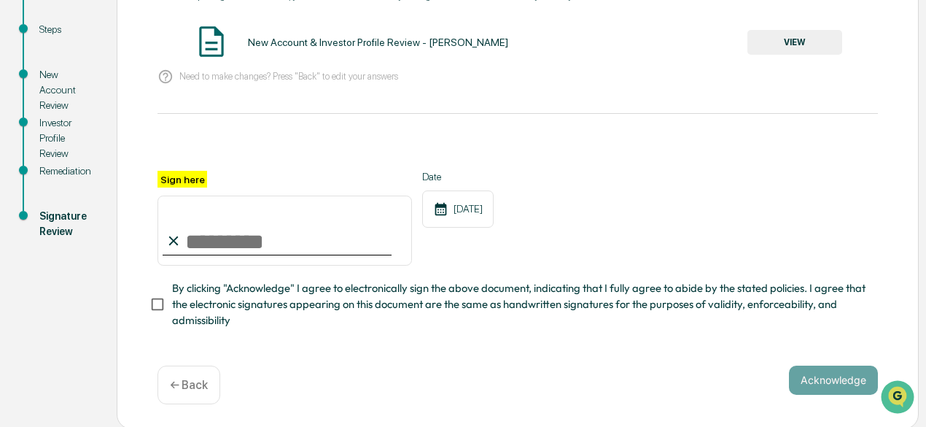
scroll to position [251, 0]
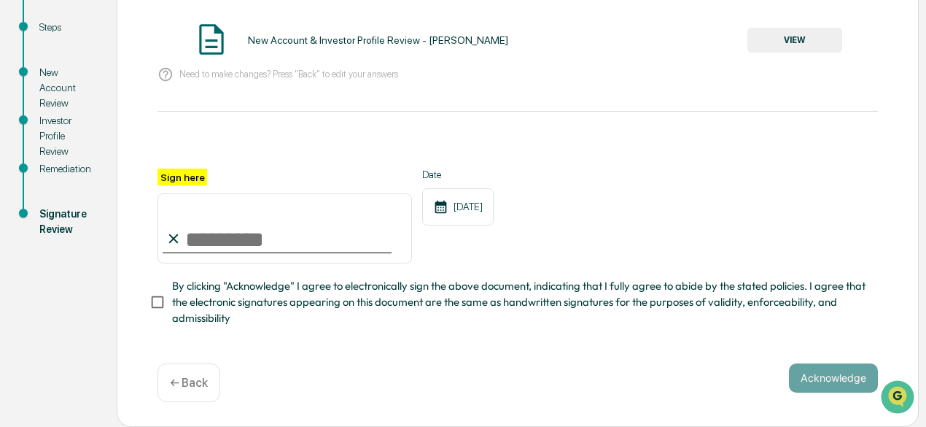
click at [230, 241] on input "Sign here" at bounding box center [285, 228] width 254 height 70
type input "**********"
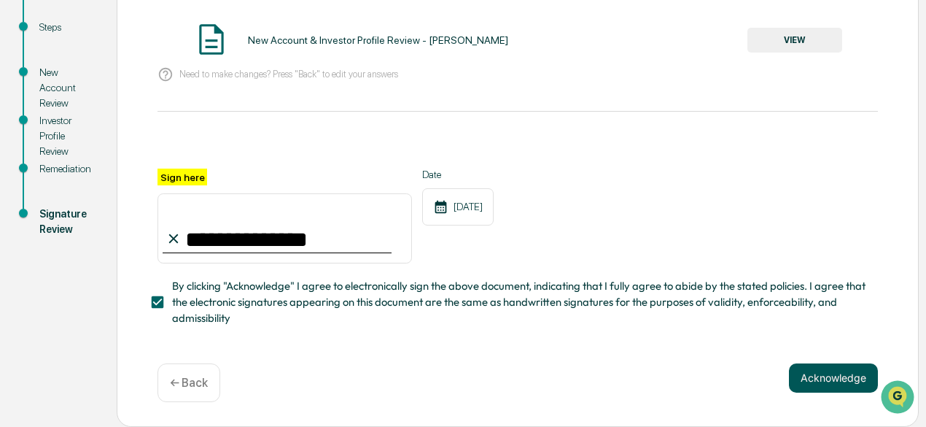
click at [814, 374] on button "Acknowledge" at bounding box center [833, 377] width 89 height 29
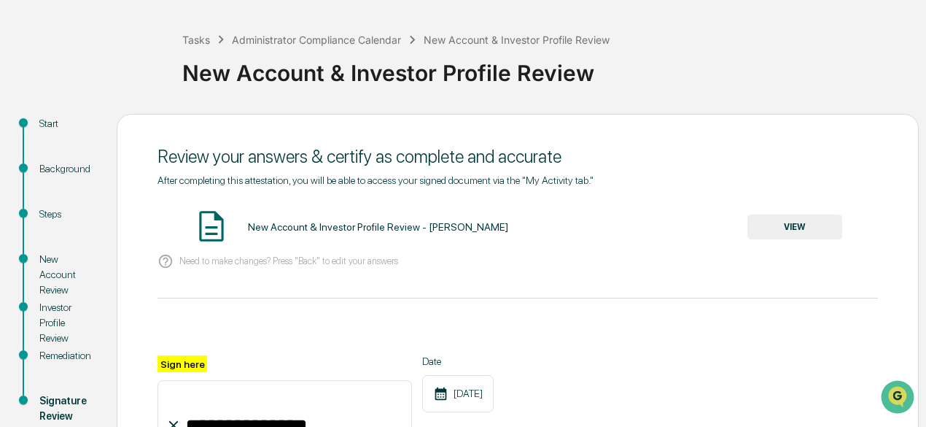
scroll to position [32, 0]
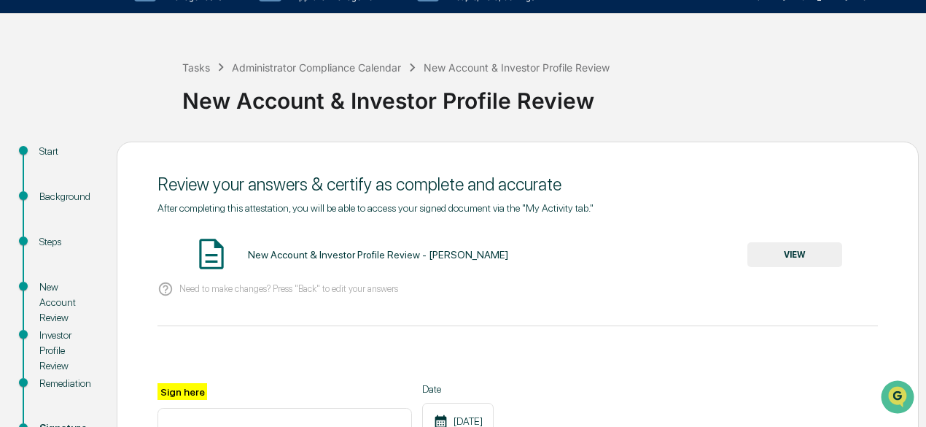
click at [795, 257] on button "VIEW" at bounding box center [794, 254] width 95 height 25
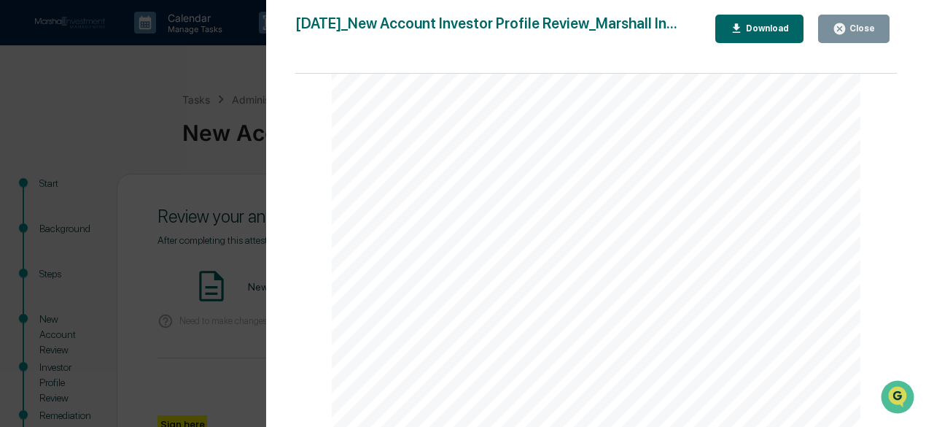
scroll to position [1730, 0]
drag, startPoint x: 847, startPoint y: 29, endPoint x: 842, endPoint y: 36, distance: 7.9
click at [845, 29] on icon "button" at bounding box center [839, 28] width 11 height 11
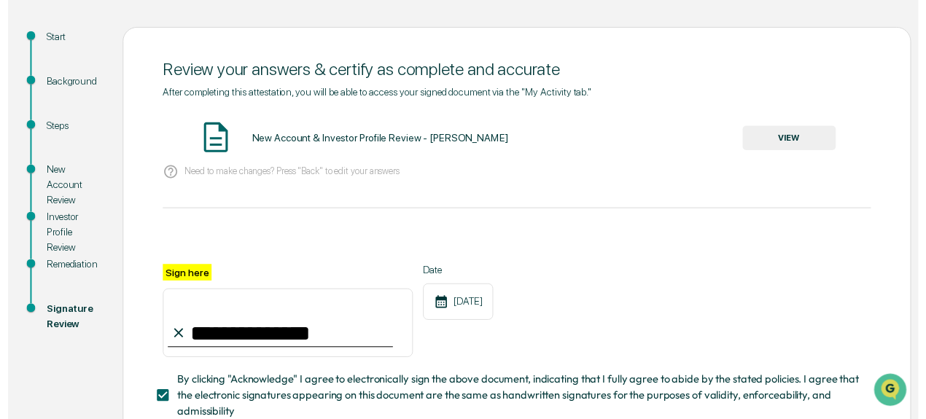
scroll to position [268, 0]
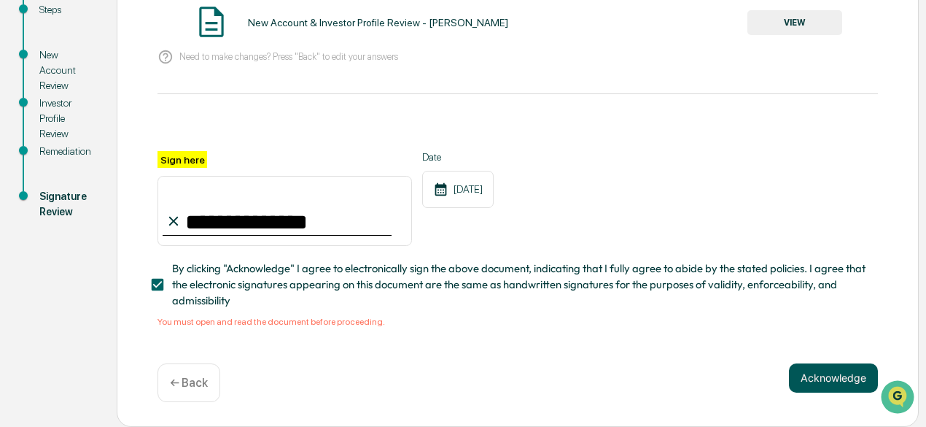
click at [811, 381] on button "Acknowledge" at bounding box center [833, 377] width 89 height 29
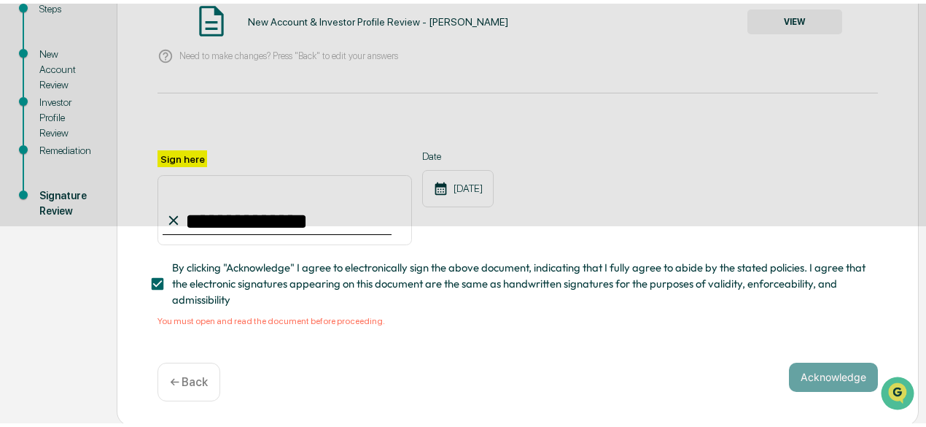
scroll to position [160, 0]
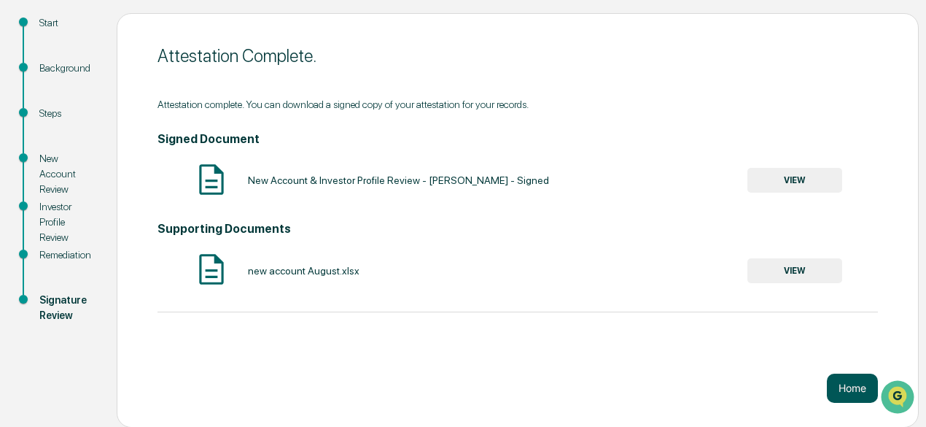
click at [859, 400] on button "Home" at bounding box center [852, 387] width 51 height 29
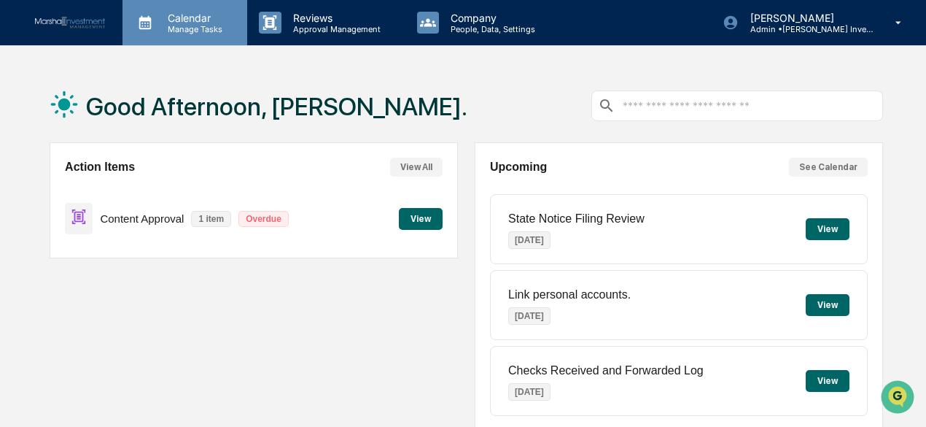
click at [194, 26] on p "Manage Tasks" at bounding box center [193, 29] width 74 height 10
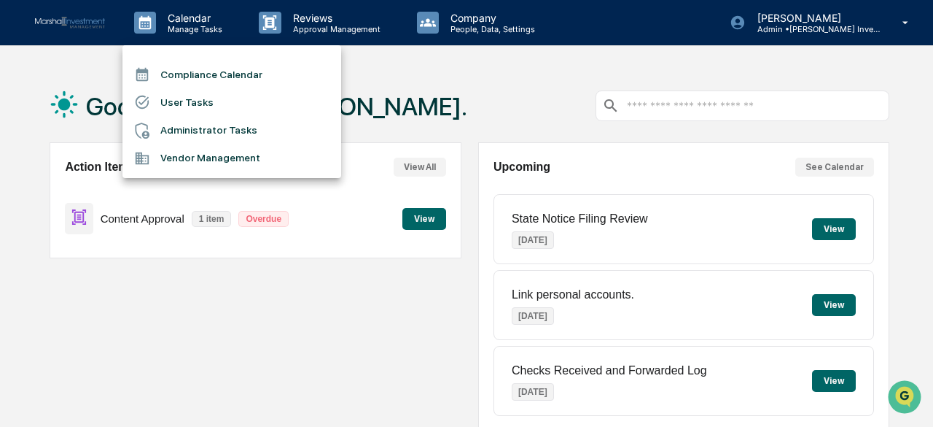
click at [218, 75] on li "Compliance Calendar" at bounding box center [232, 75] width 219 height 28
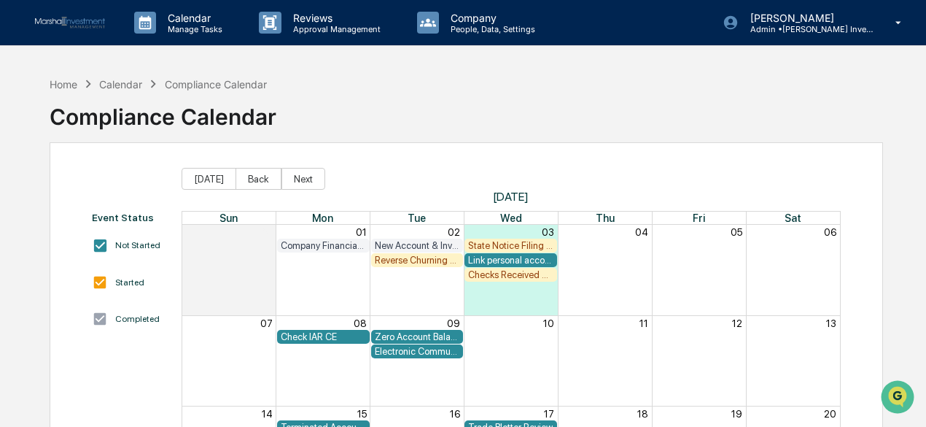
scroll to position [73, 0]
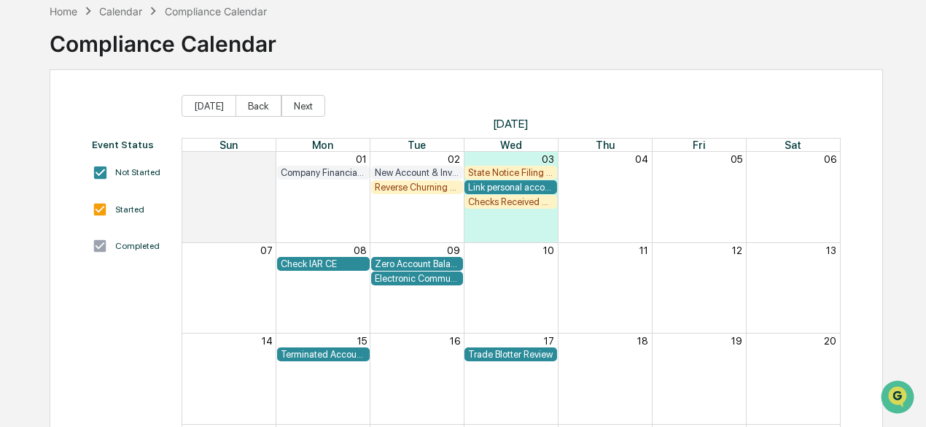
click at [498, 199] on div "Checks Received and Forwarded Log" at bounding box center [510, 201] width 85 height 11
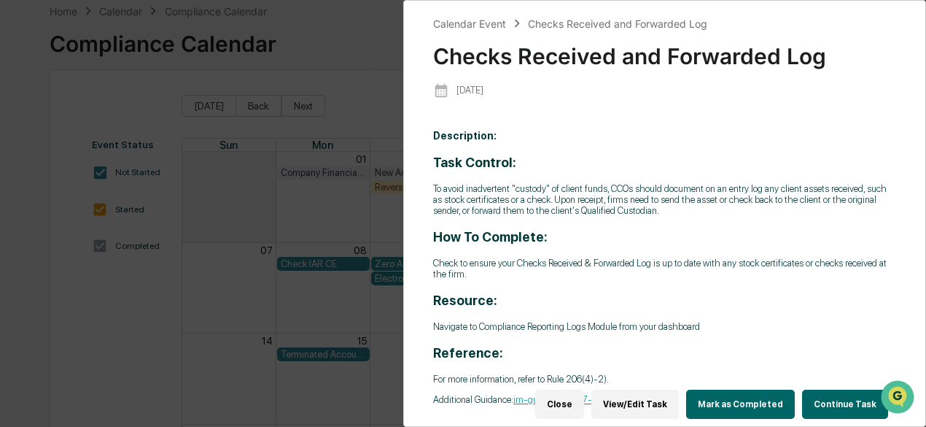
click at [300, 15] on div "Calendar Event Checks Received and Forwarded Log Checks Received and Forwarded …" at bounding box center [463, 213] width 926 height 427
